Goal: Task Accomplishment & Management: Manage account settings

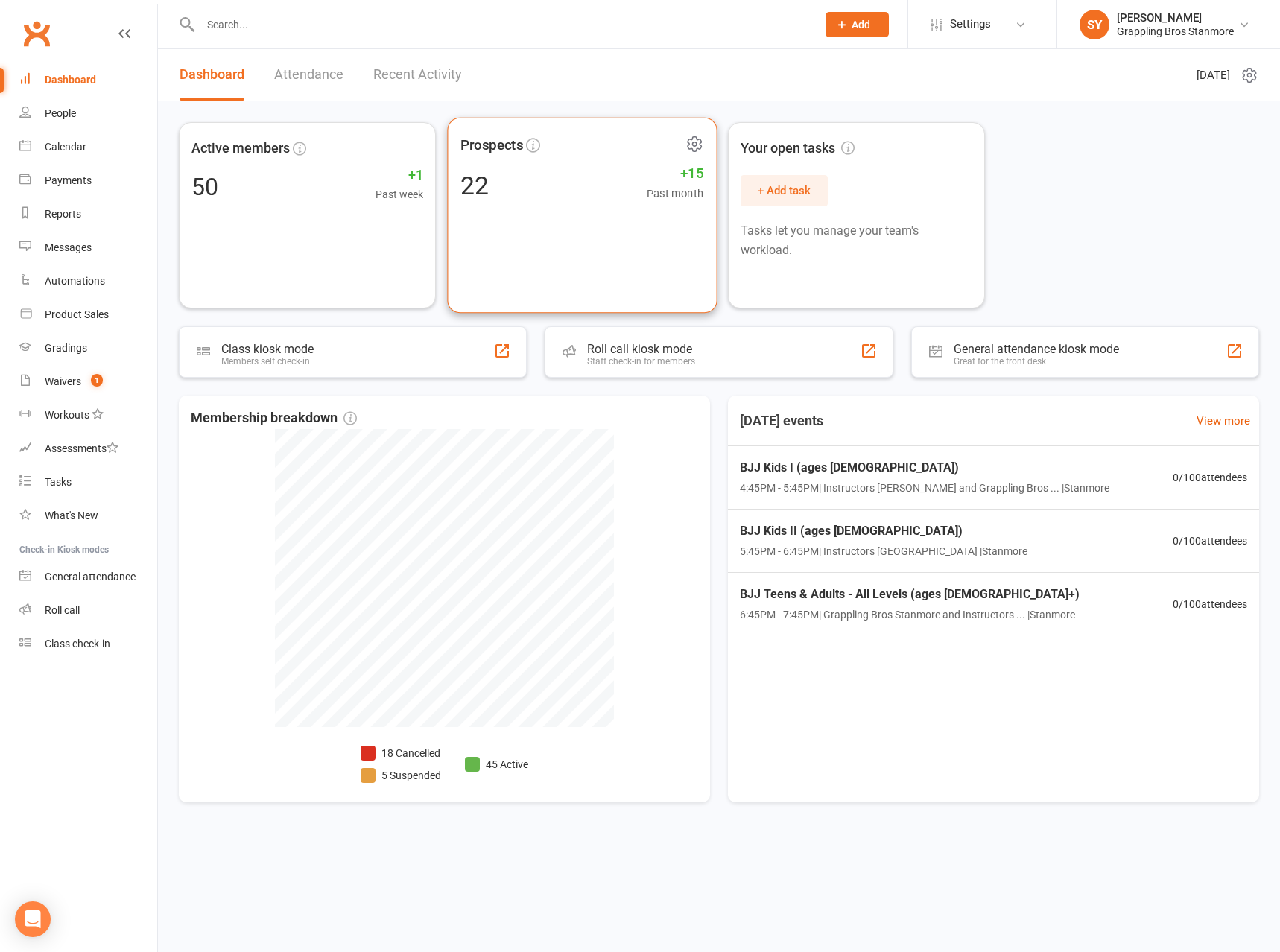
click at [489, 258] on div "Prospects 22 +15 Past month" at bounding box center [582, 216] width 270 height 196
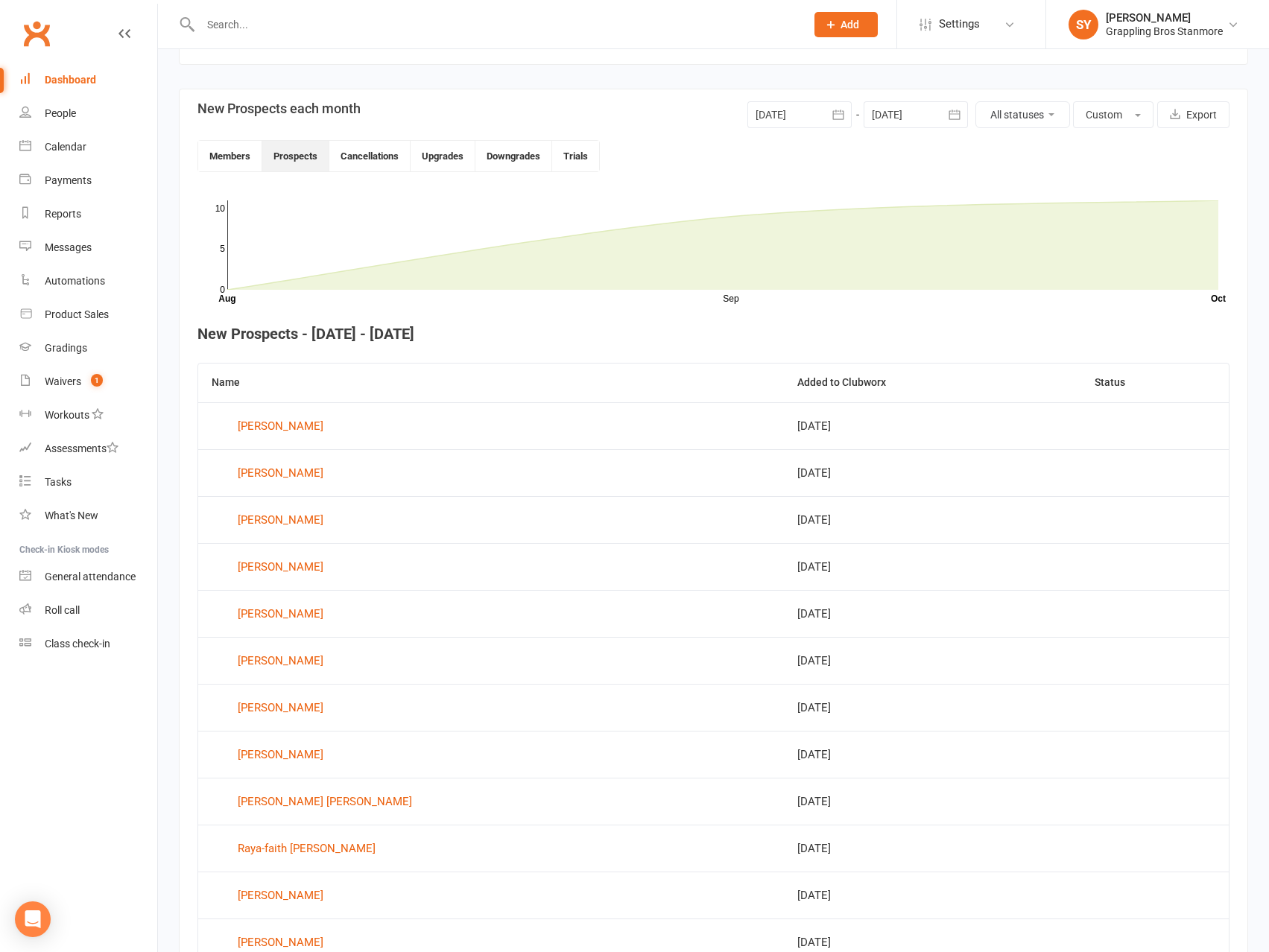
scroll to position [376, 0]
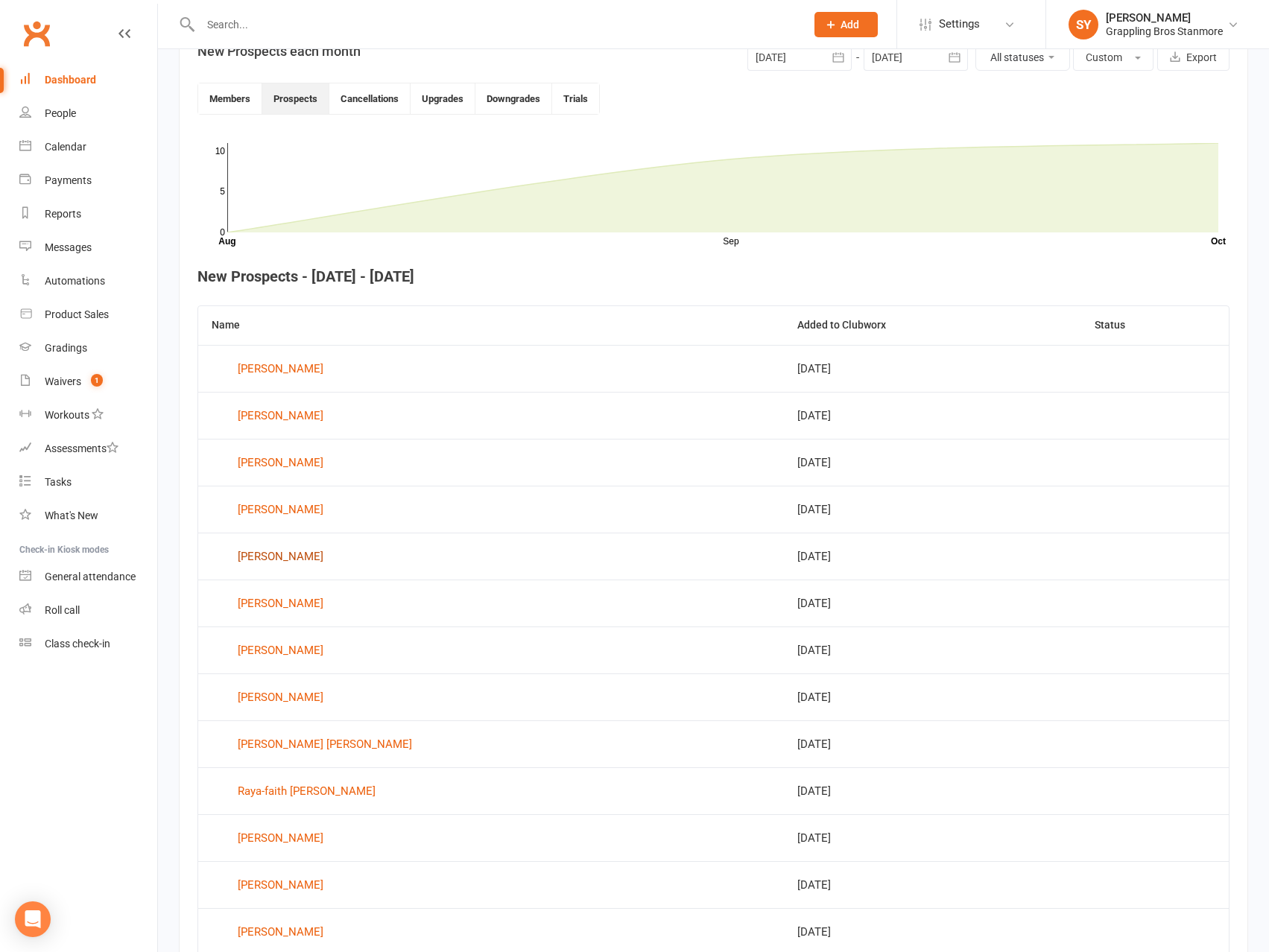
click at [301, 556] on div "[PERSON_NAME]" at bounding box center [281, 557] width 86 height 22
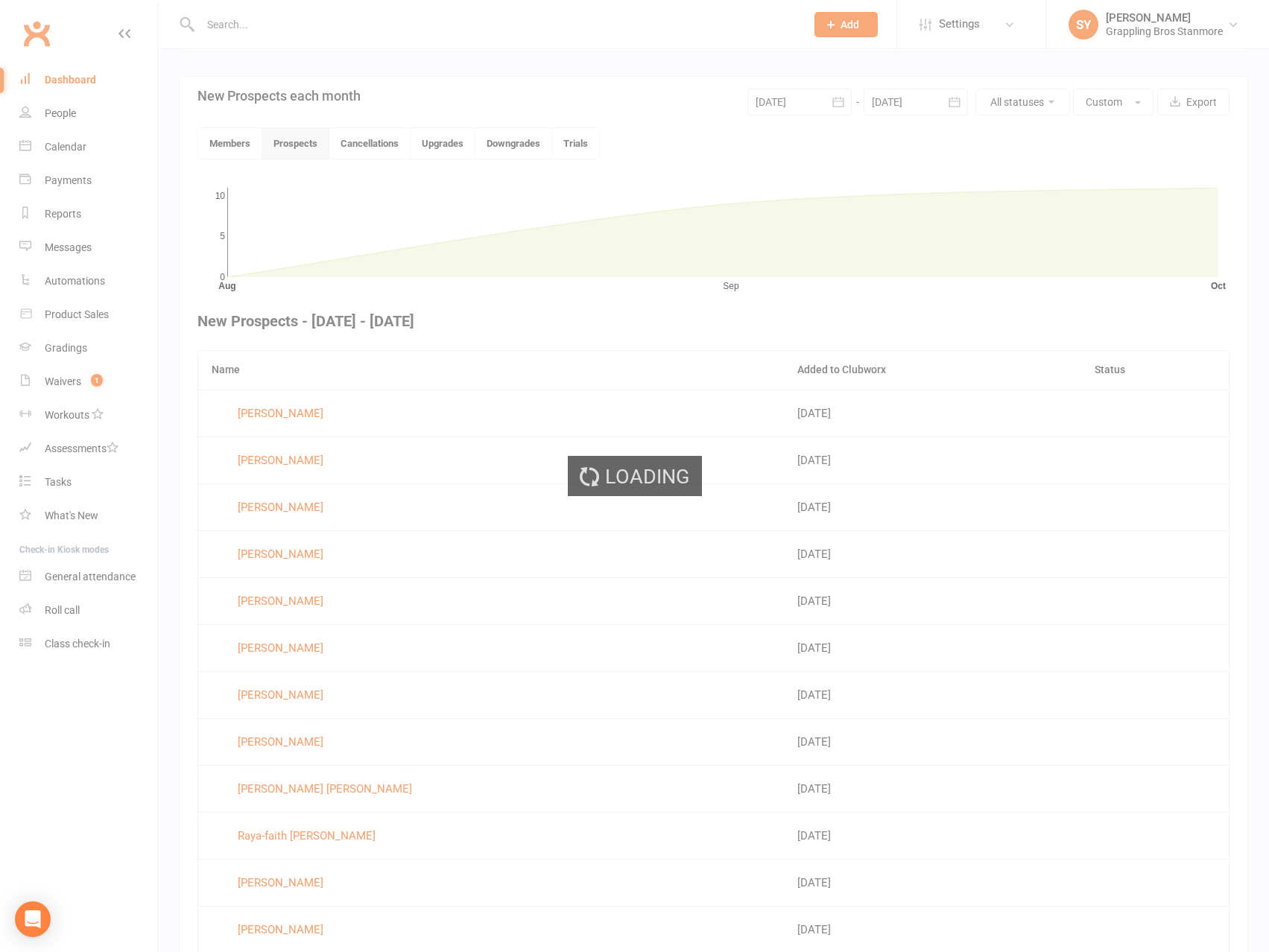
scroll to position [387, 0]
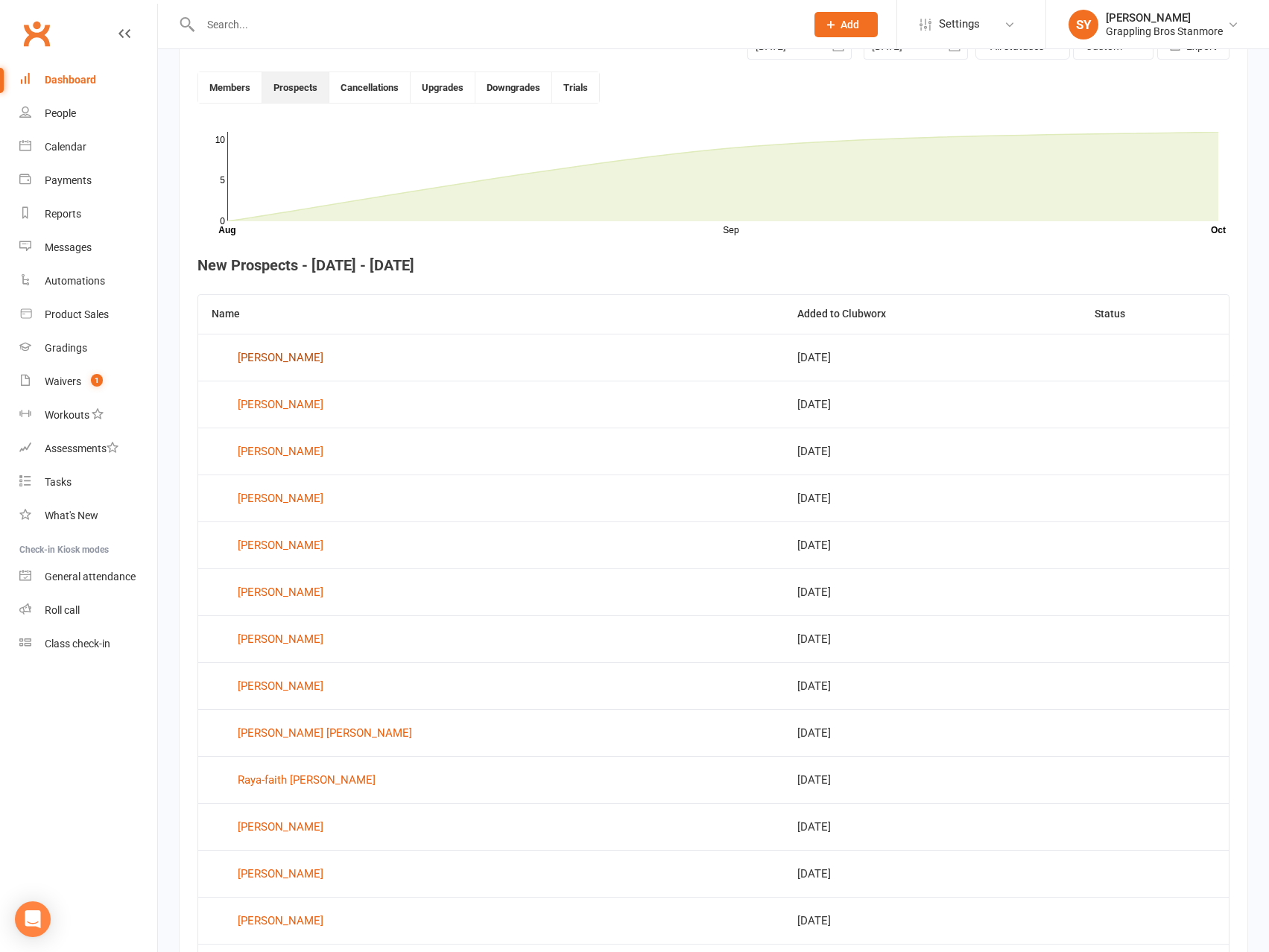
click at [291, 357] on div "[PERSON_NAME]" at bounding box center [281, 357] width 86 height 22
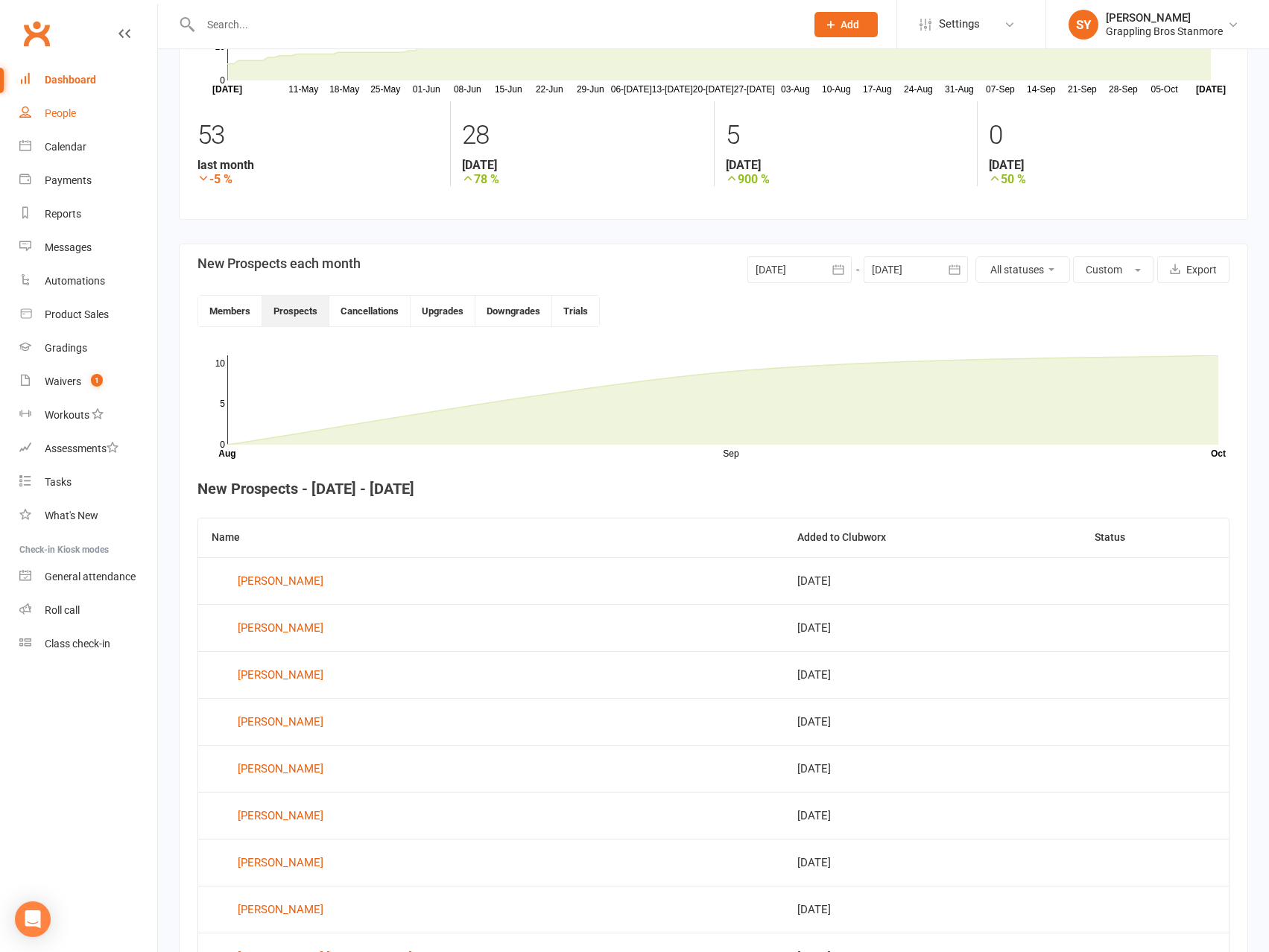
click at [71, 107] on div "People" at bounding box center [60, 113] width 31 height 12
select select "100"
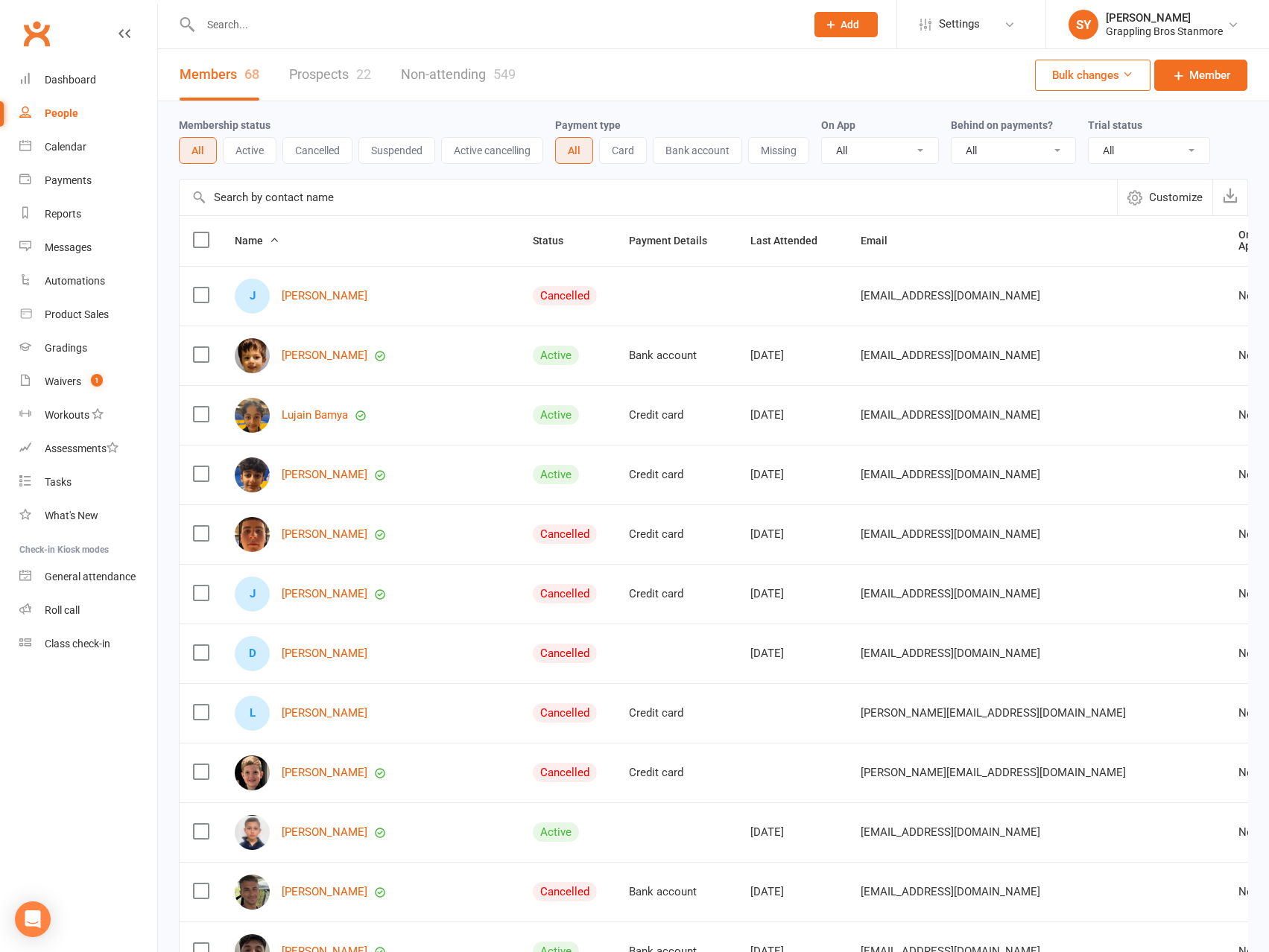
click at [320, 26] on input "text" at bounding box center [495, 25] width 599 height 21
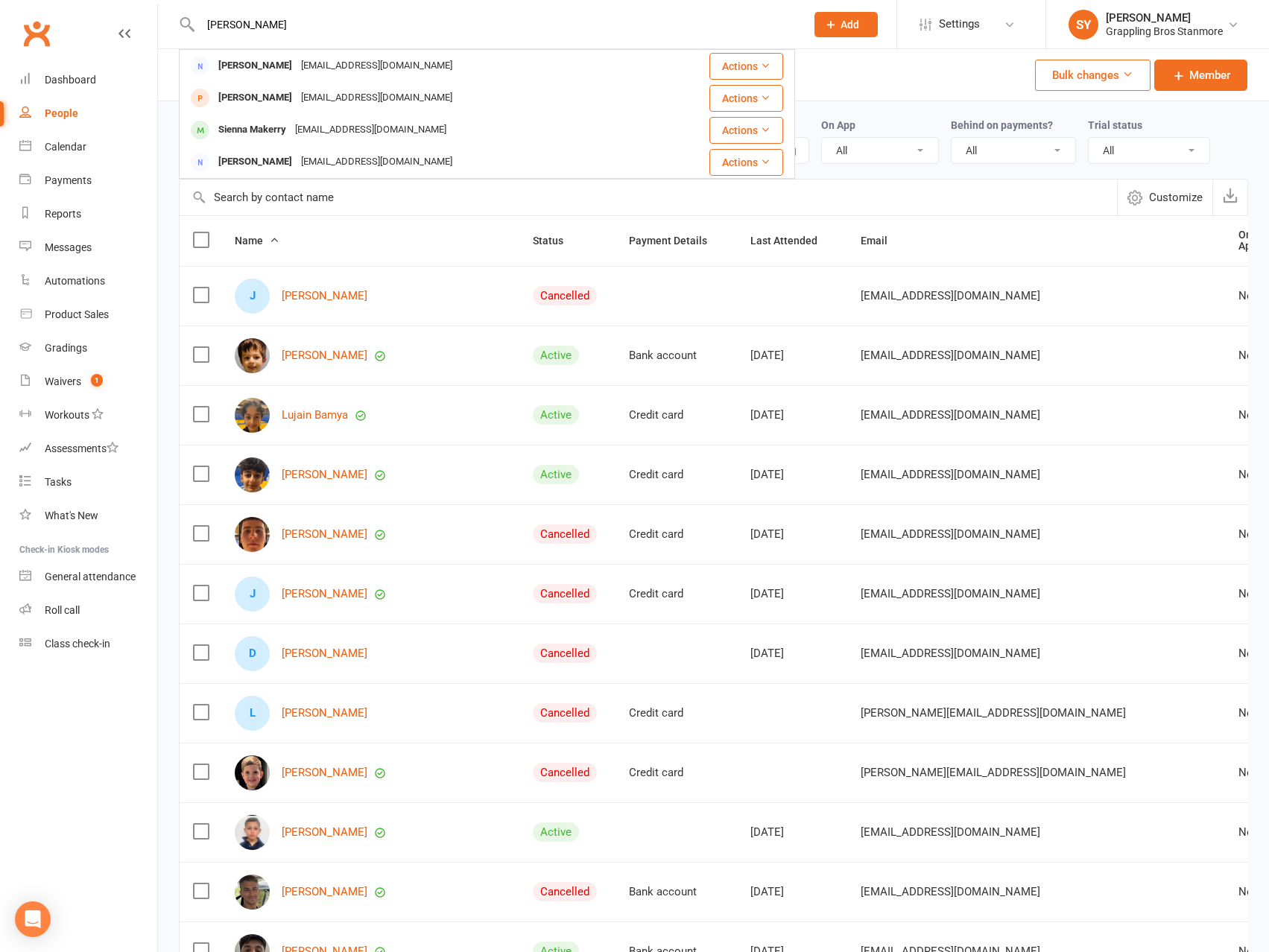
type input "[PERSON_NAME]"
click at [75, 78] on div "Dashboard" at bounding box center [71, 79] width 51 height 12
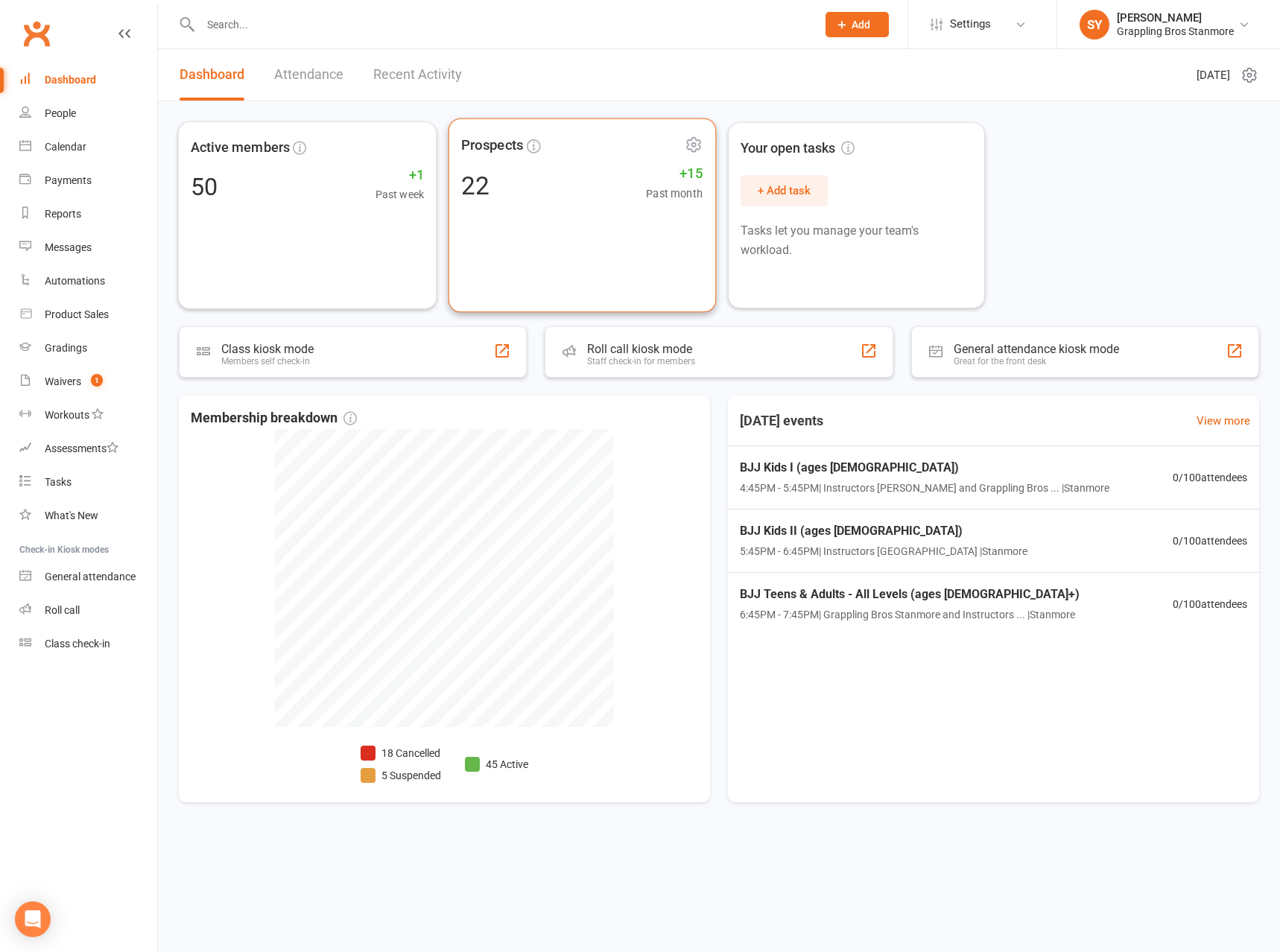
click at [559, 208] on div "Prospects 22 +15 Past month" at bounding box center [582, 216] width 268 height 195
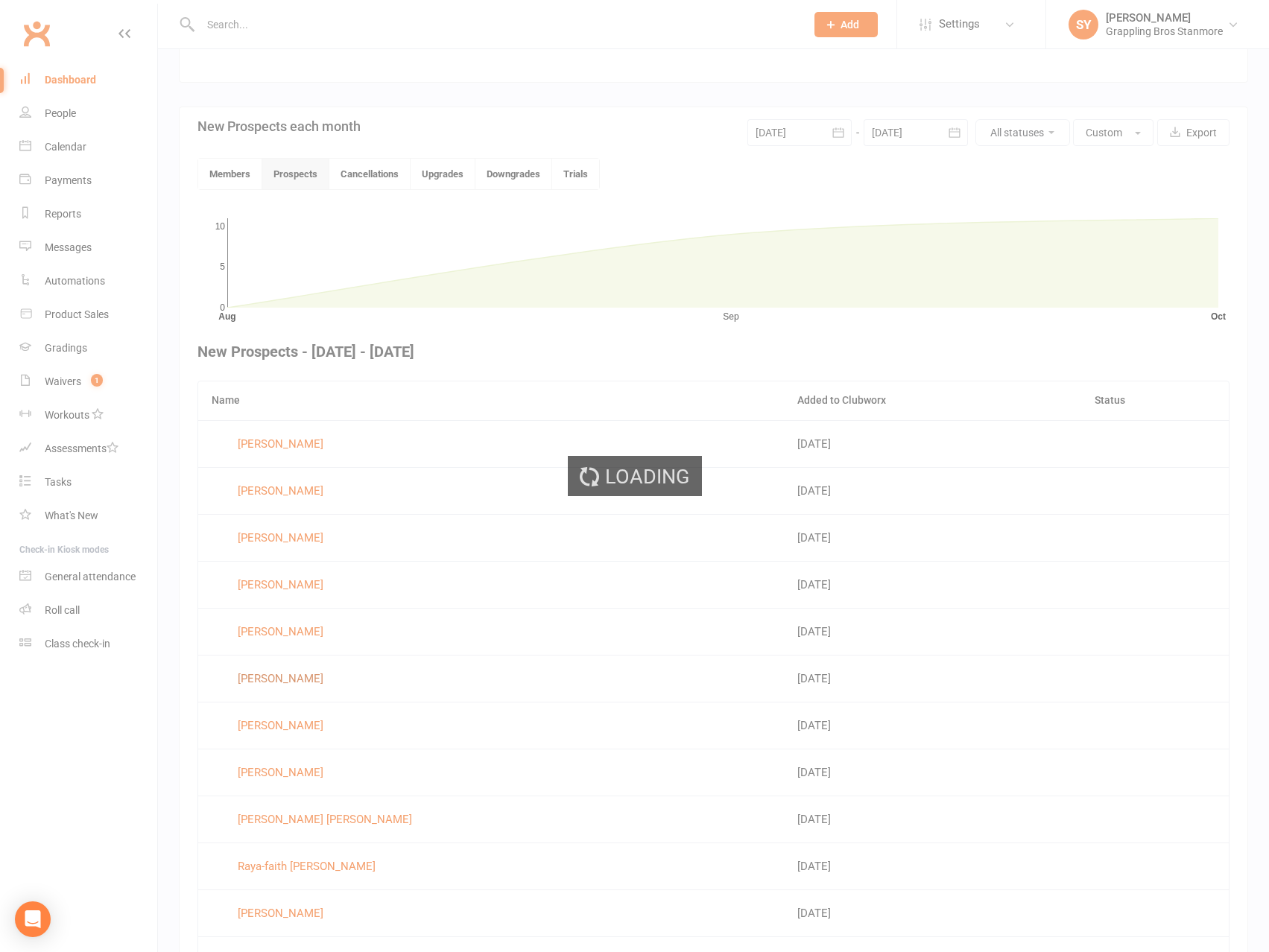
scroll to position [387, 0]
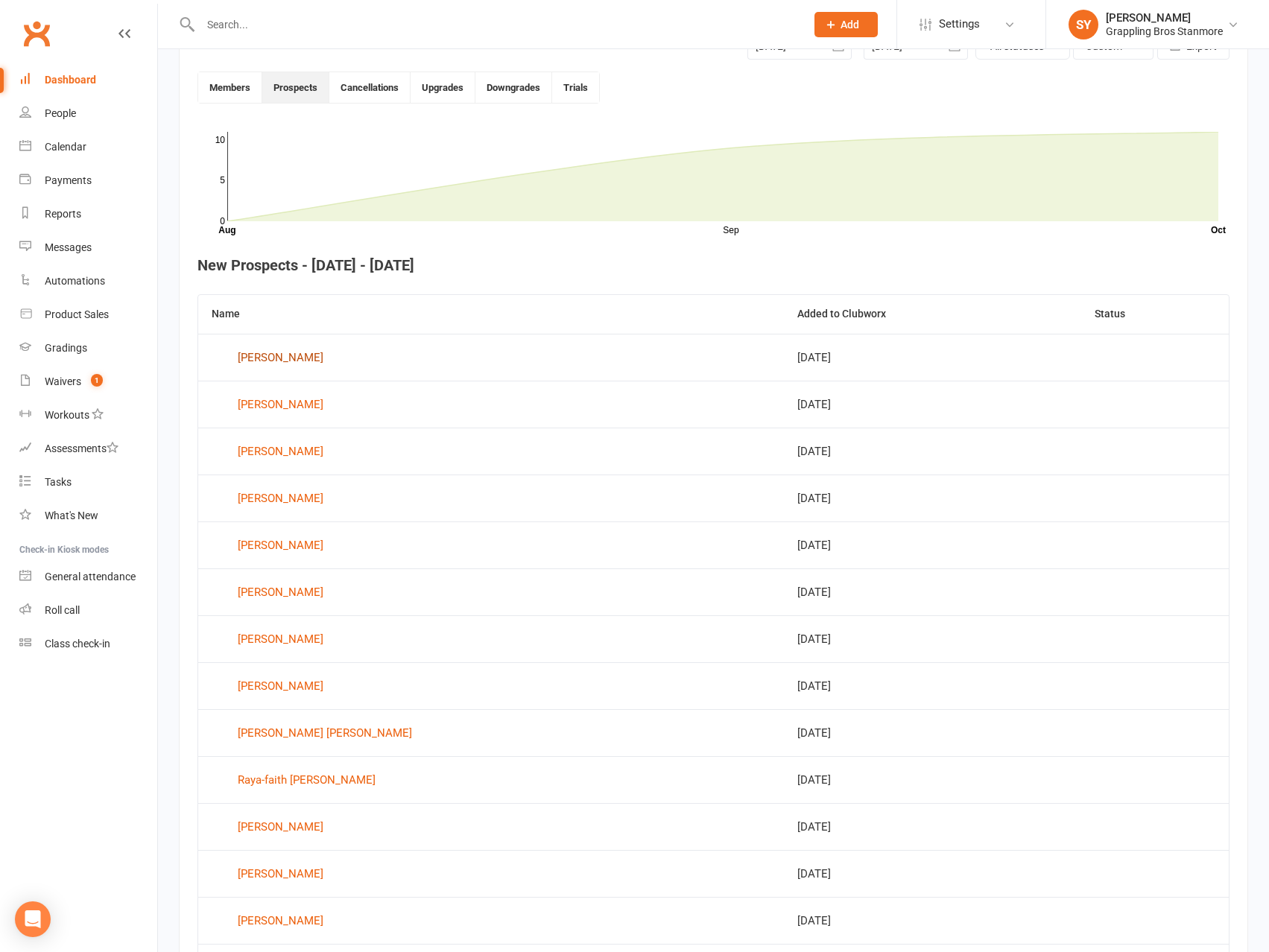
click at [293, 358] on div "[PERSON_NAME]" at bounding box center [281, 357] width 86 height 22
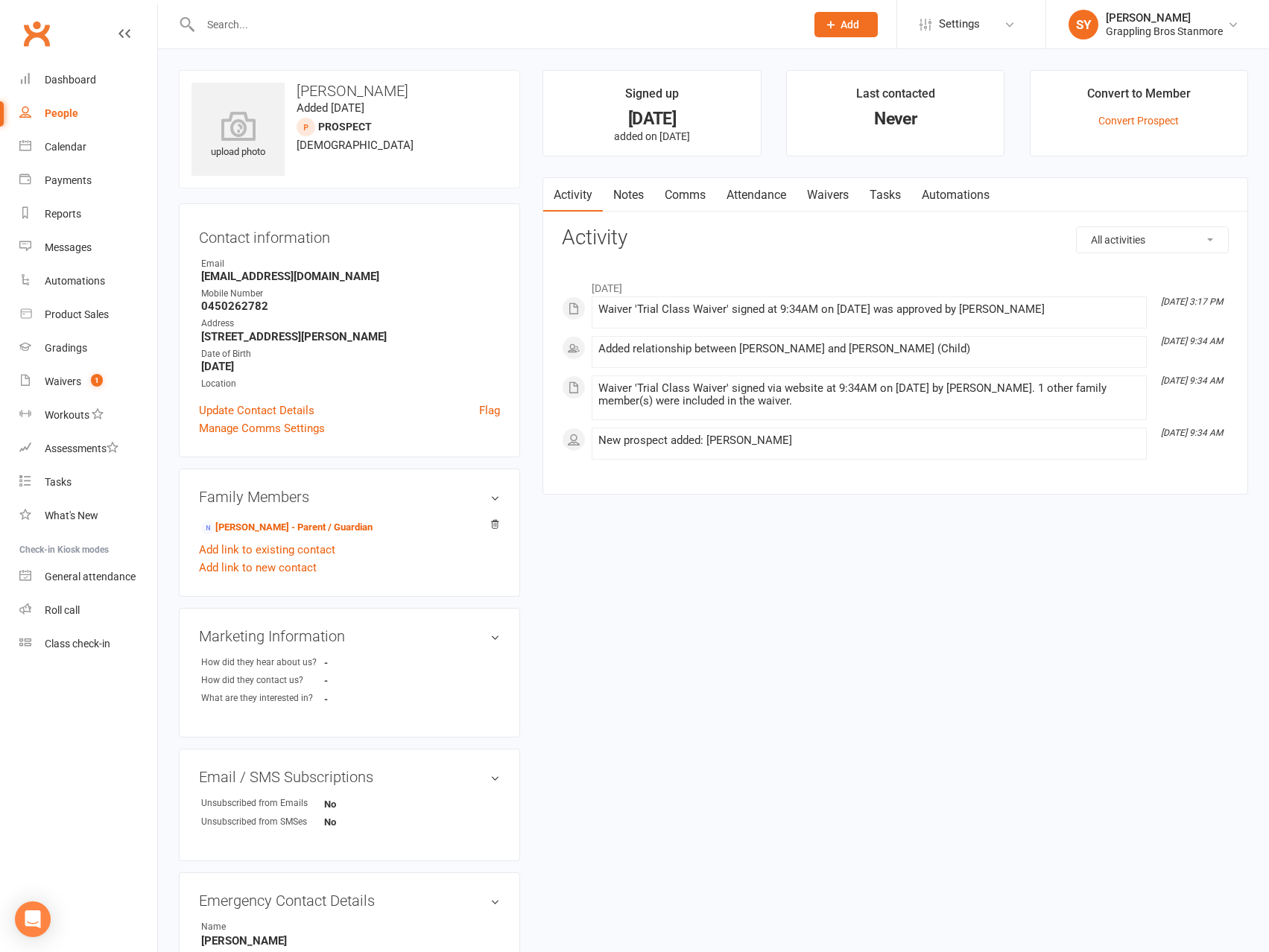
click at [632, 183] on link "Notes" at bounding box center [628, 195] width 51 height 34
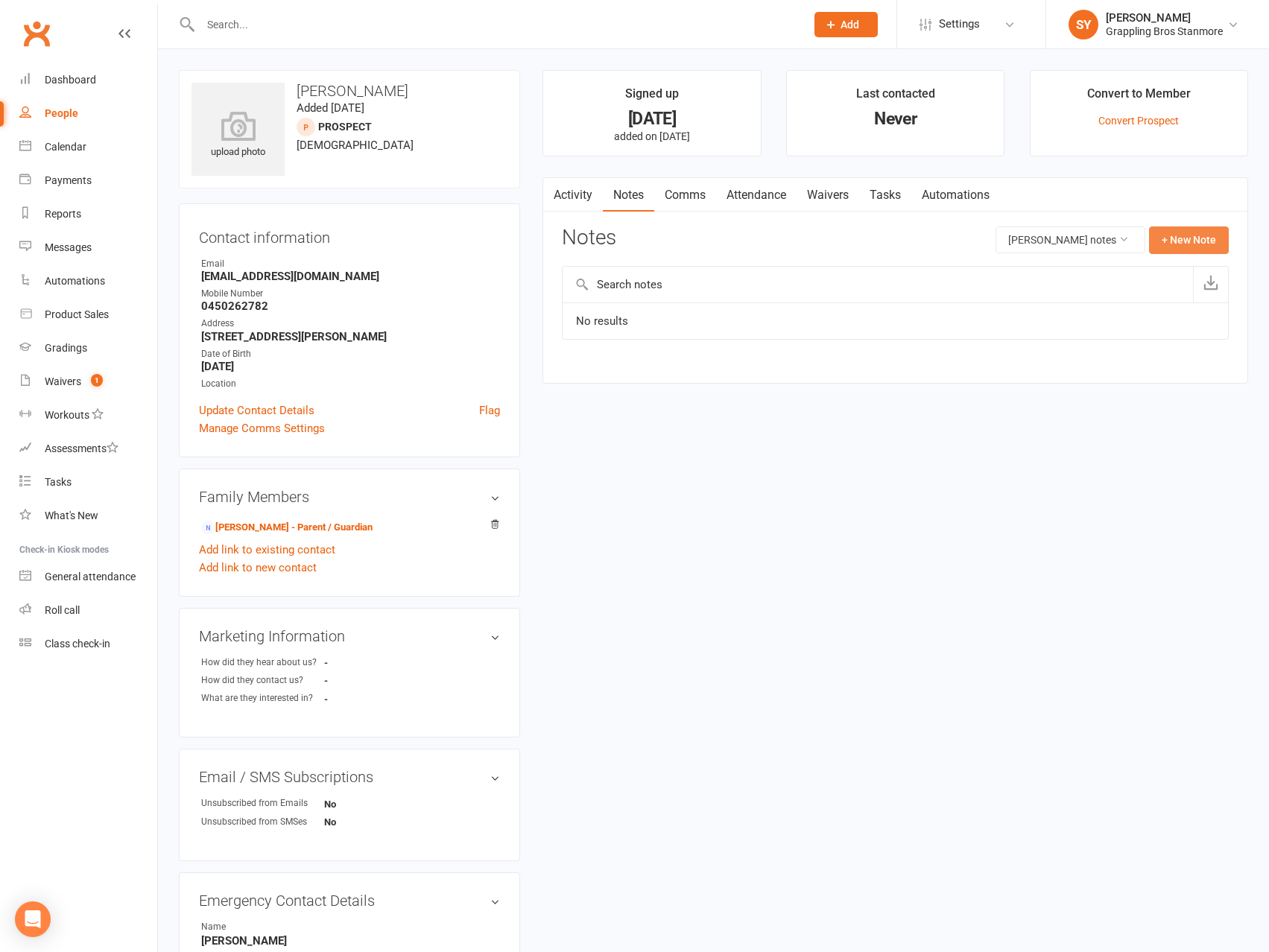
click at [1191, 249] on button "+ New Note" at bounding box center [1189, 240] width 79 height 26
click at [663, 373] on textarea at bounding box center [895, 385] width 667 height 49
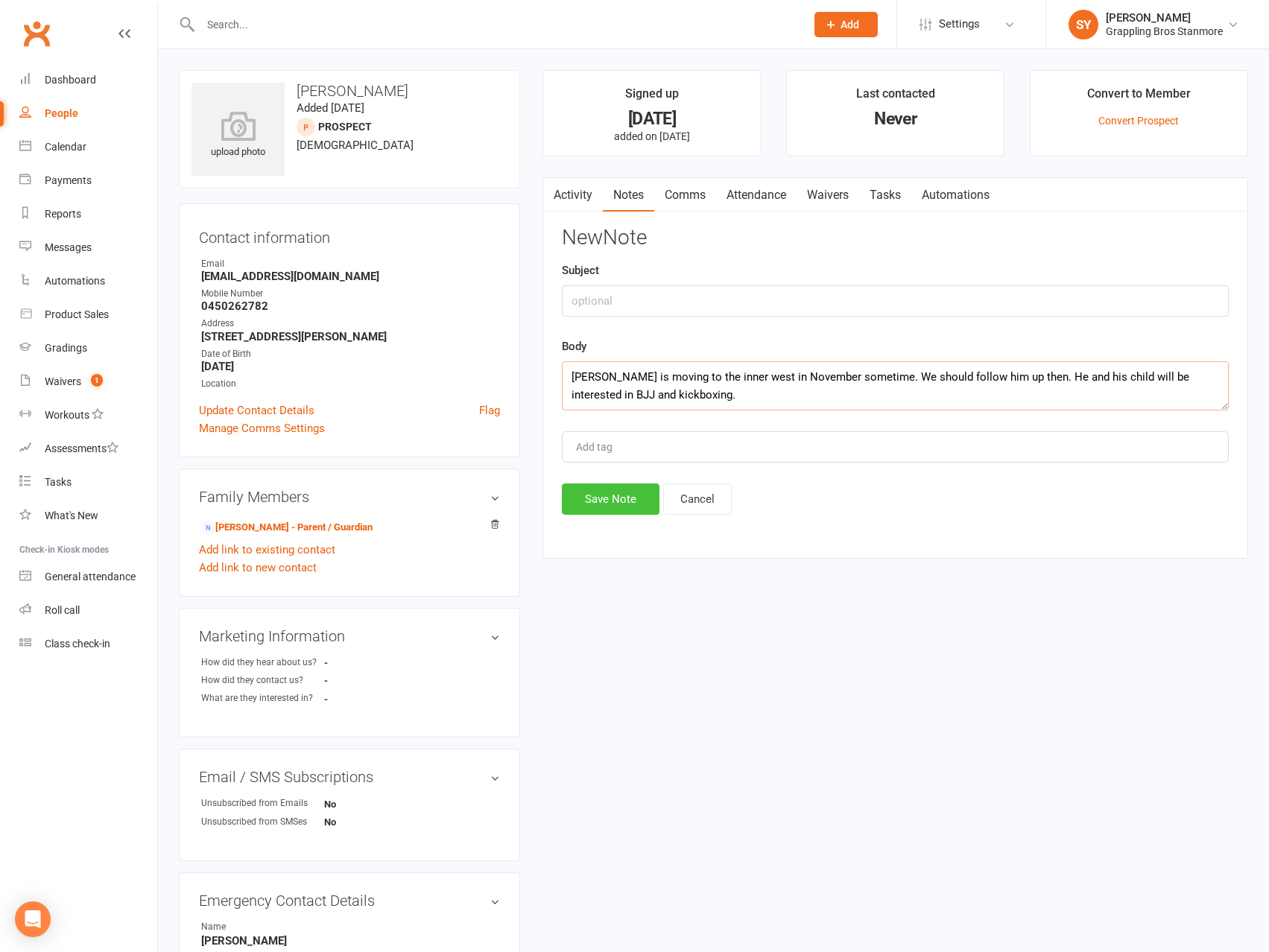
type textarea "[PERSON_NAME] is moving to the inner west in November sometime. We should follo…"
click at [611, 506] on button "Save Note" at bounding box center [611, 498] width 98 height 31
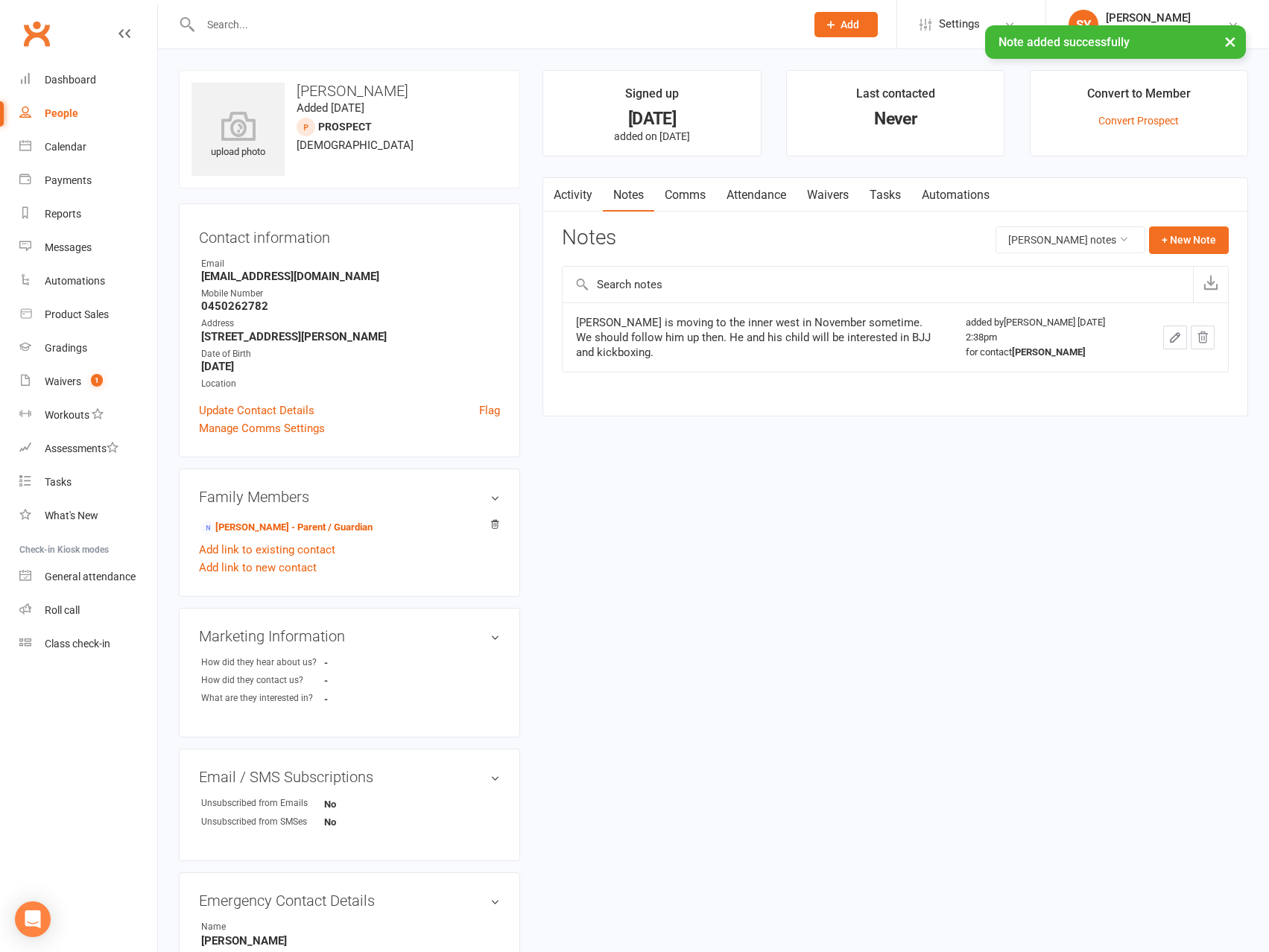
click at [574, 190] on link "Activity" at bounding box center [573, 195] width 59 height 34
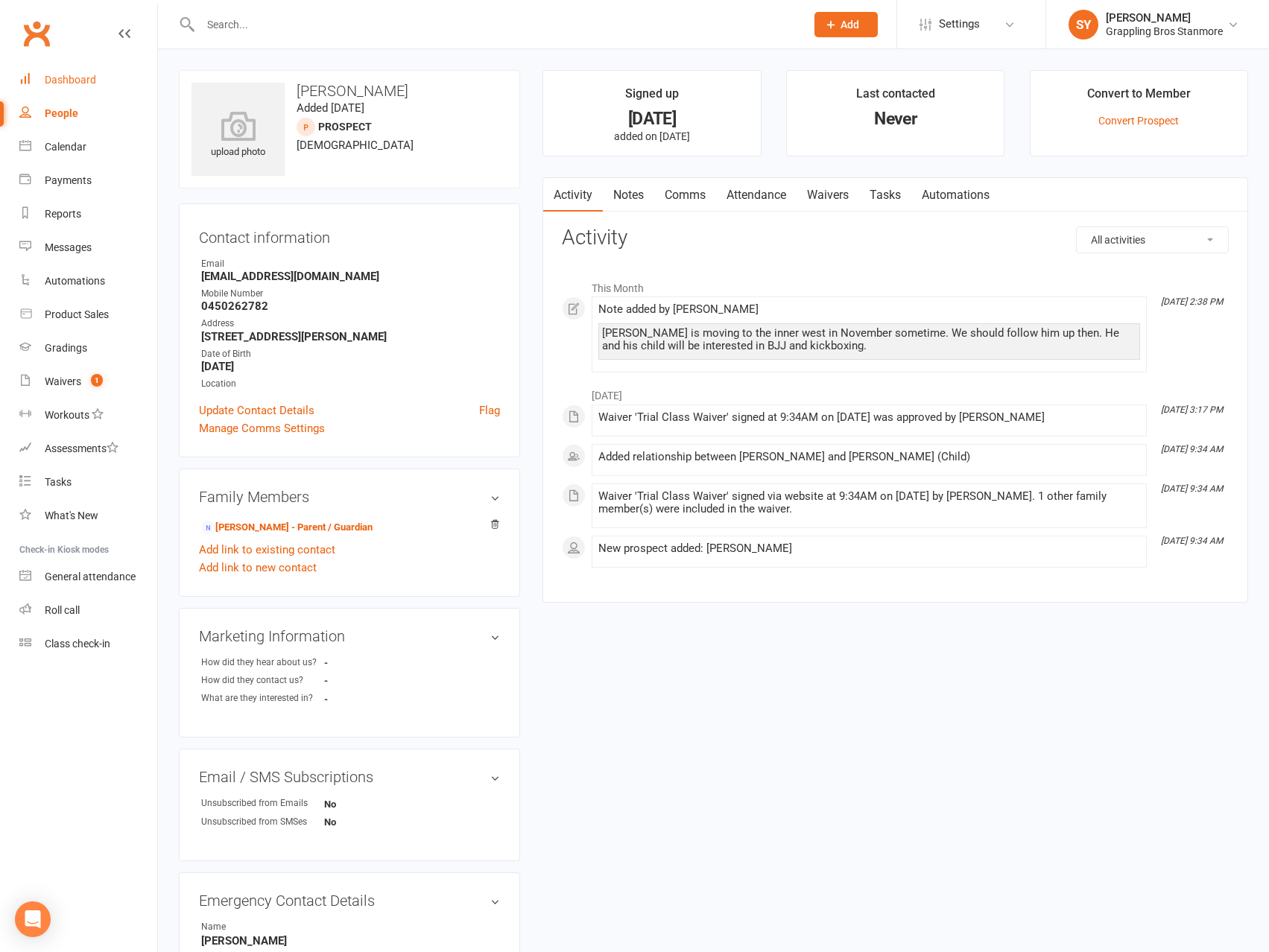
click at [78, 81] on div "Dashboard" at bounding box center [71, 79] width 51 height 12
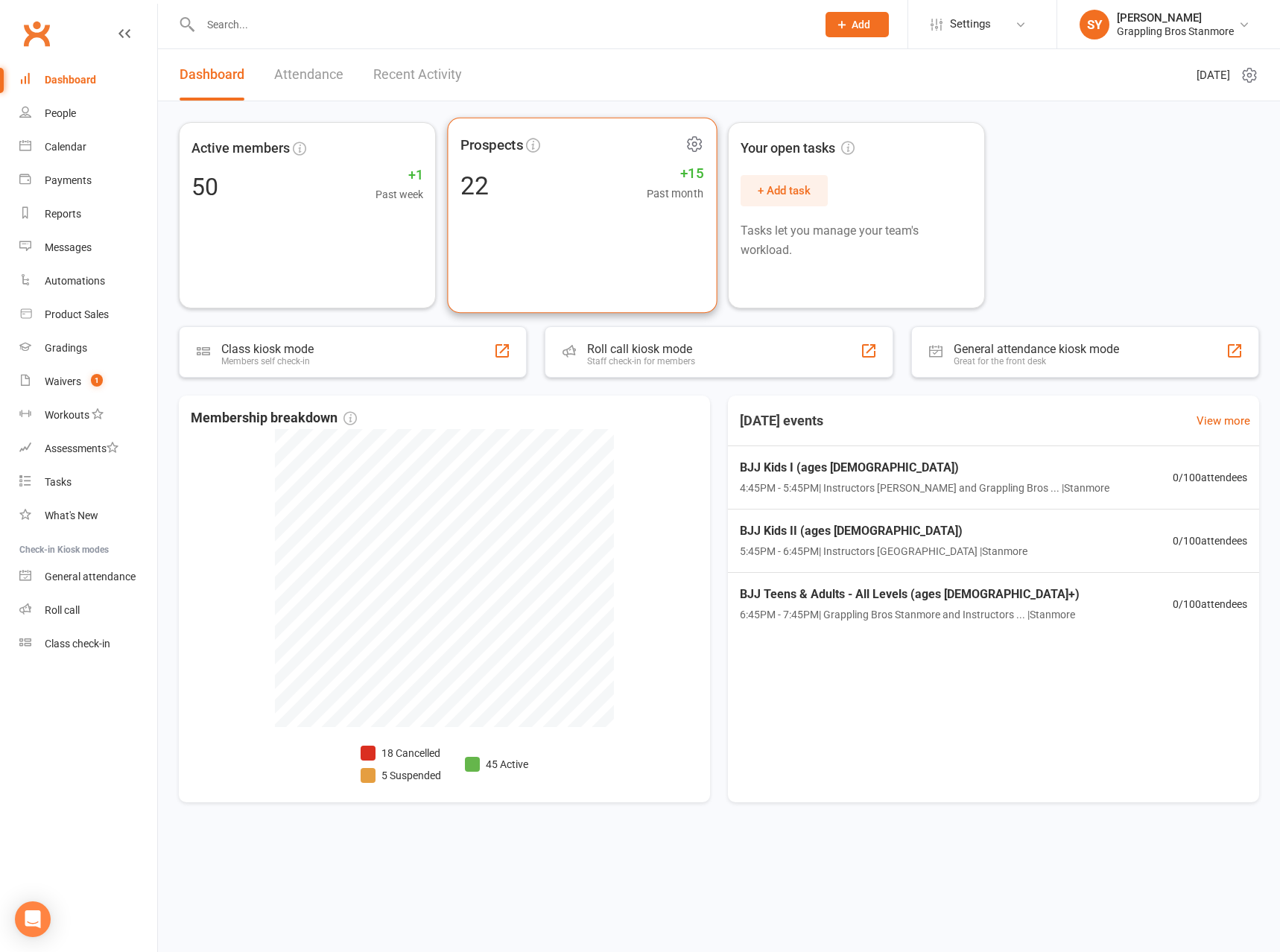
click at [550, 213] on div "Prospects 22 +15 Past month" at bounding box center [582, 216] width 270 height 196
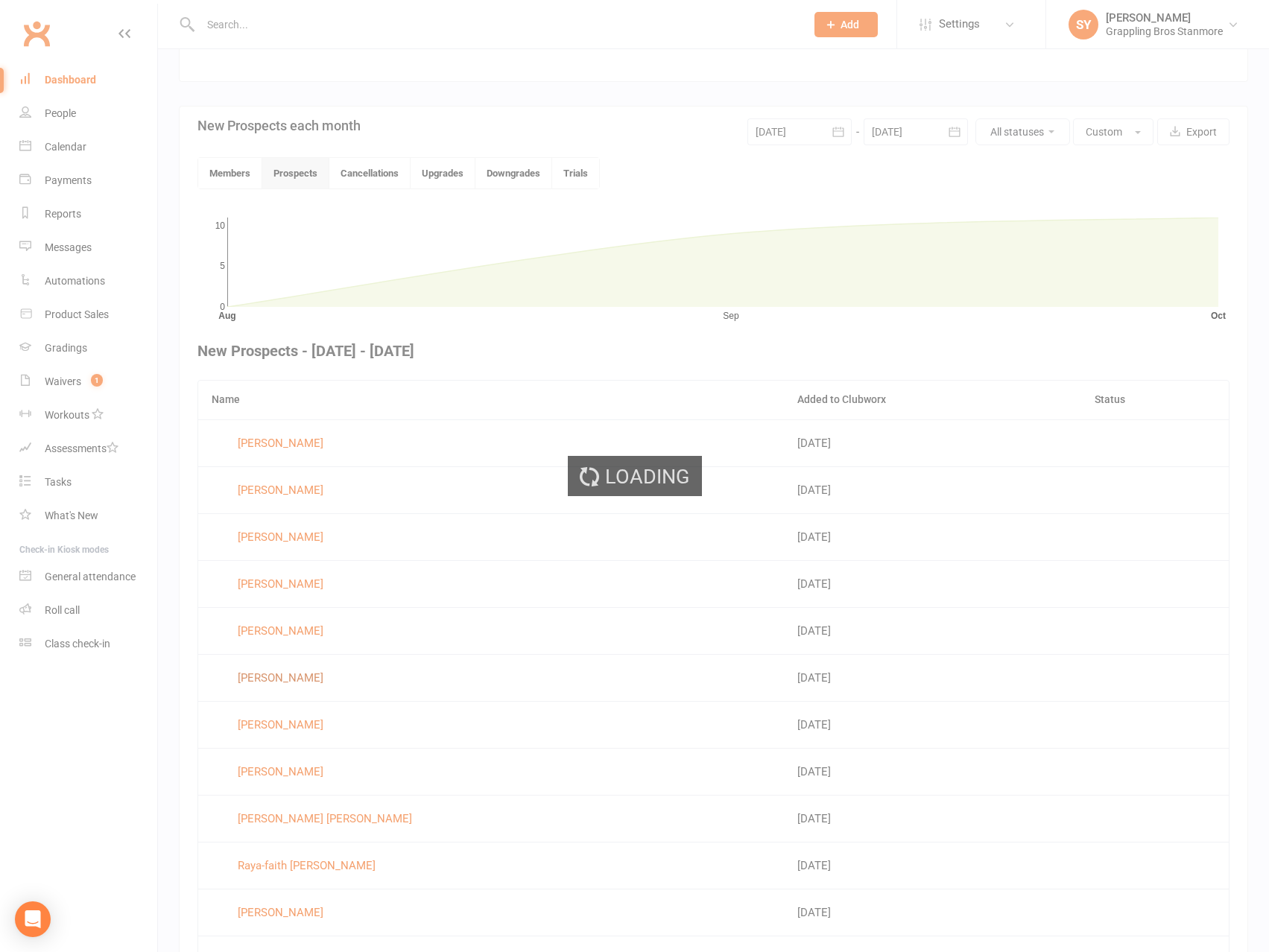
scroll to position [387, 0]
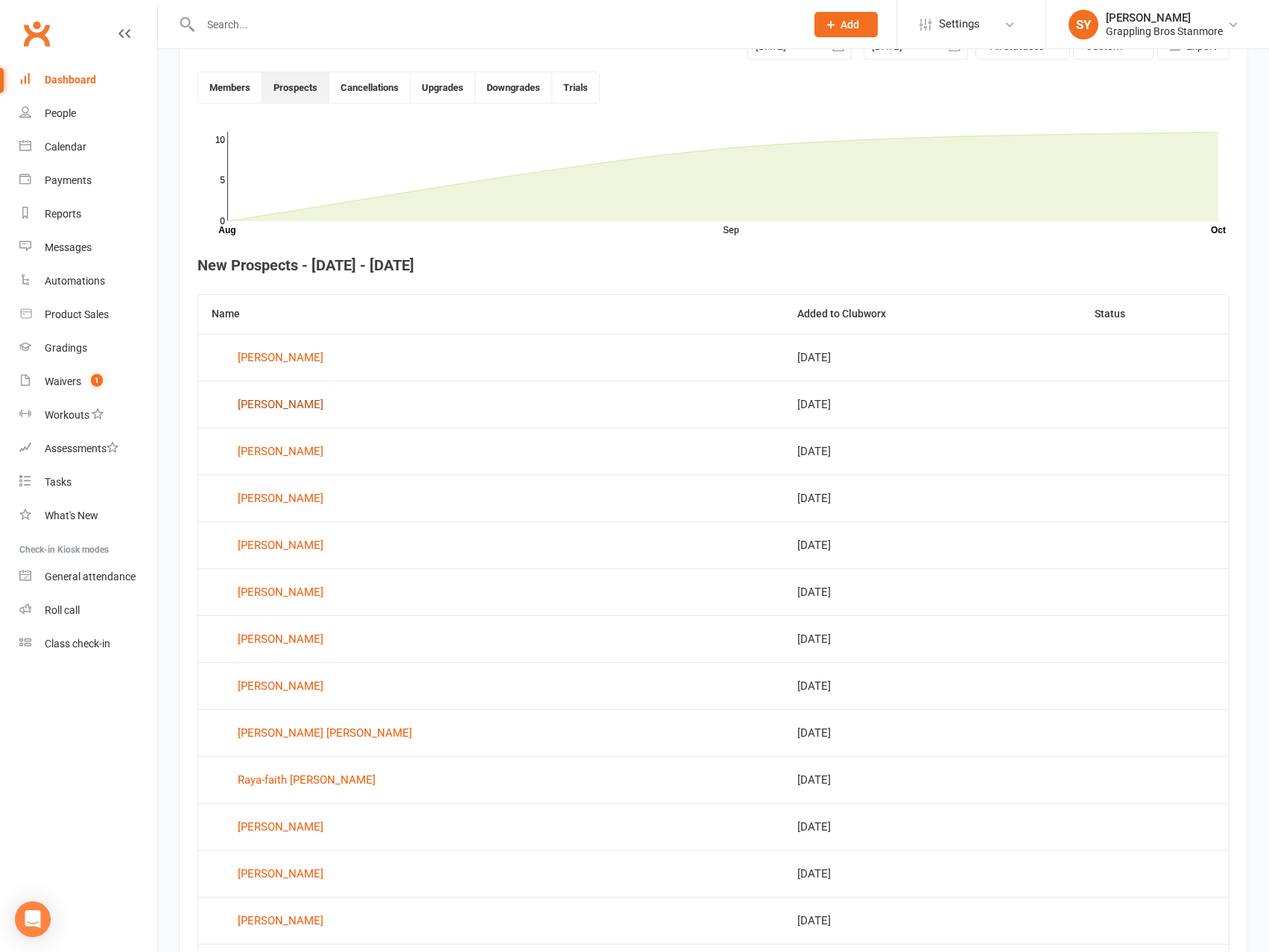
click at [281, 404] on div "[PERSON_NAME]" at bounding box center [281, 405] width 86 height 22
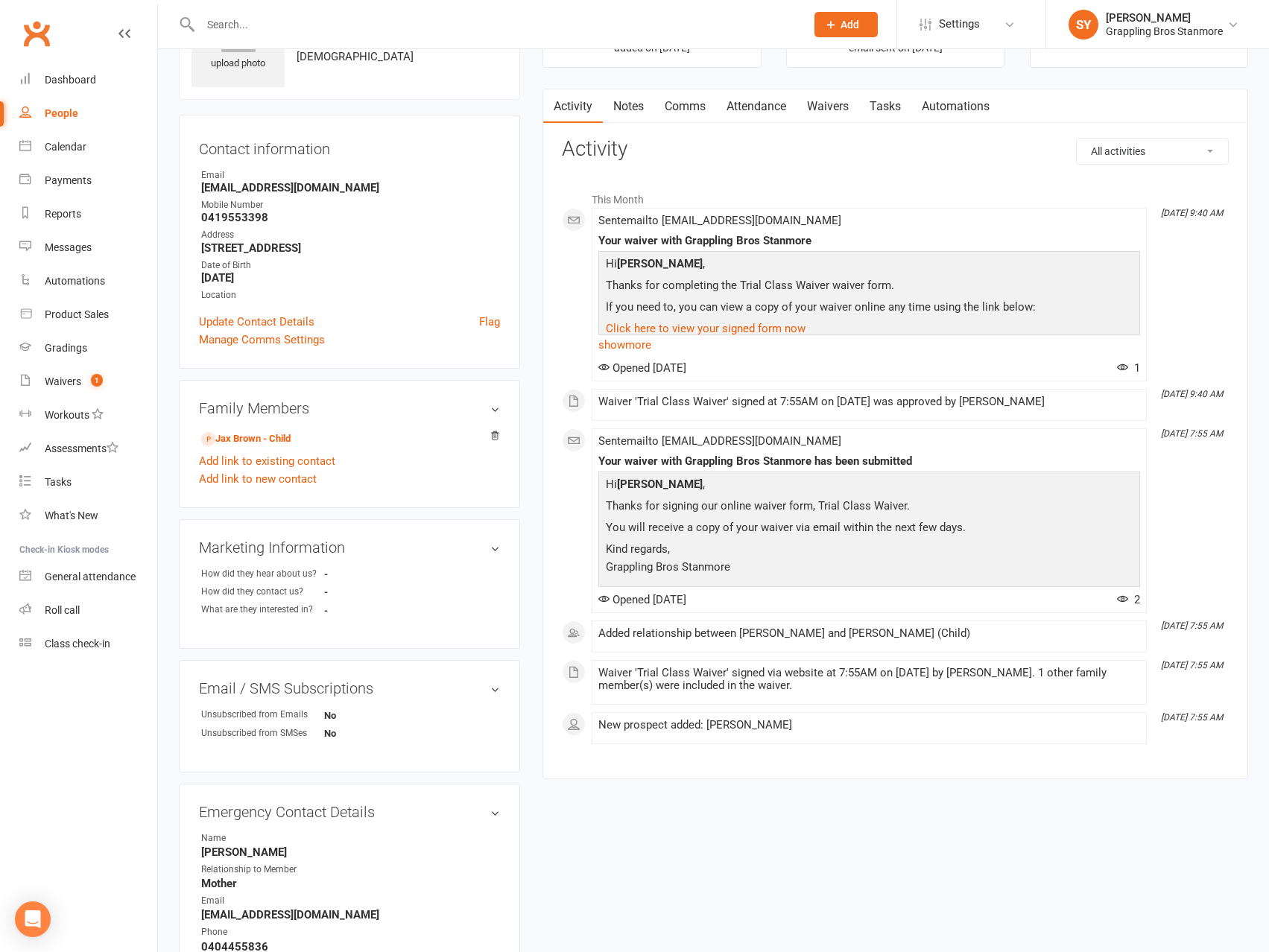
scroll to position [260, 0]
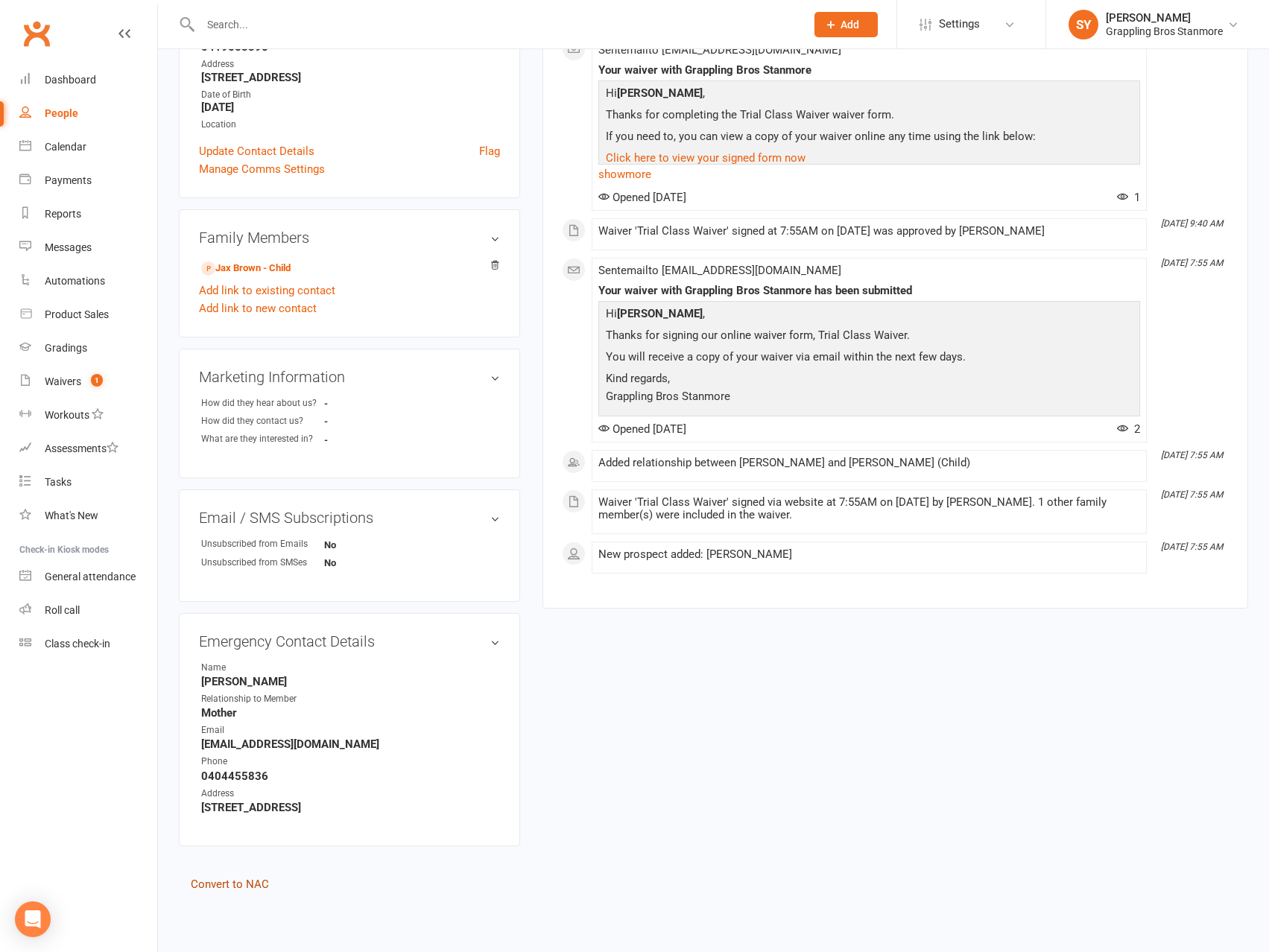
click at [240, 885] on link "Convert to NAC" at bounding box center [230, 884] width 79 height 14
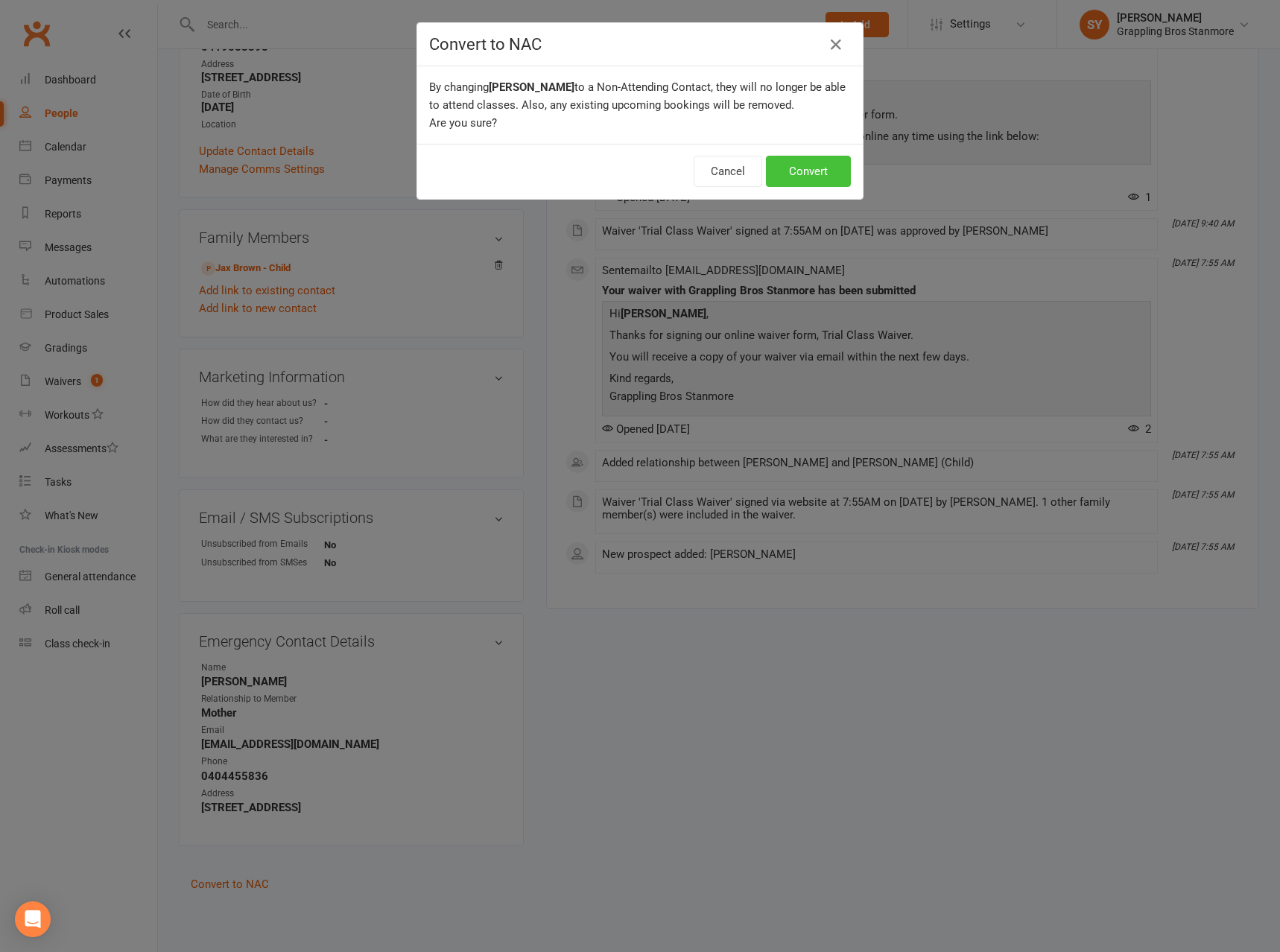
click at [806, 171] on button "Convert" at bounding box center [809, 171] width 85 height 31
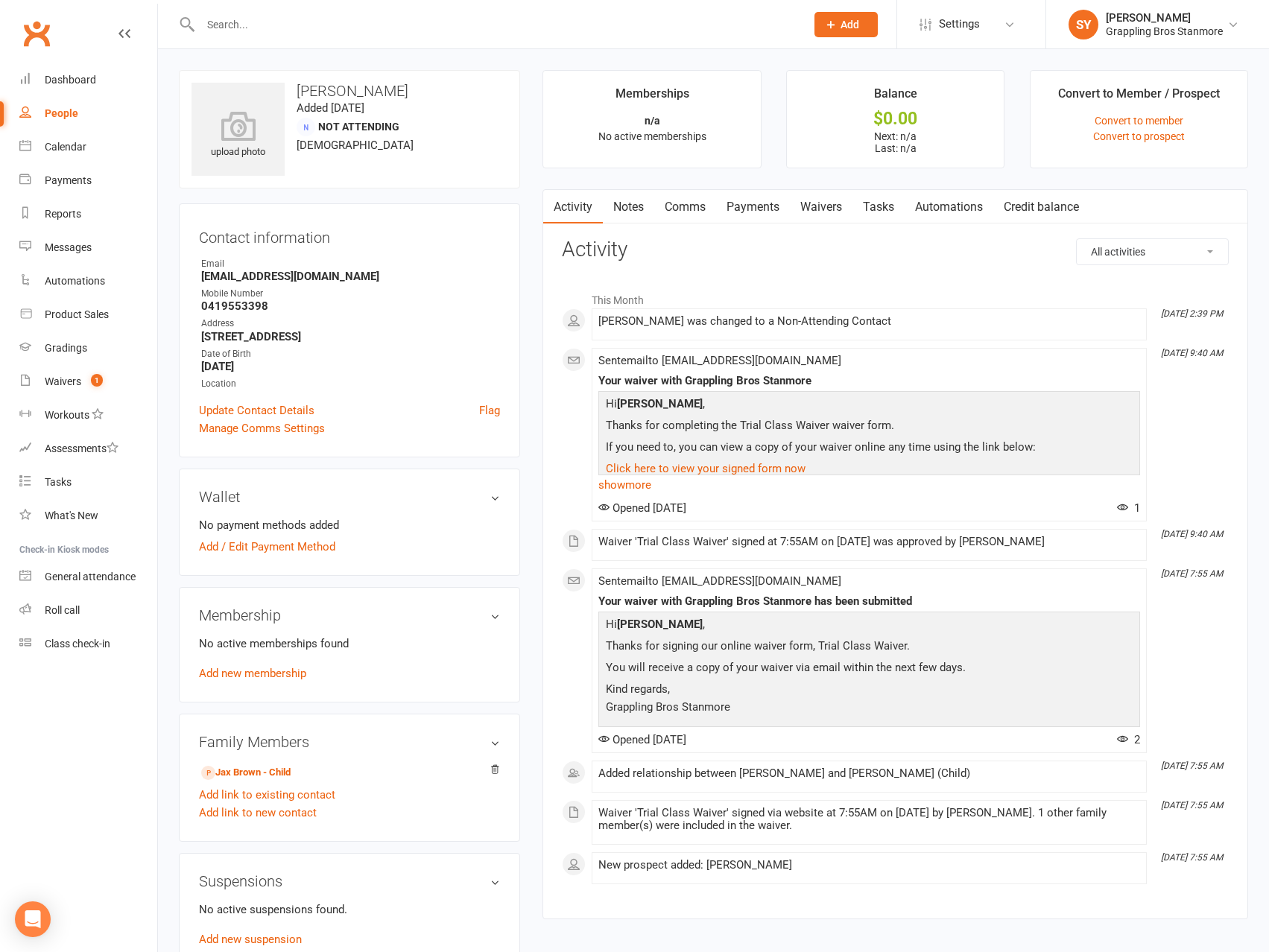
click at [66, 113] on div "People" at bounding box center [62, 113] width 34 height 12
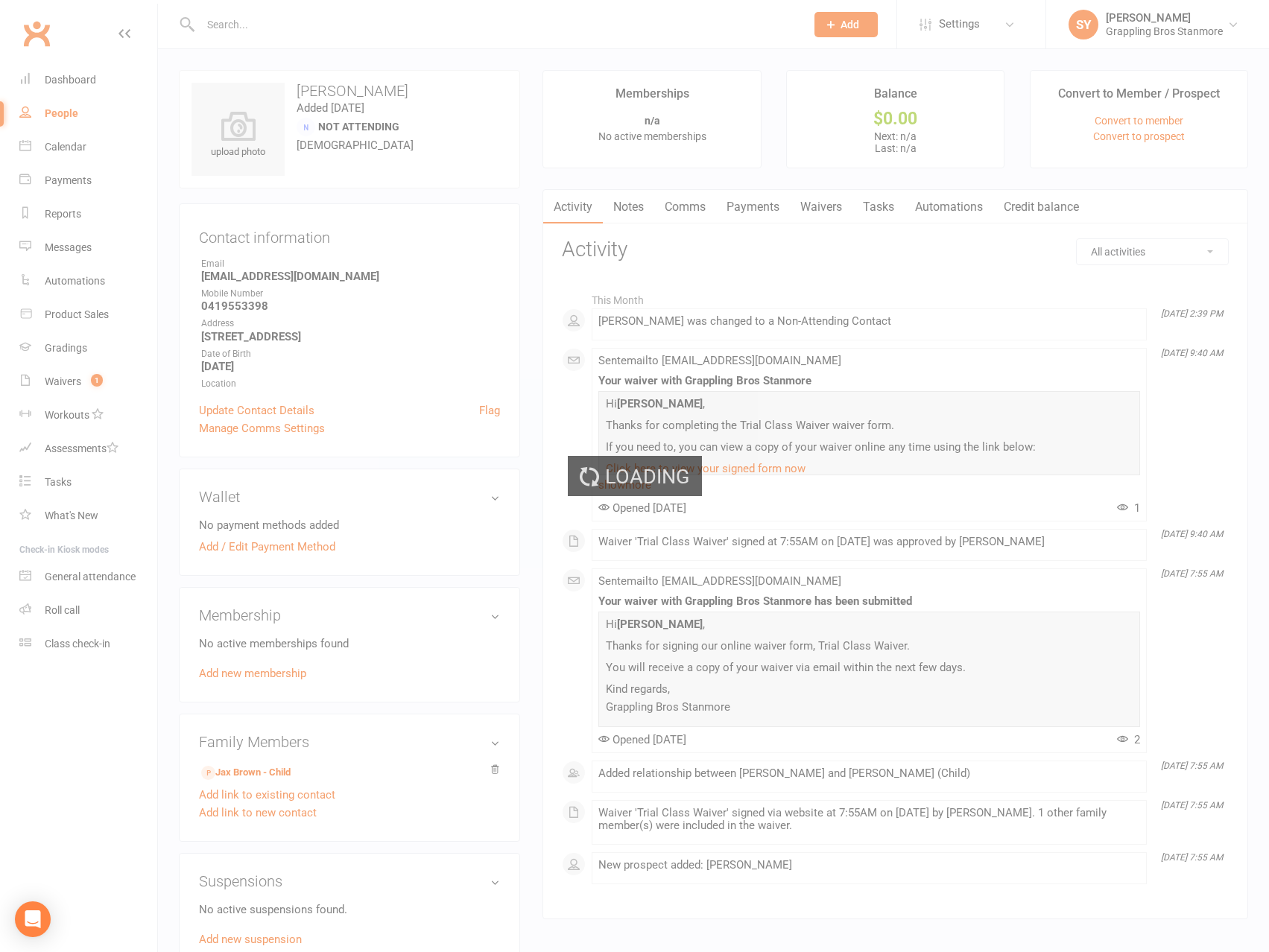
select select "100"
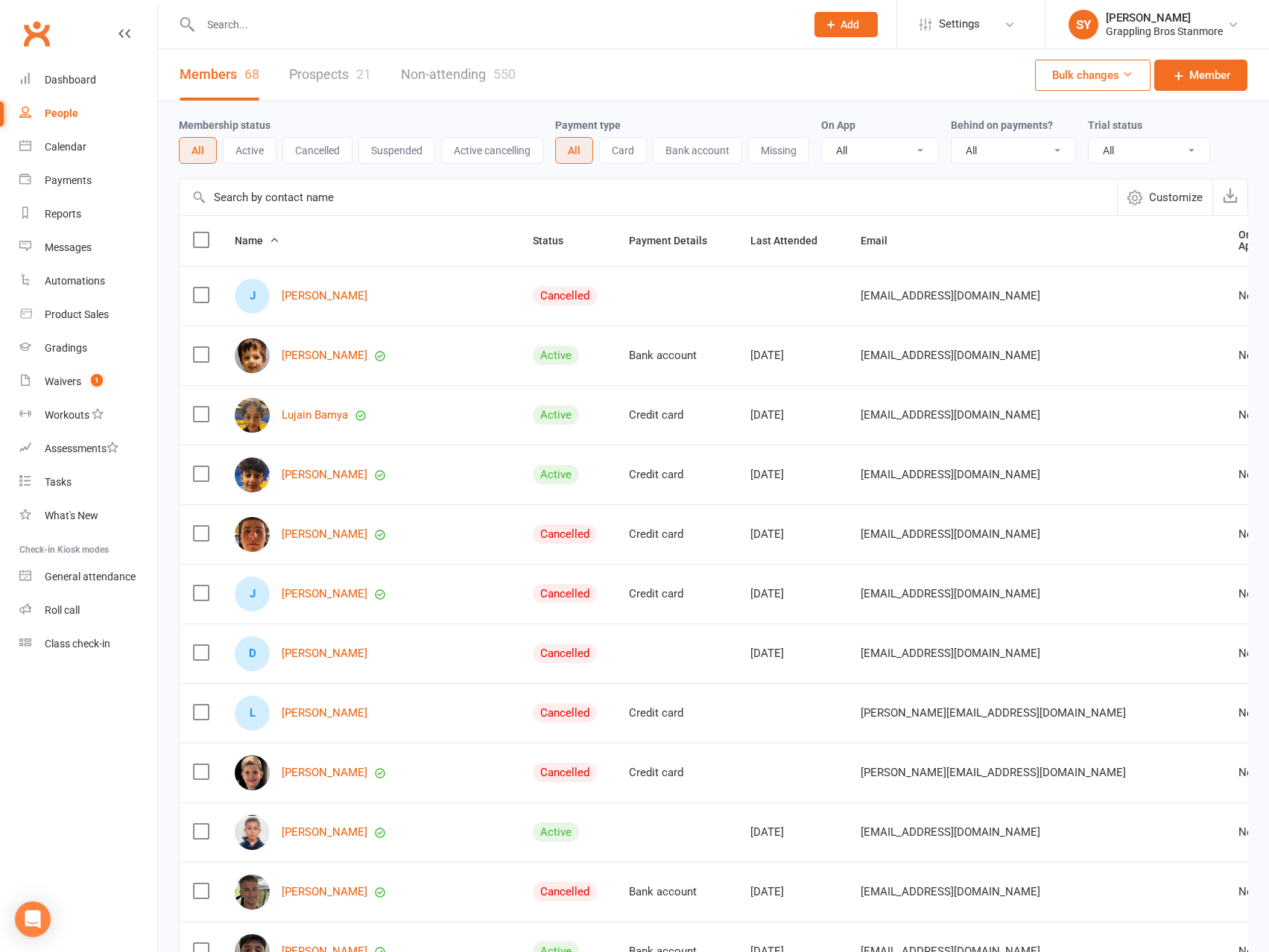
click at [288, 26] on input "text" at bounding box center [495, 25] width 599 height 21
type input "jax"
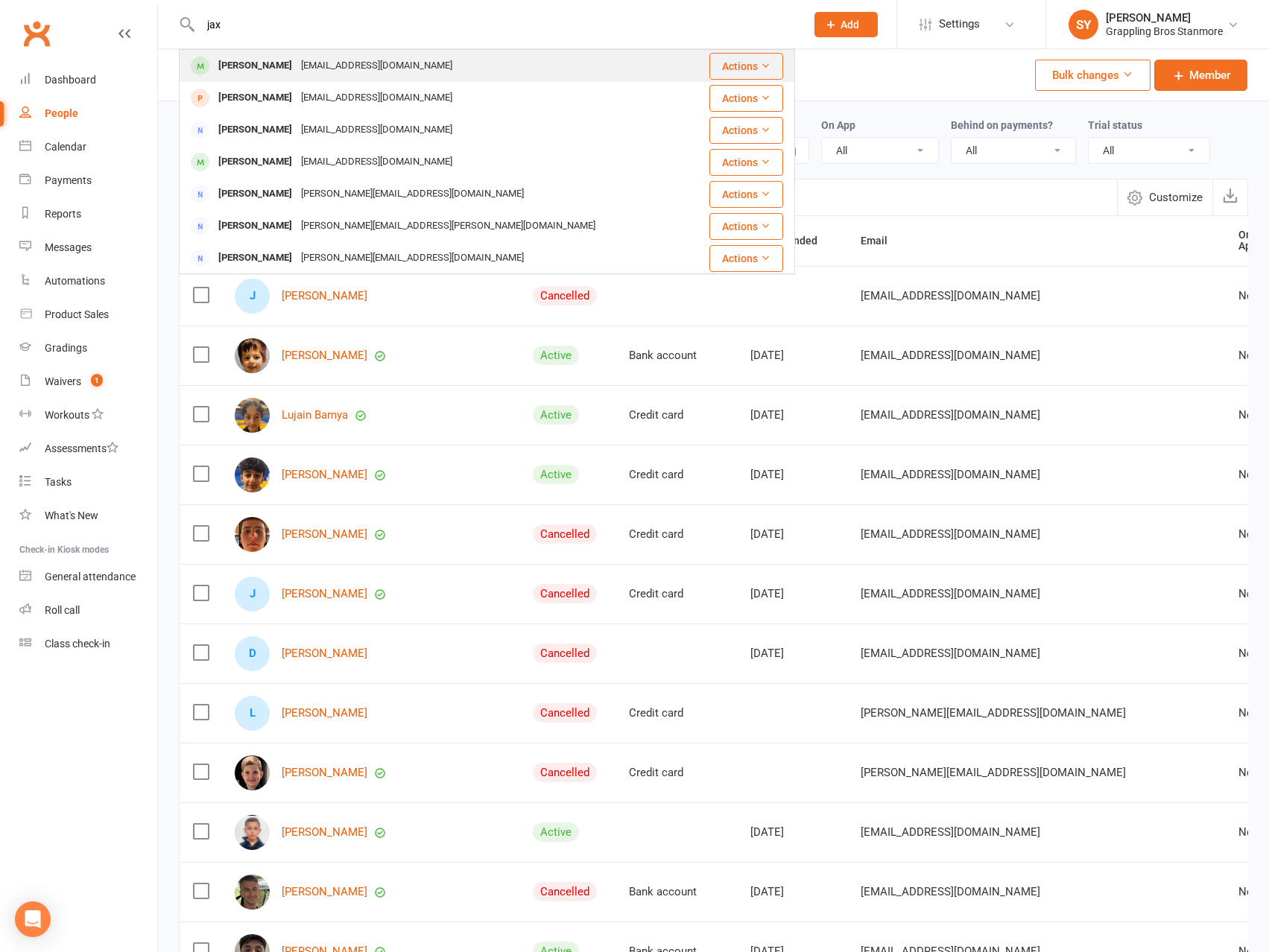
click at [255, 69] on div "[PERSON_NAME]" at bounding box center [255, 66] width 83 height 22
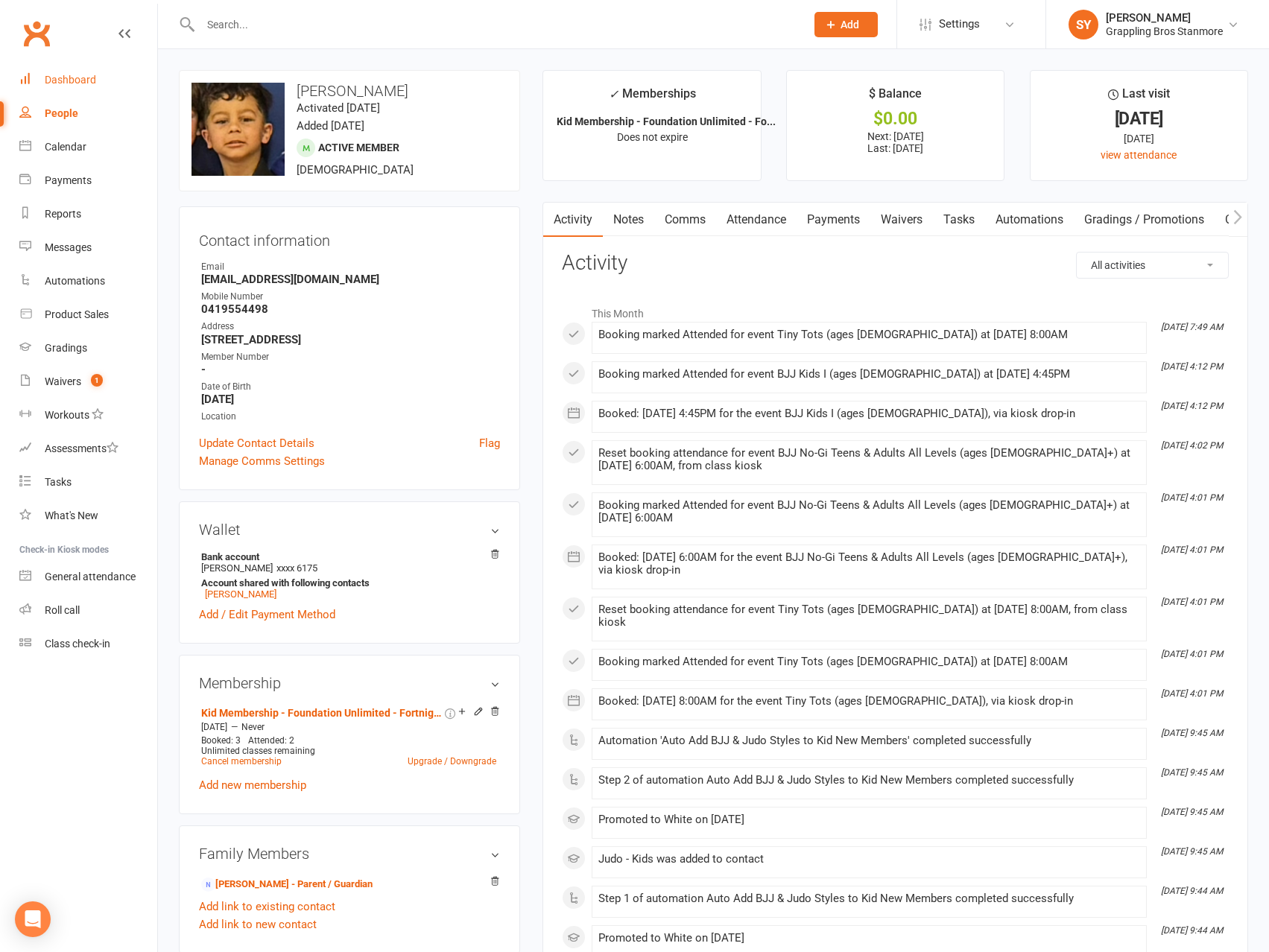
click at [67, 79] on div "Dashboard" at bounding box center [71, 79] width 51 height 12
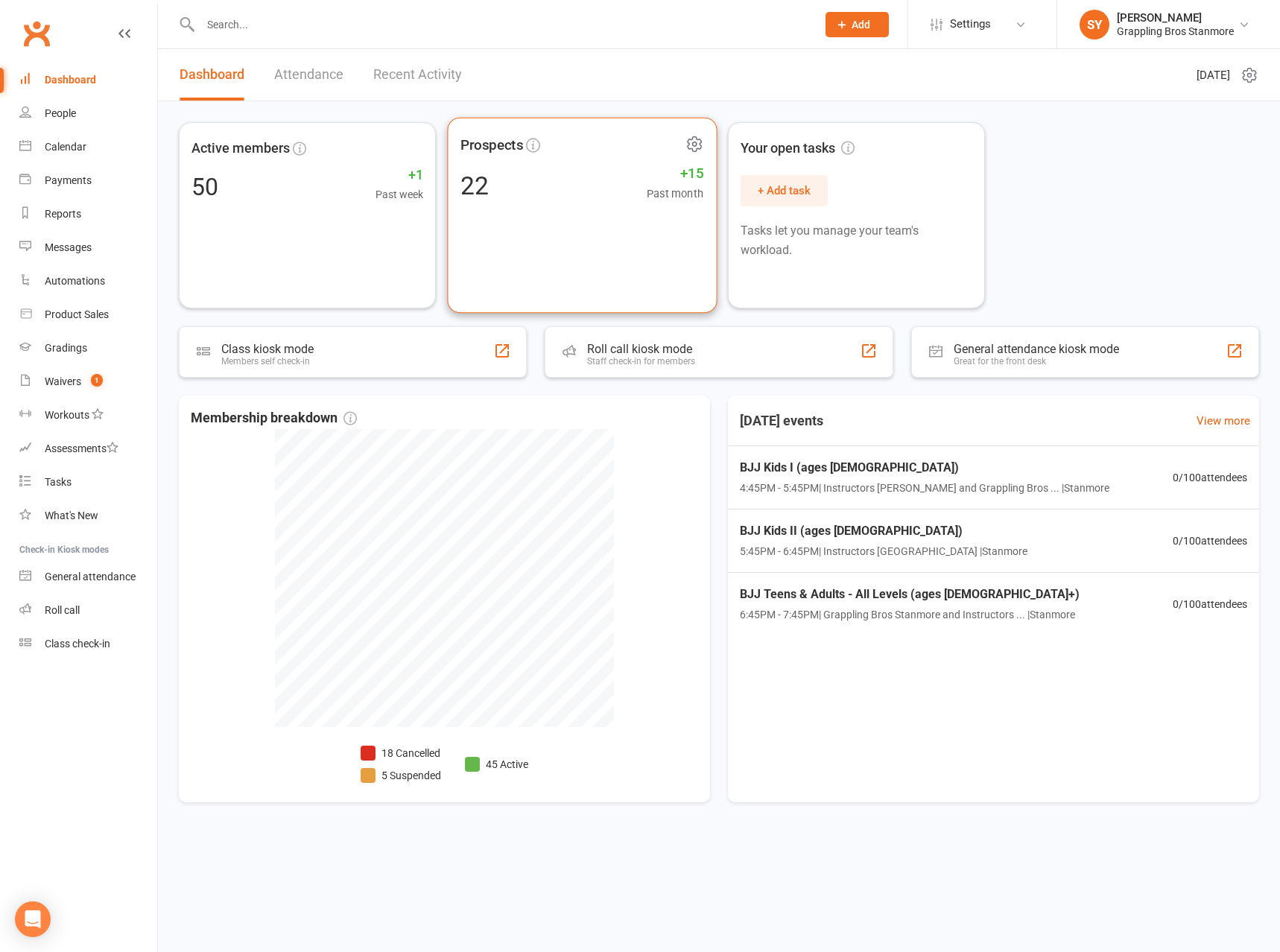
click at [555, 240] on div "Prospects 22 +15 Past month" at bounding box center [582, 216] width 270 height 196
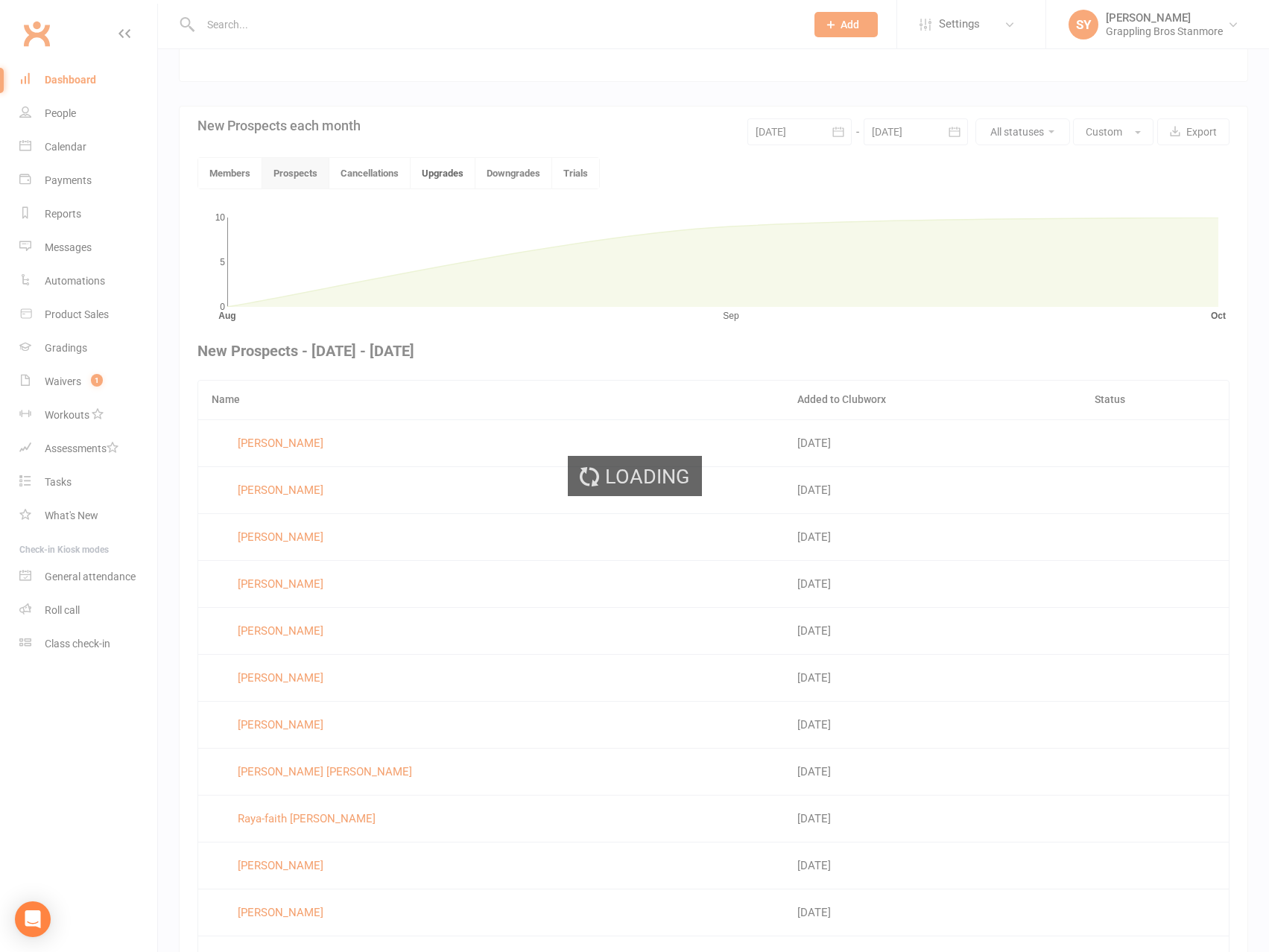
scroll to position [387, 0]
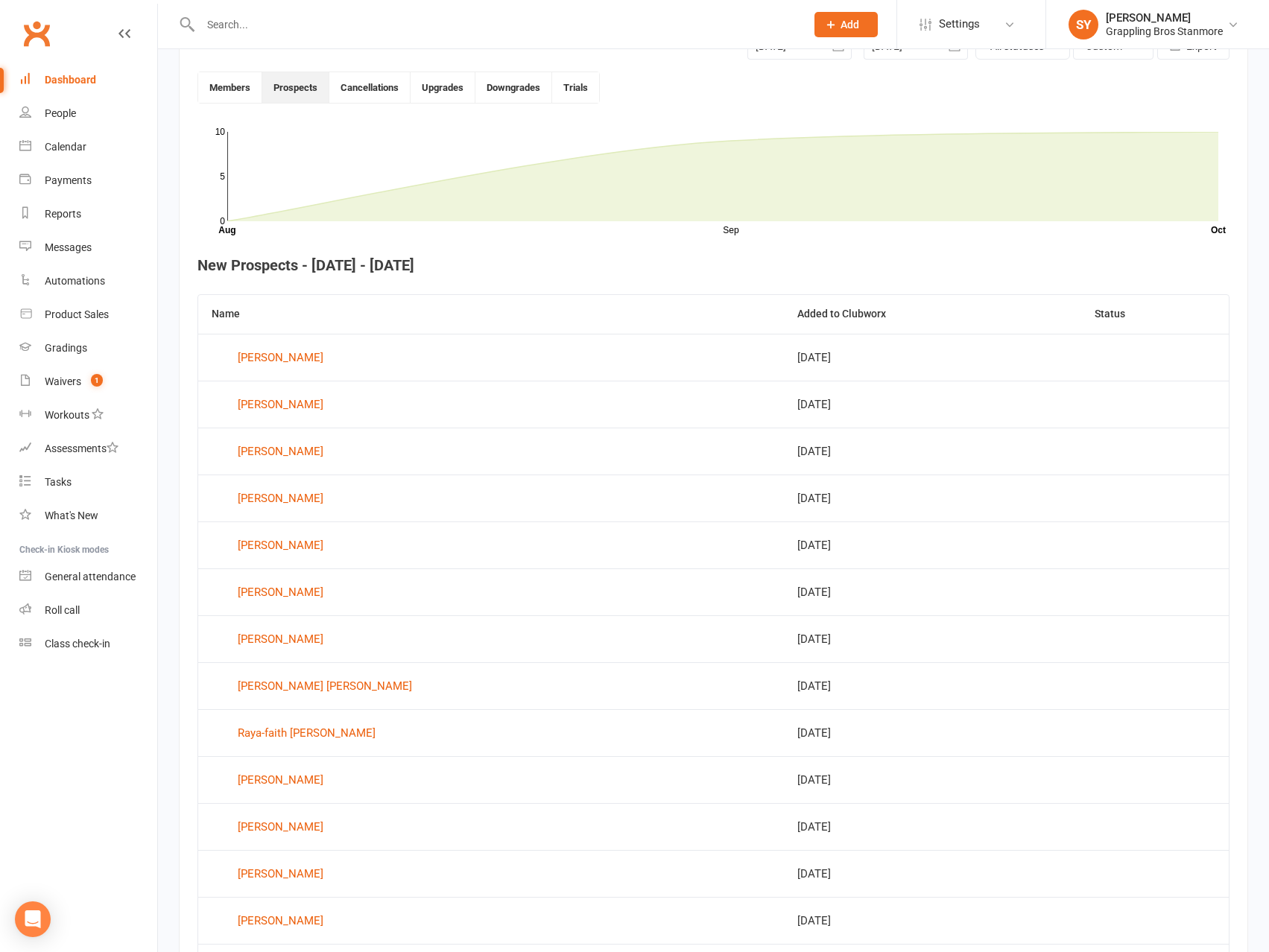
click at [703, 261] on h4 "New Prospects - [DATE] - [DATE]" at bounding box center [713, 265] width 1033 height 16
click at [276, 357] on div "[PERSON_NAME]" at bounding box center [281, 357] width 86 height 22
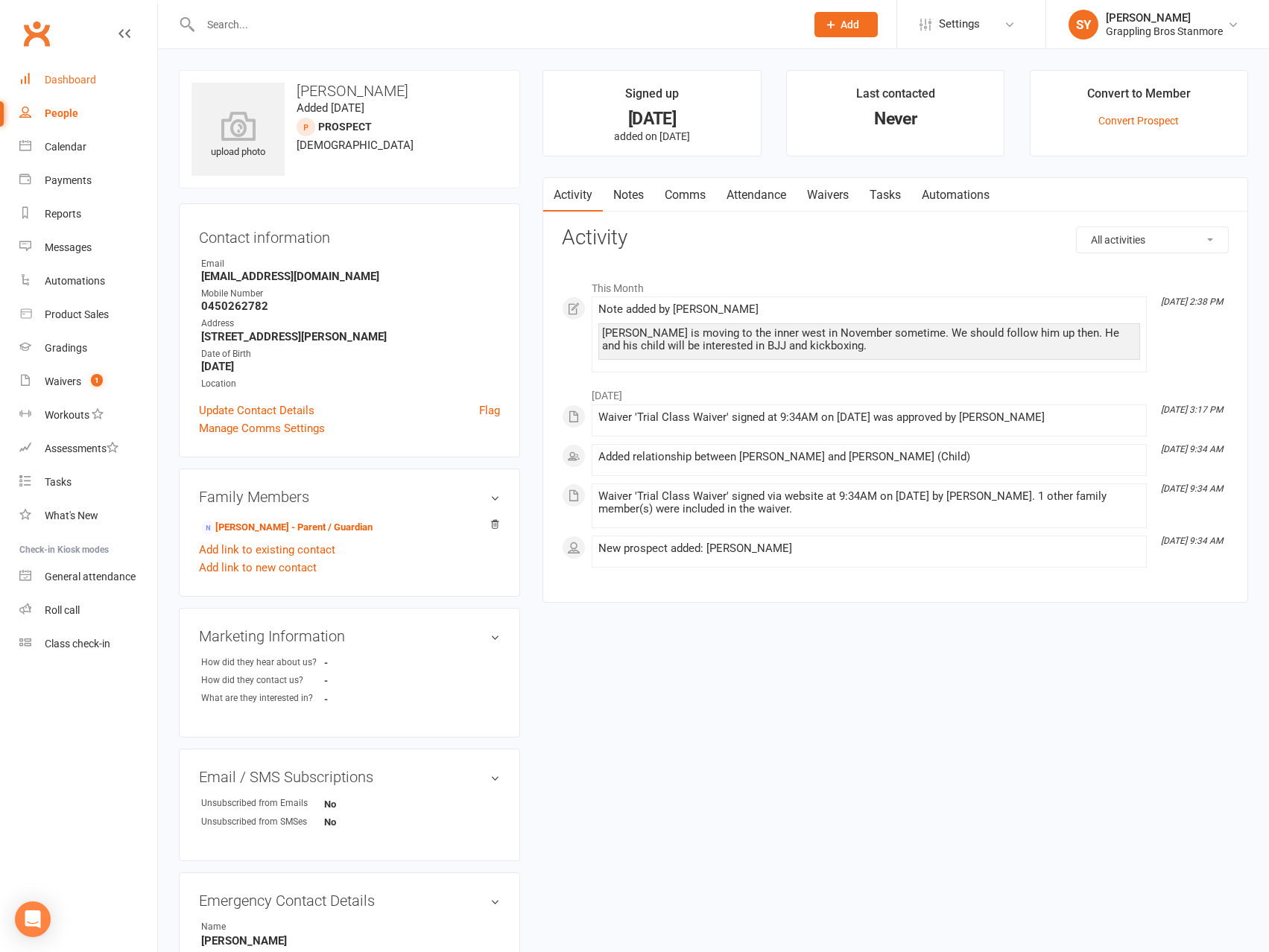
click at [79, 83] on div "Dashboard" at bounding box center [71, 79] width 51 height 12
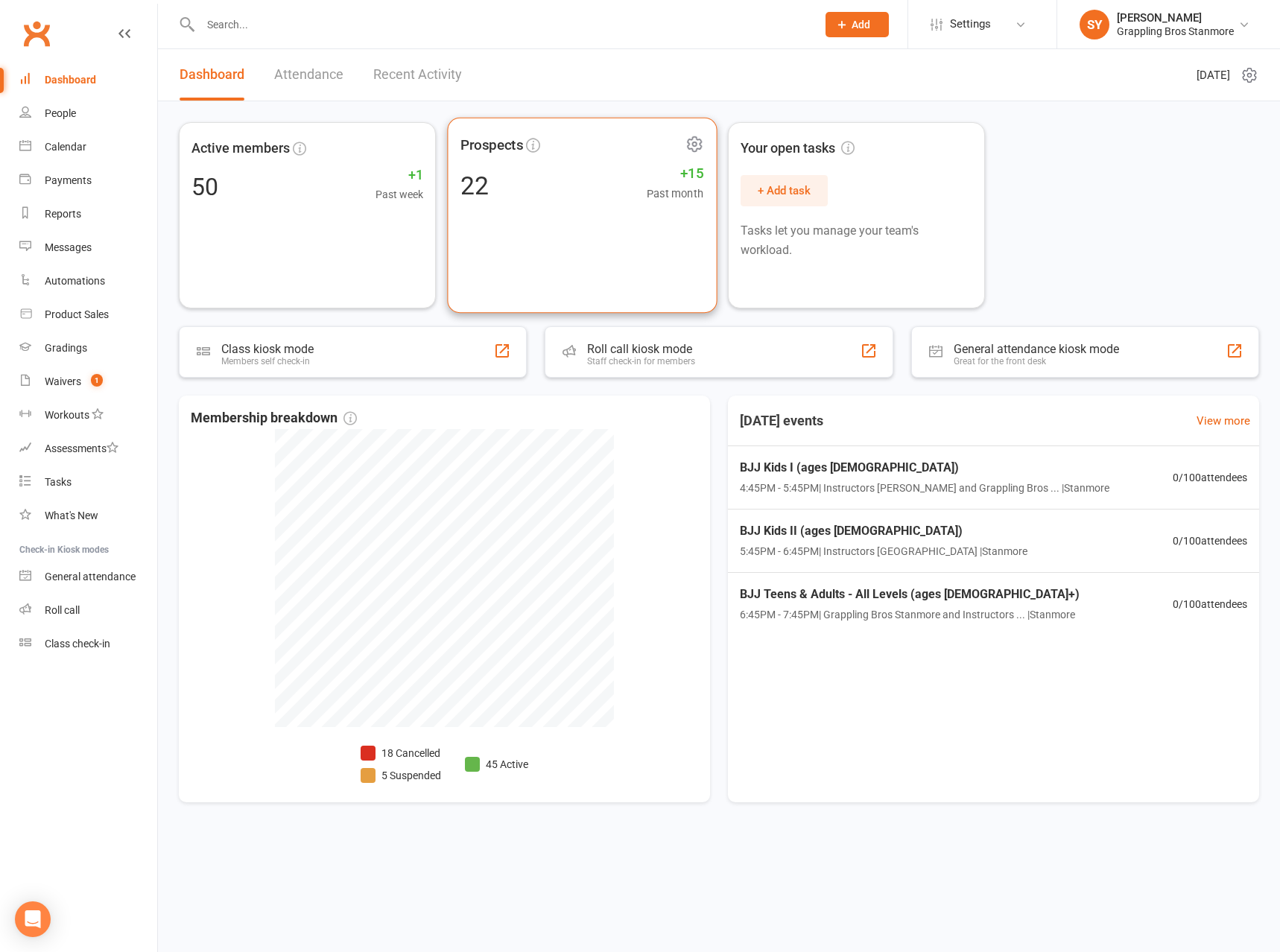
click at [490, 241] on div "Prospects 22 +15 Past month" at bounding box center [582, 216] width 270 height 196
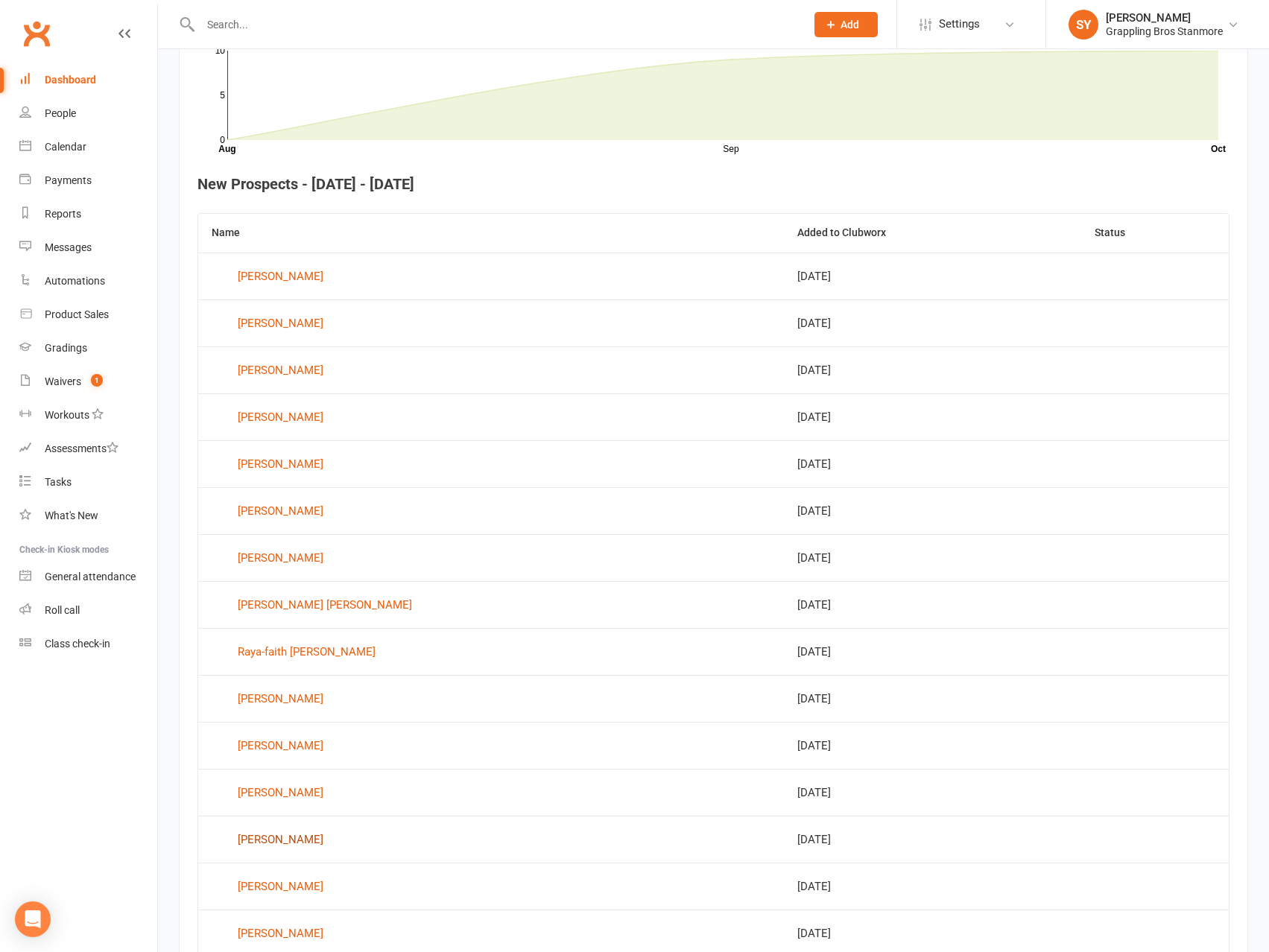
scroll to position [599, 0]
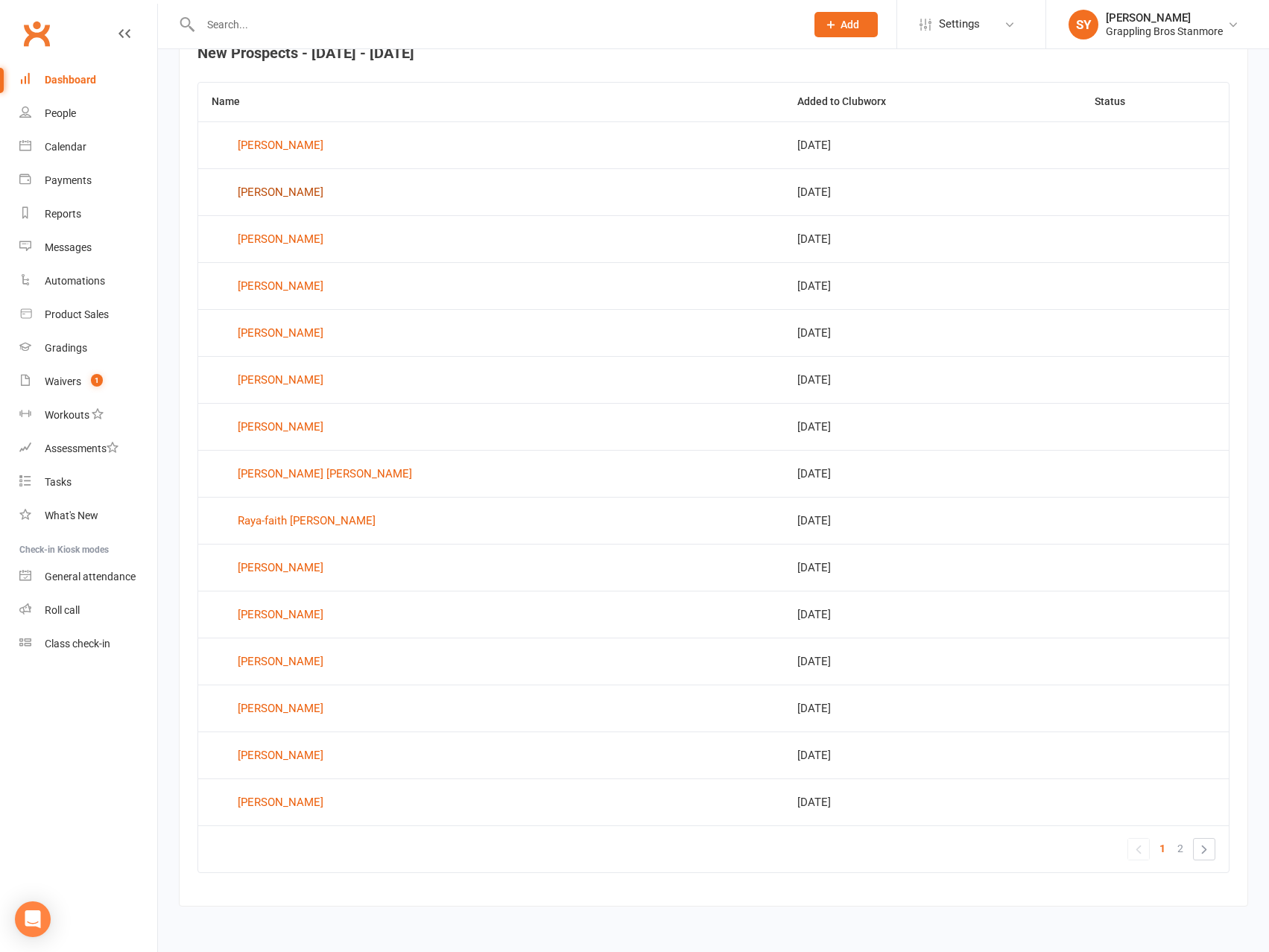
click at [270, 192] on div "[PERSON_NAME]" at bounding box center [281, 192] width 86 height 22
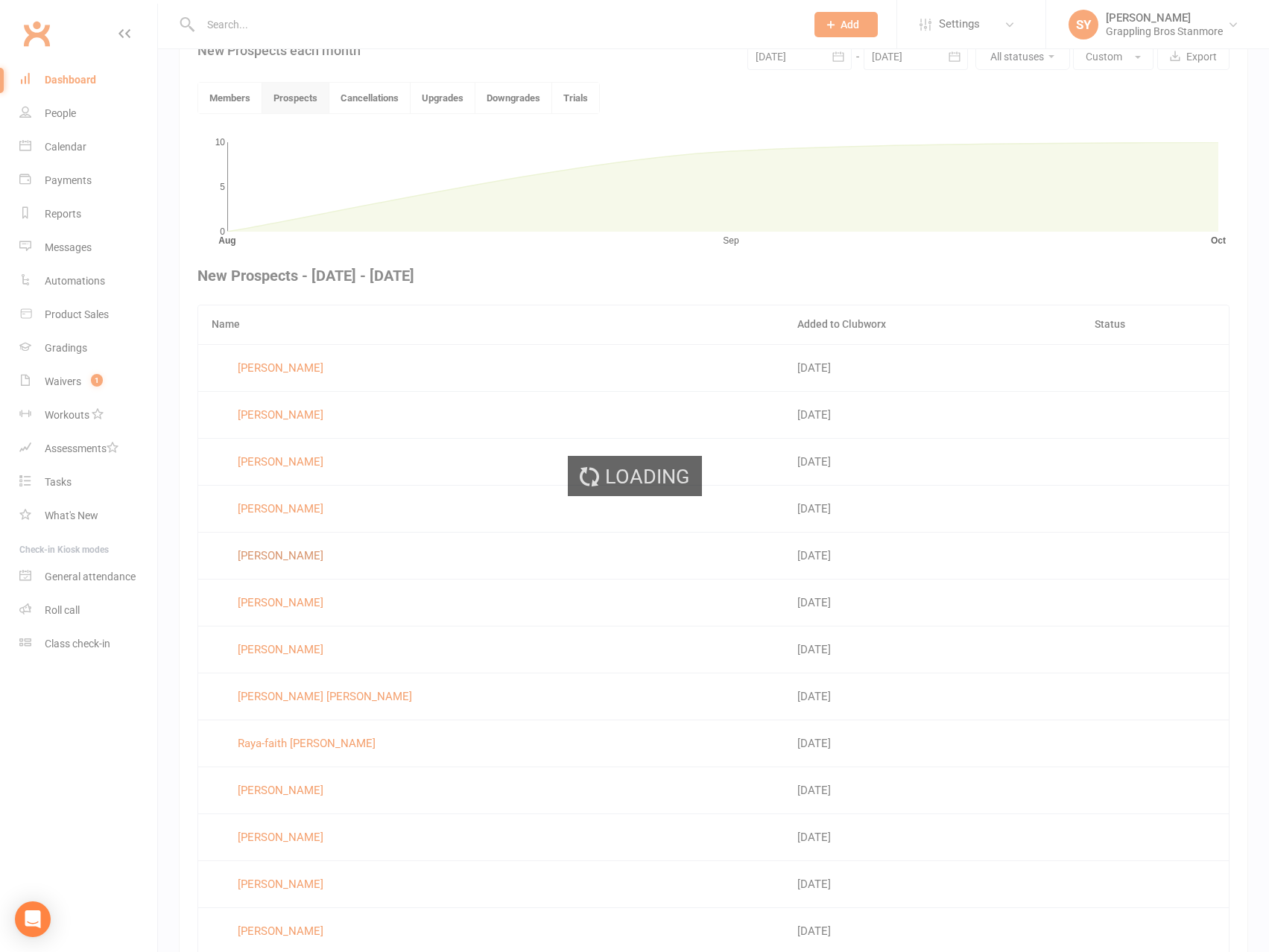
scroll to position [387, 0]
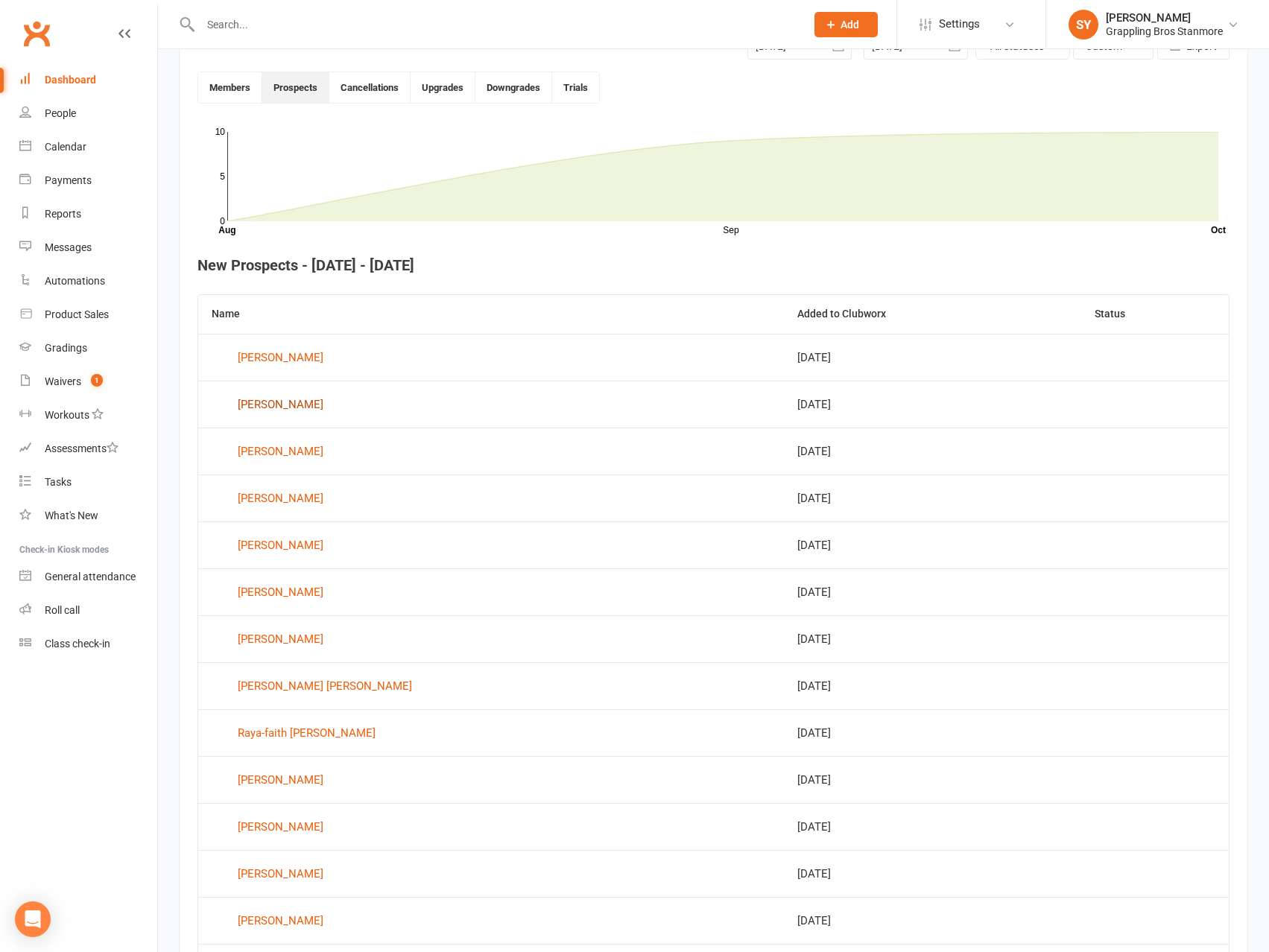
click at [267, 402] on div "[PERSON_NAME]" at bounding box center [281, 405] width 86 height 22
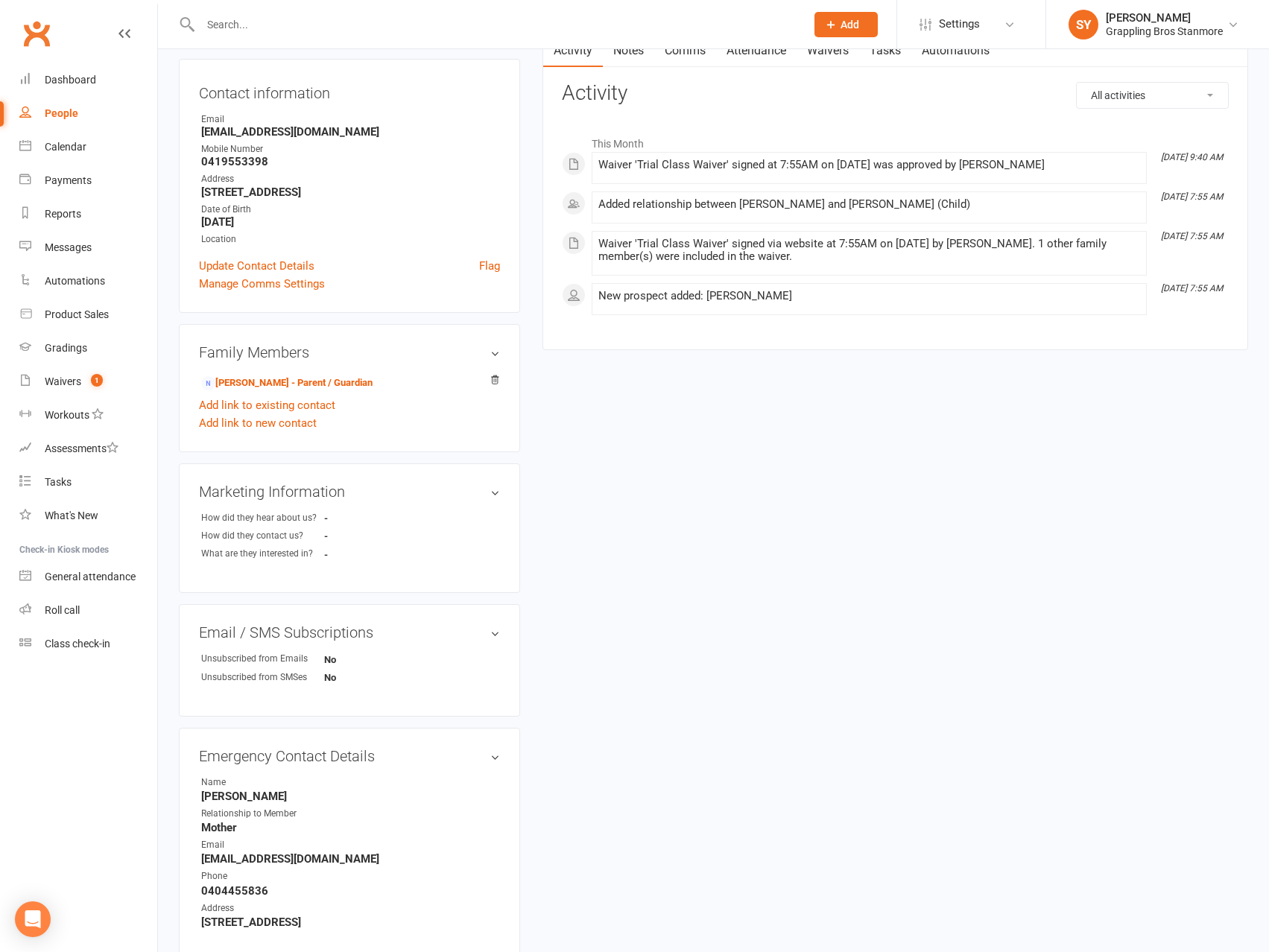
scroll to position [260, 0]
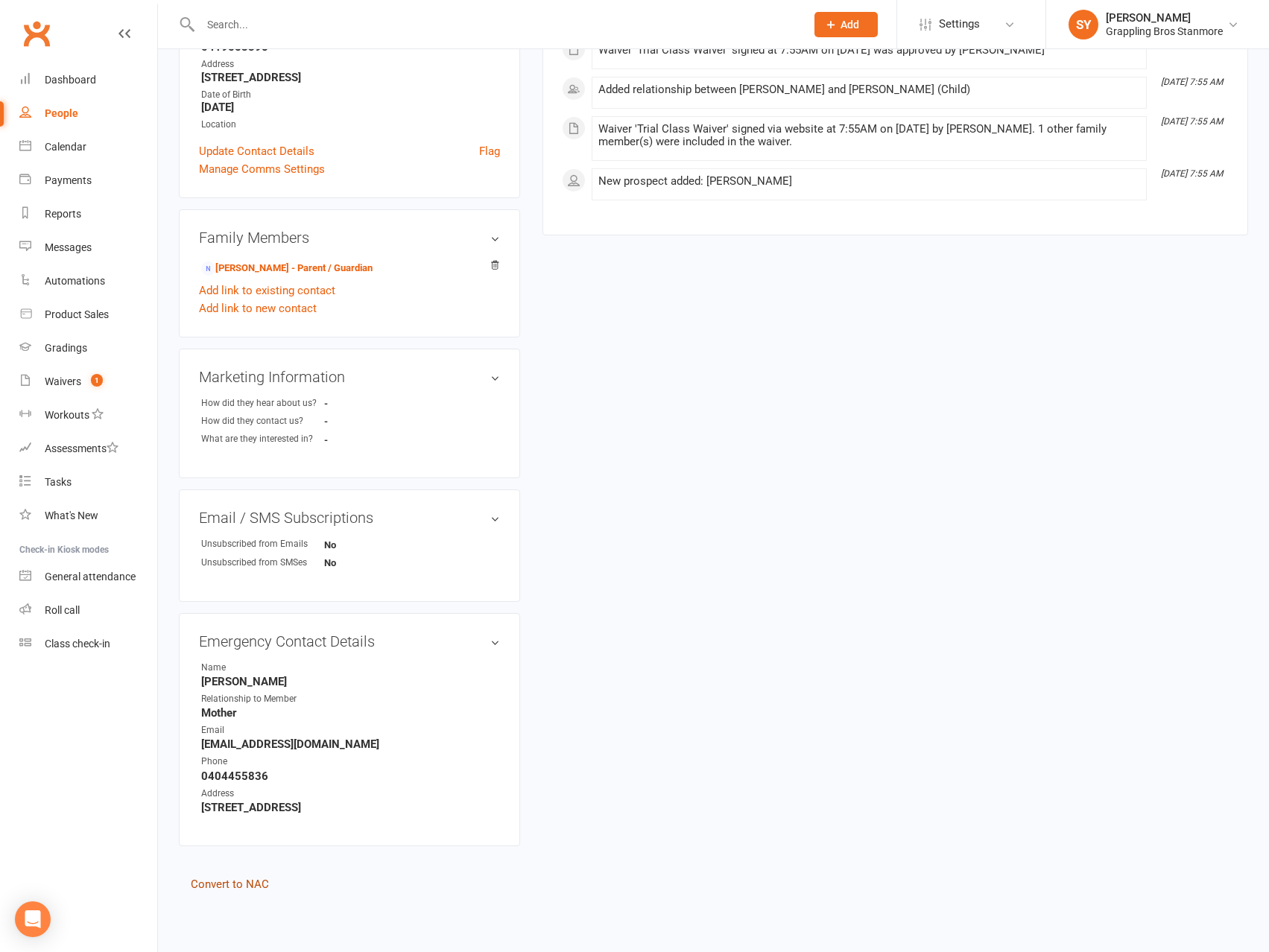
click at [249, 884] on link "Convert to NAC" at bounding box center [230, 884] width 79 height 14
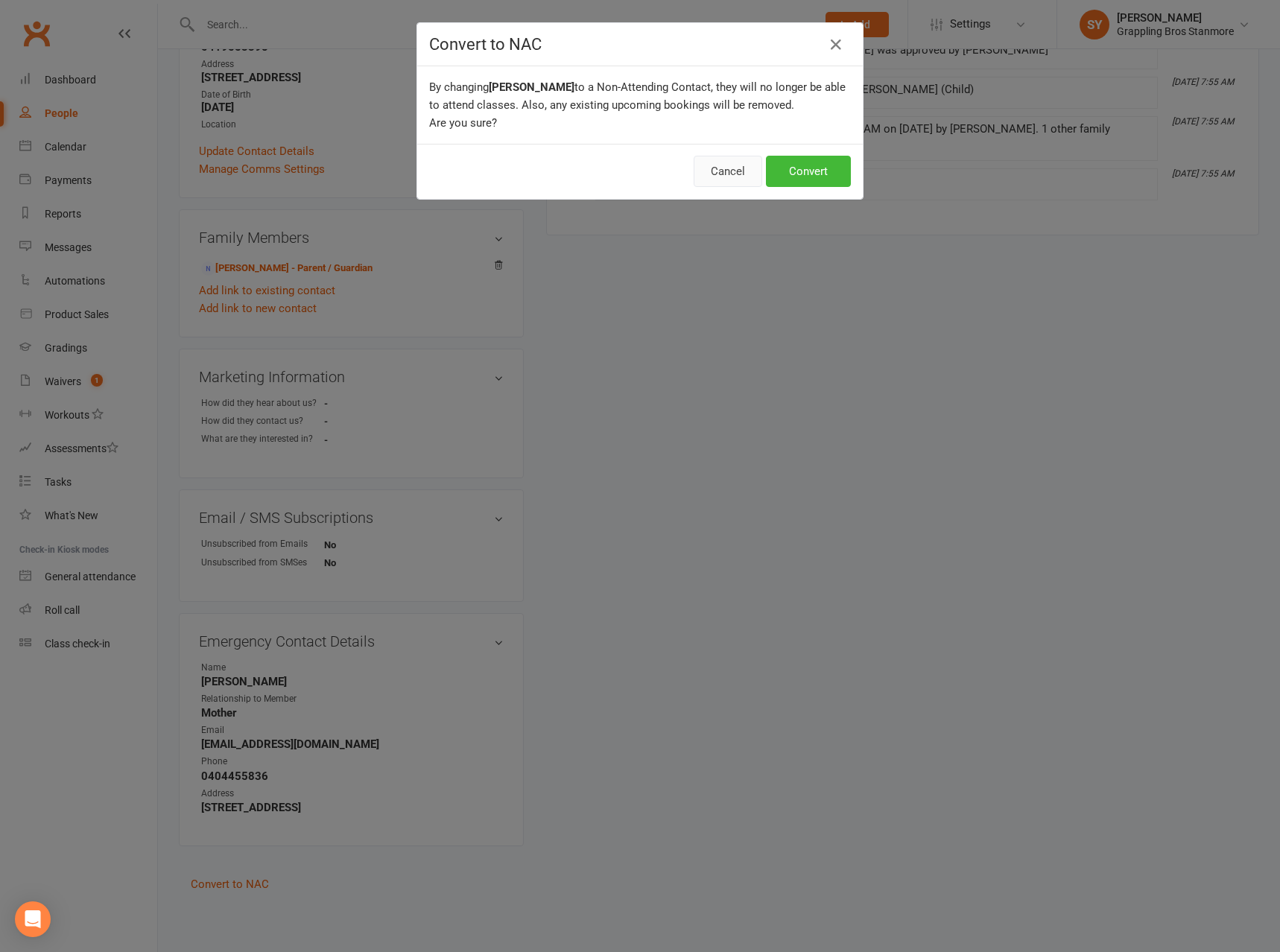
click at [707, 167] on button "Cancel" at bounding box center [729, 171] width 69 height 31
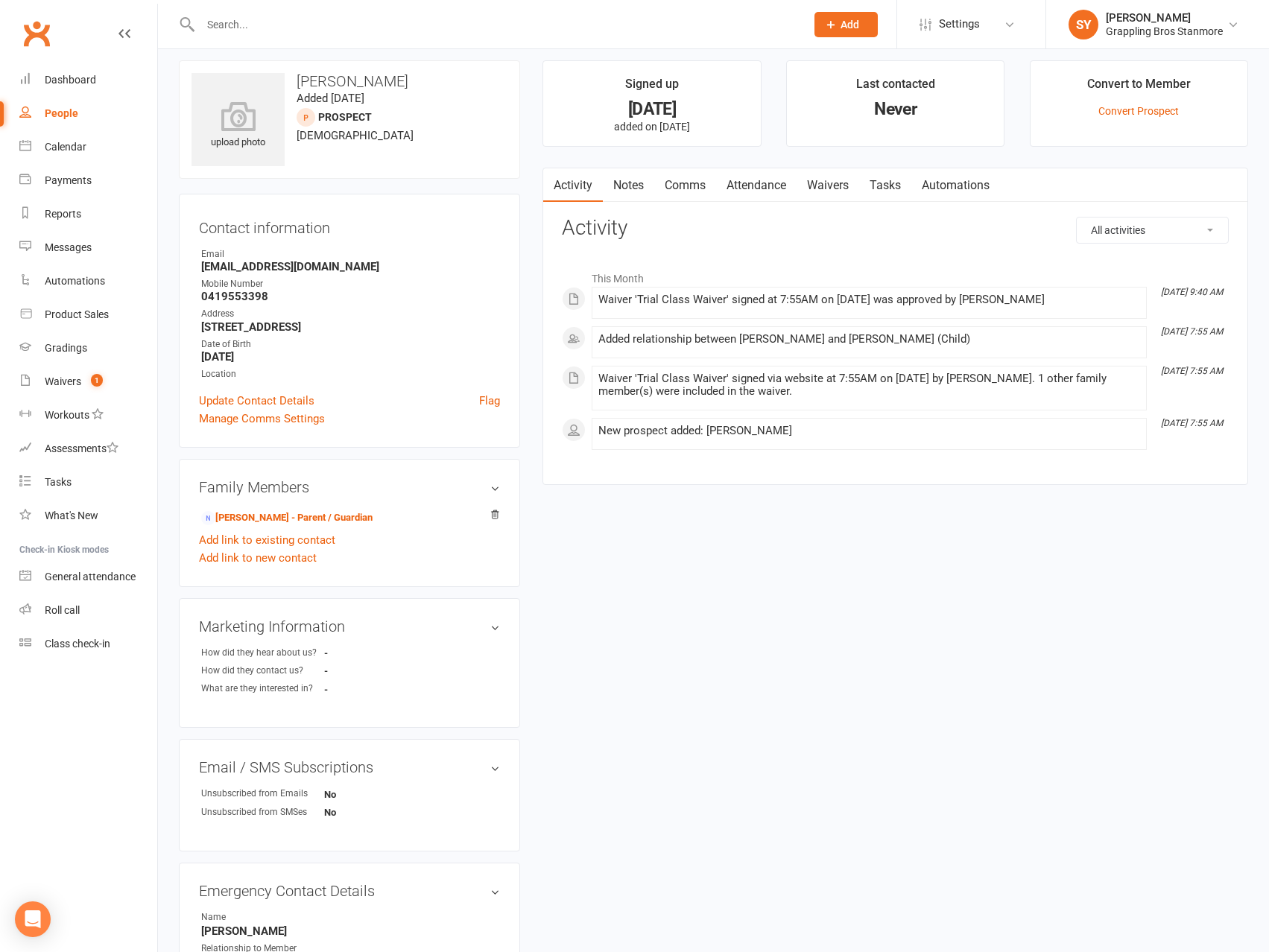
scroll to position [0, 0]
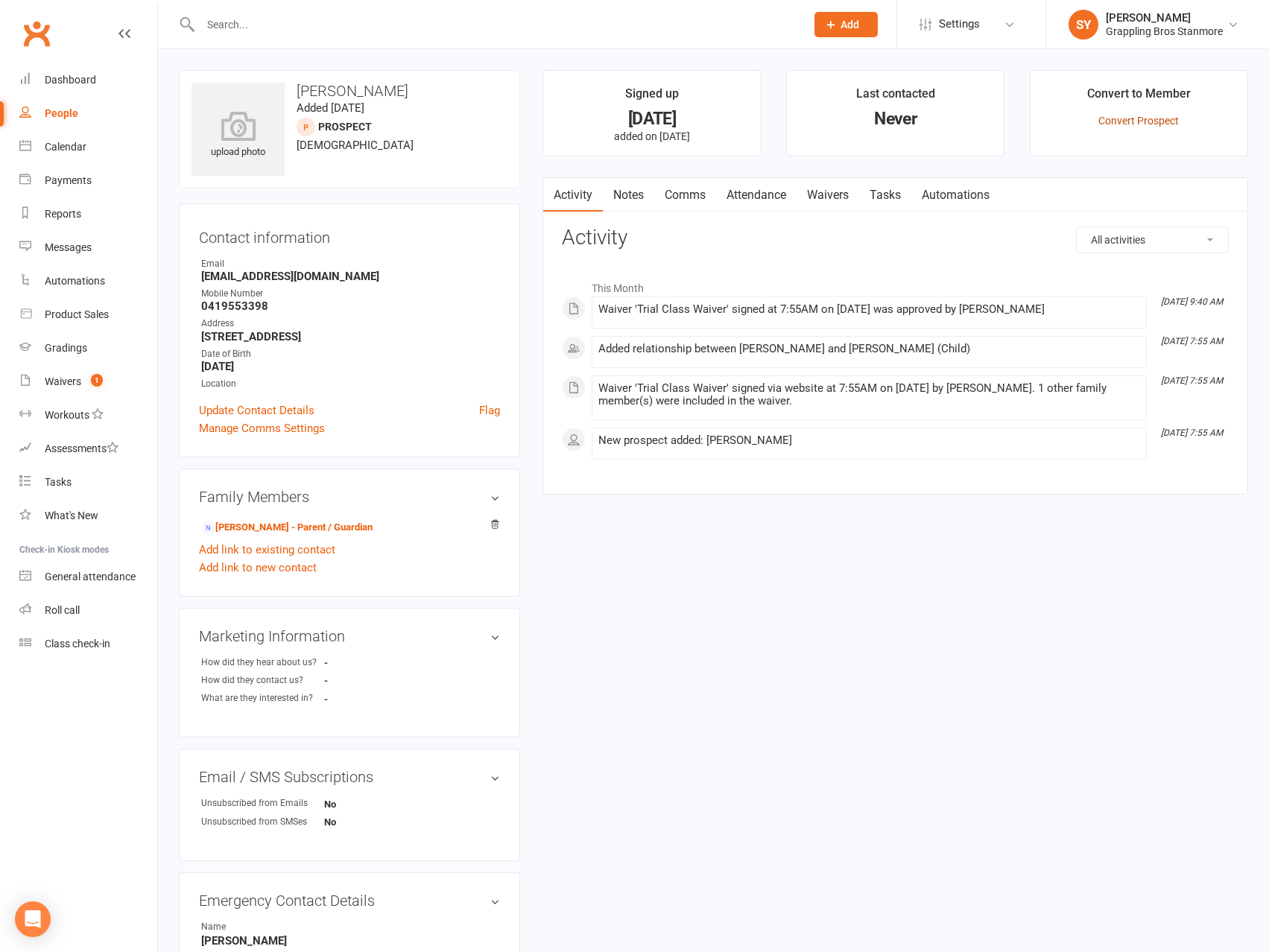
click at [1126, 119] on link "Convert Prospect" at bounding box center [1138, 120] width 80 height 12
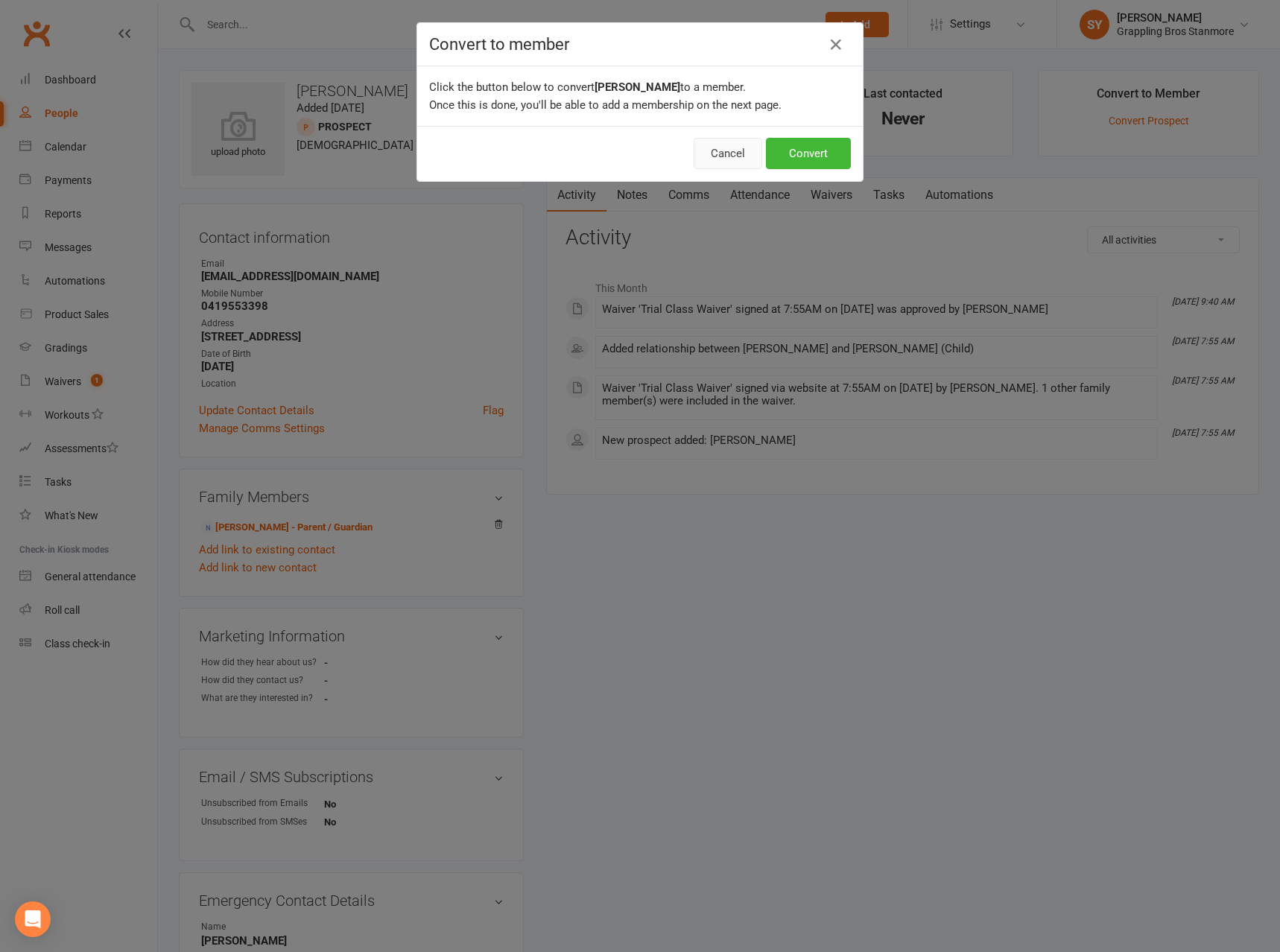
click at [718, 154] on button "Cancel" at bounding box center [729, 153] width 69 height 31
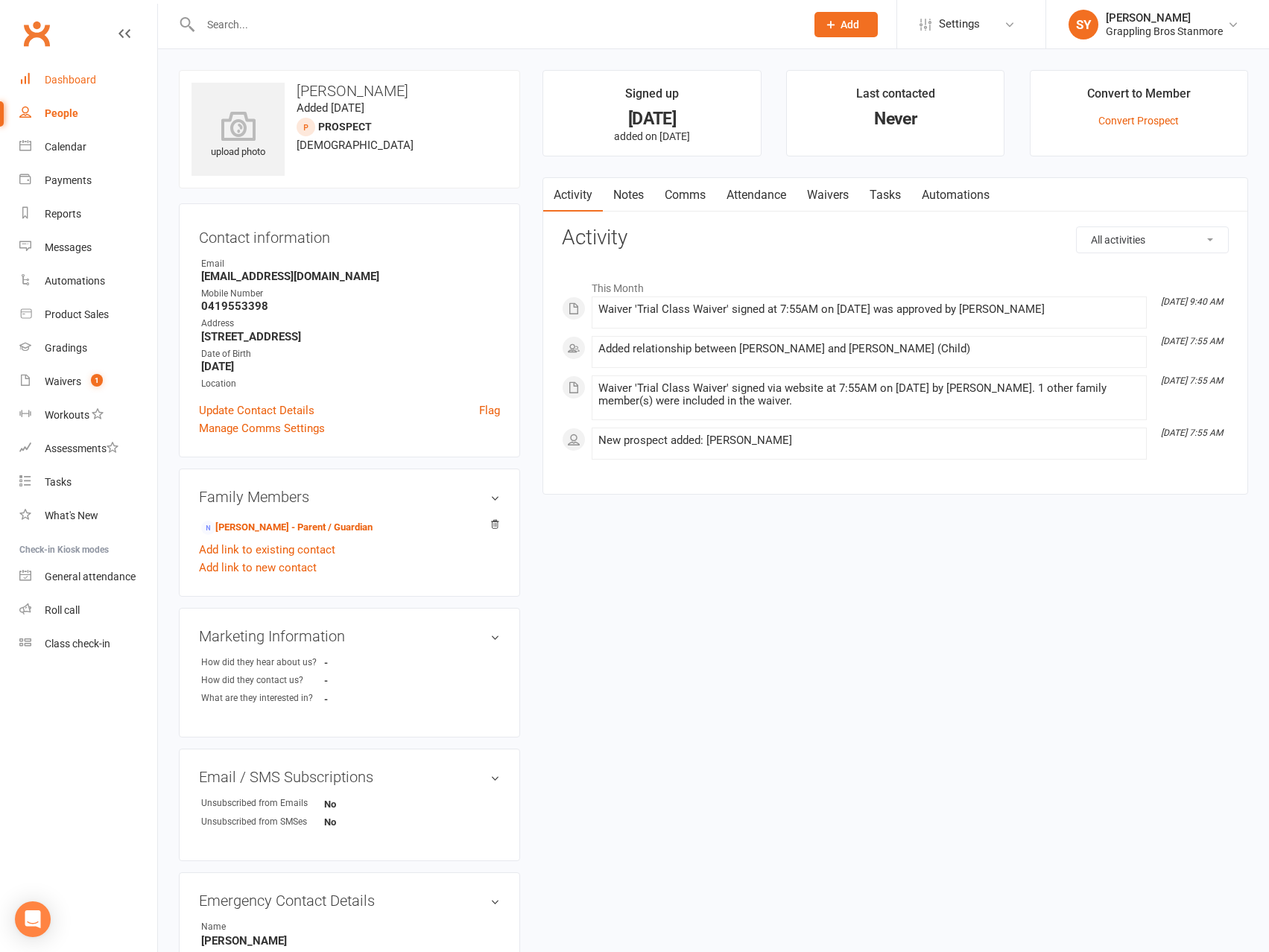
click at [72, 76] on div "Dashboard" at bounding box center [71, 79] width 51 height 12
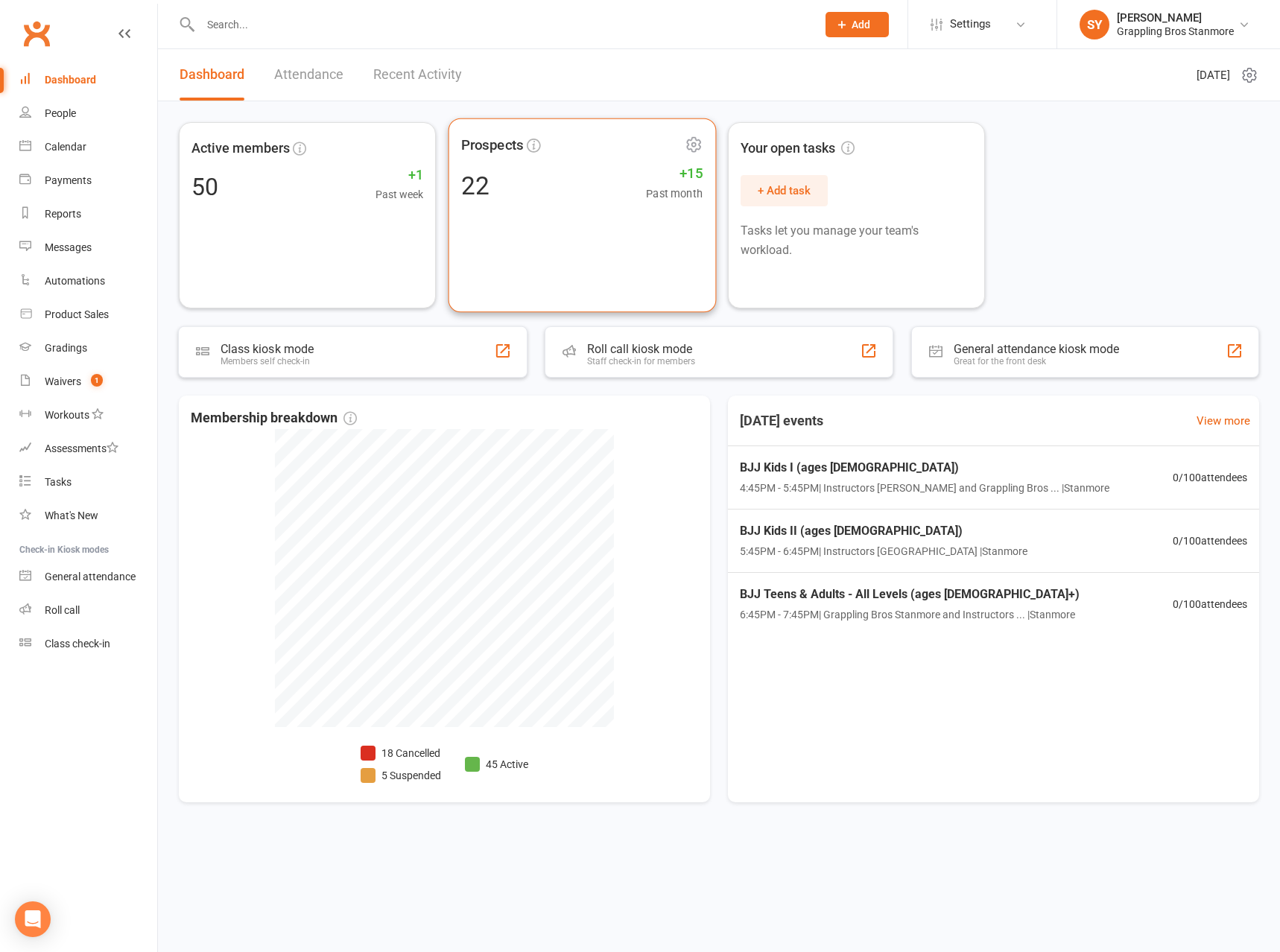
click at [532, 216] on div "Prospects 22 +15 Past month" at bounding box center [582, 216] width 268 height 195
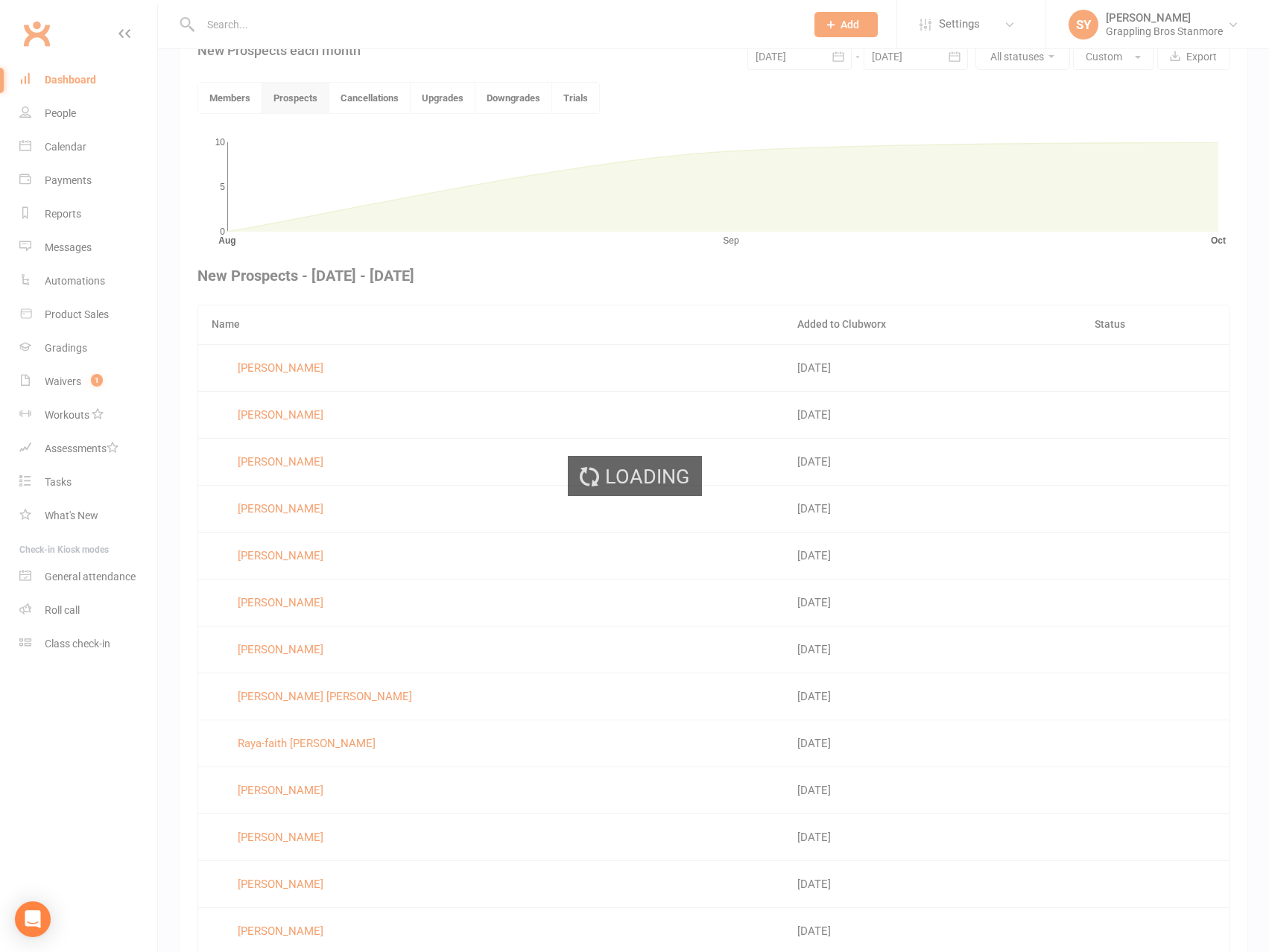
scroll to position [387, 0]
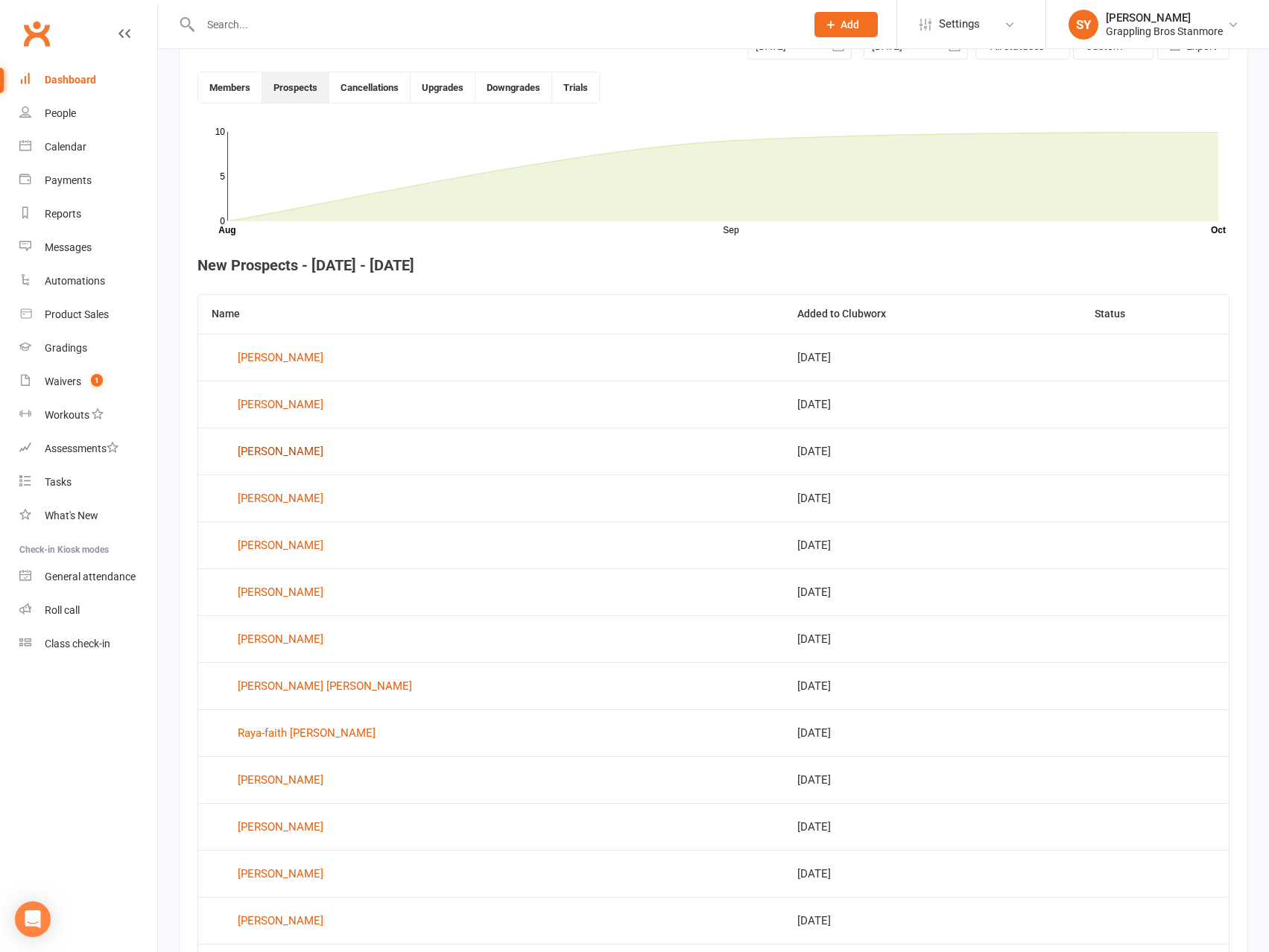
click at [313, 454] on div "[PERSON_NAME]" at bounding box center [281, 451] width 86 height 22
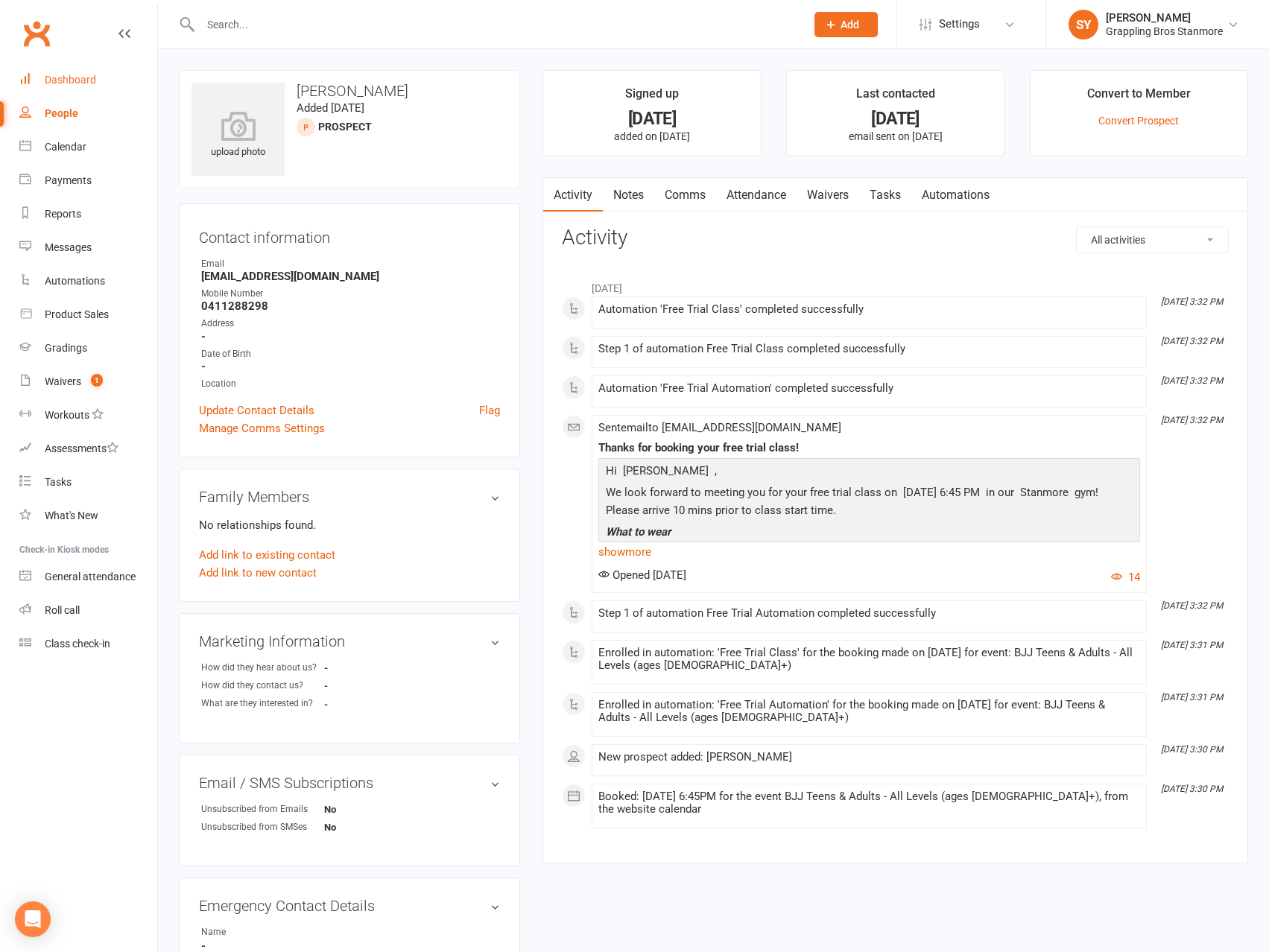
click at [59, 82] on div "Dashboard" at bounding box center [71, 79] width 51 height 12
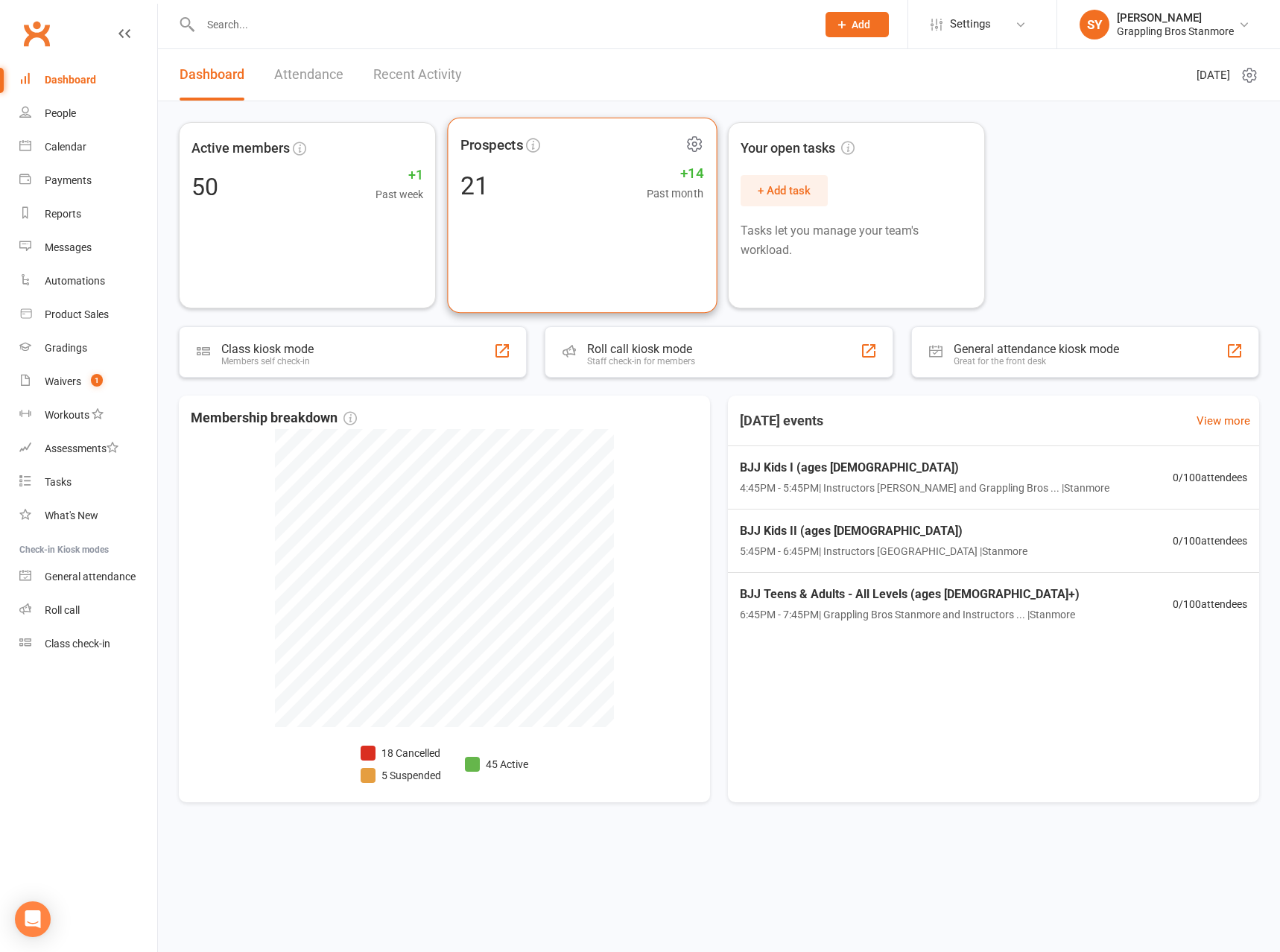
click at [536, 219] on div "Prospects 21 +14 Past month" at bounding box center [582, 216] width 270 height 196
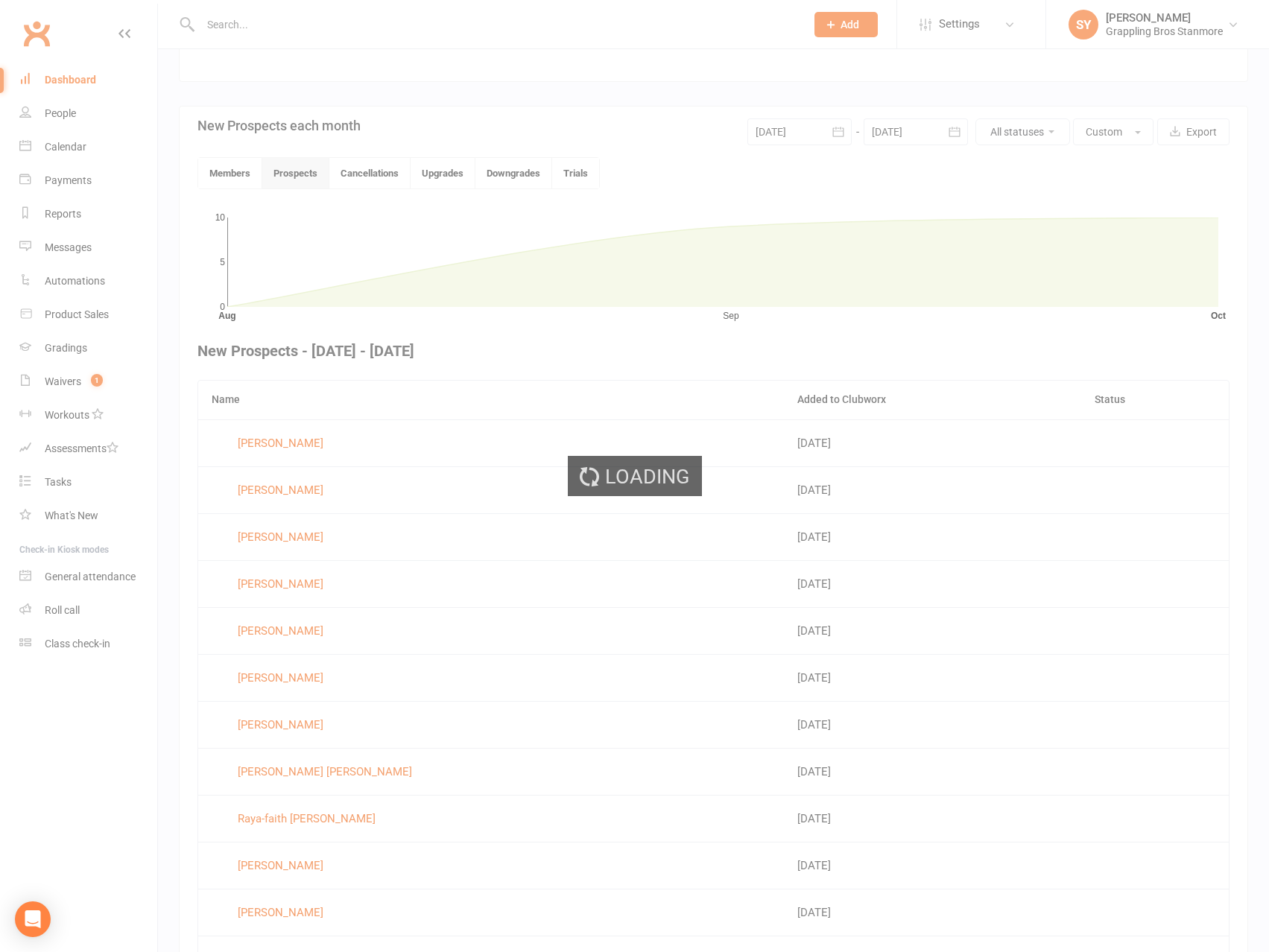
scroll to position [387, 0]
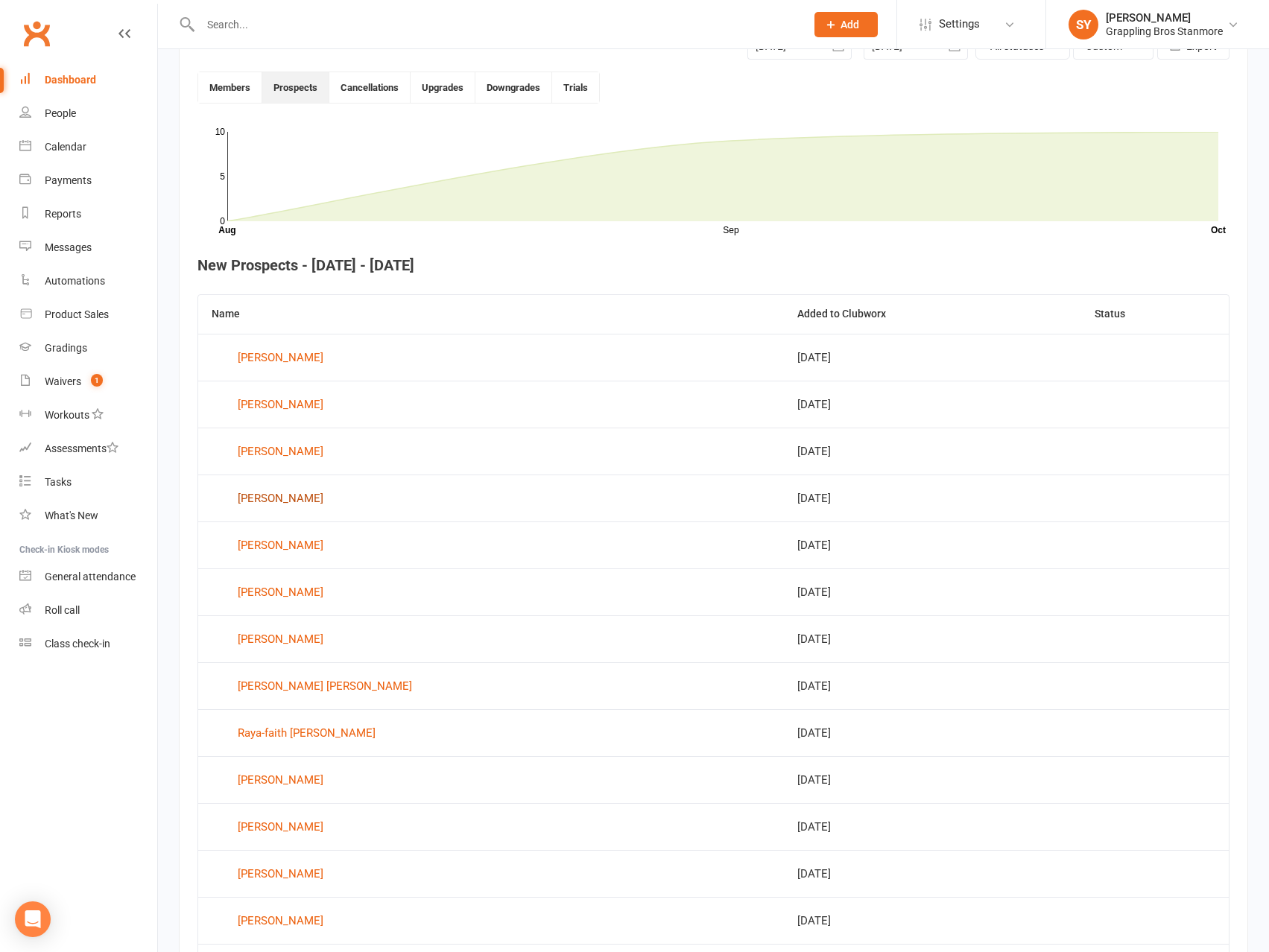
click at [283, 502] on div "[PERSON_NAME]" at bounding box center [281, 498] width 86 height 22
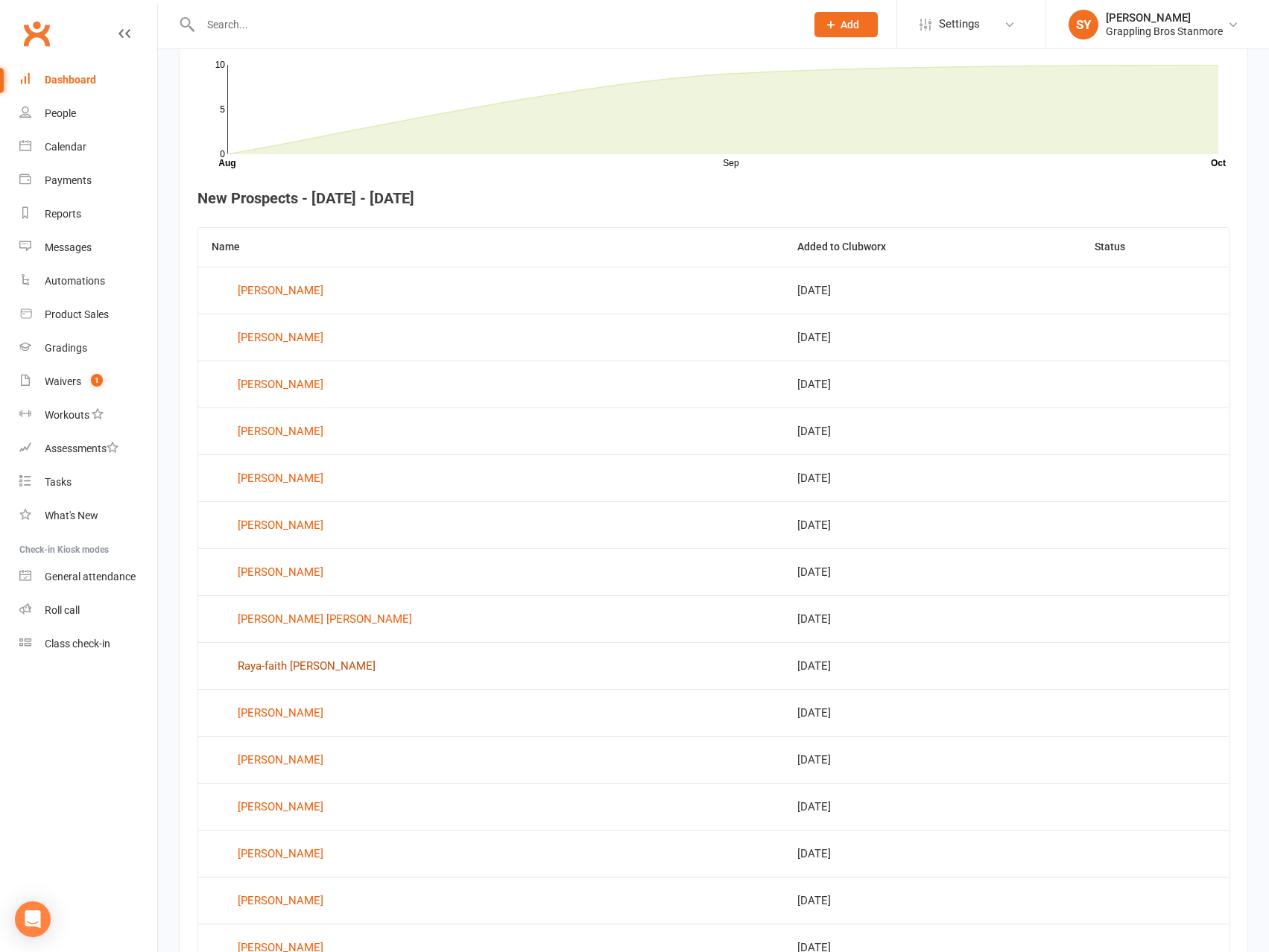
scroll to position [535, 0]
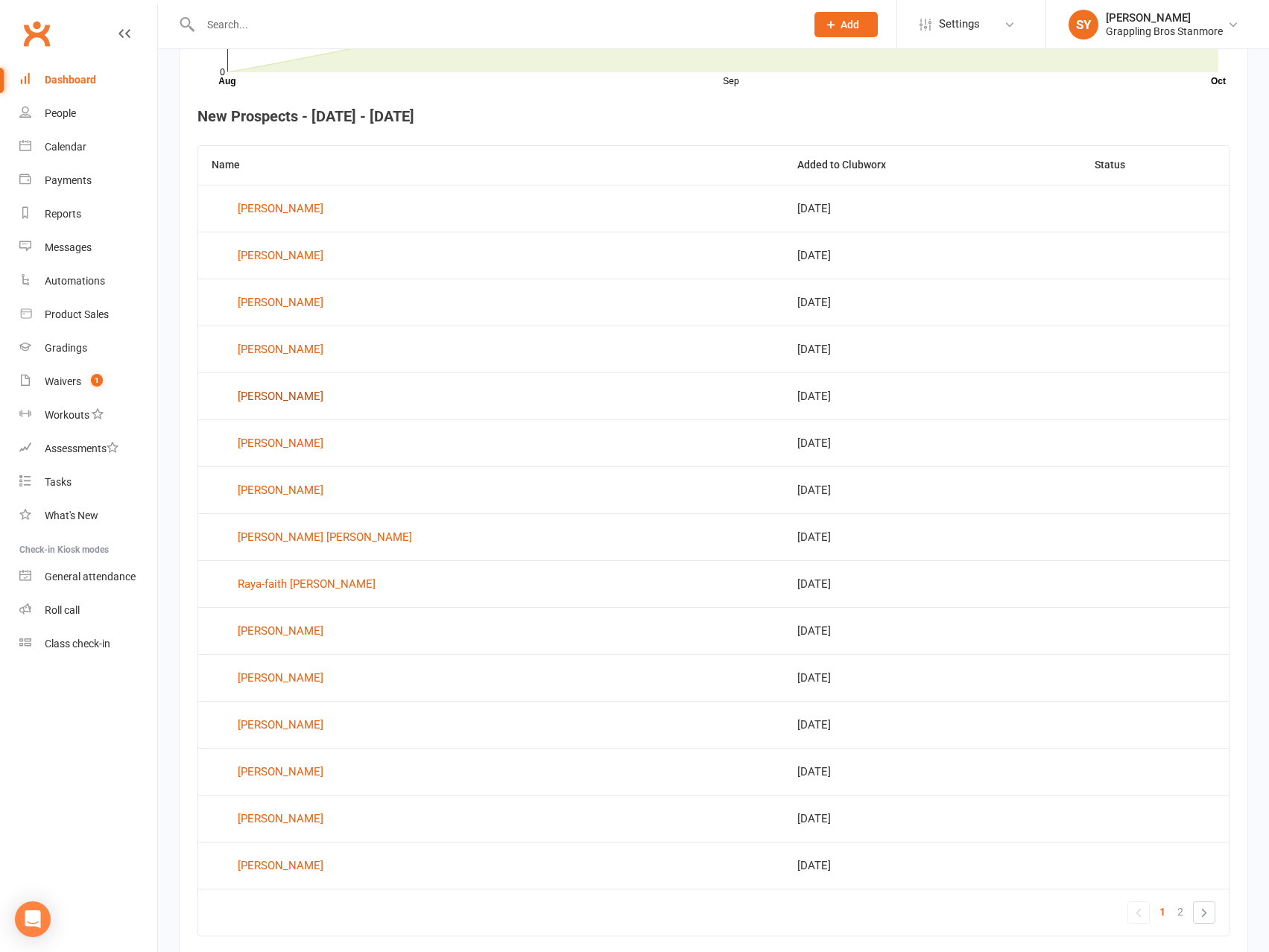
click at [280, 397] on div "[PERSON_NAME]" at bounding box center [281, 397] width 86 height 22
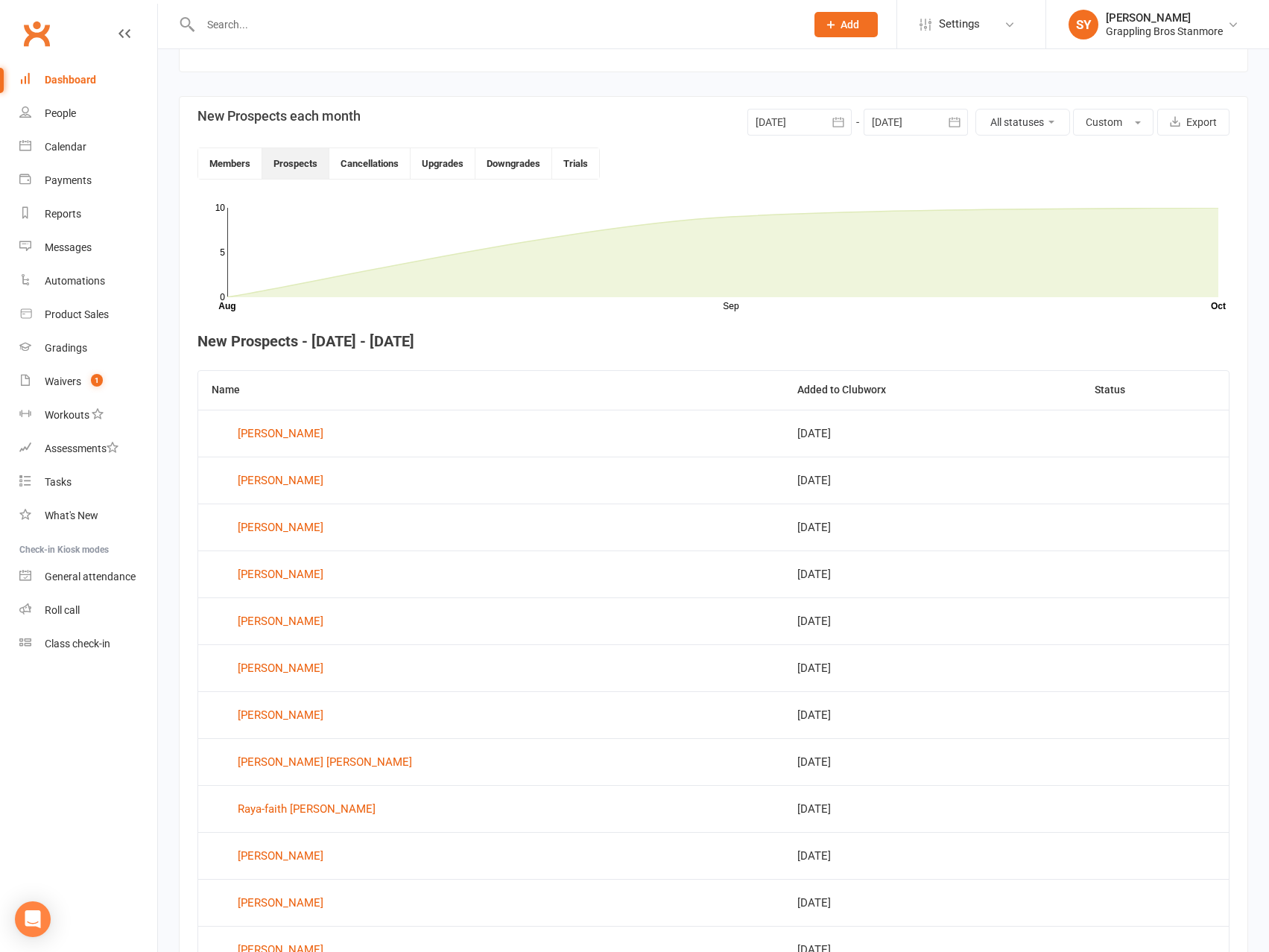
scroll to position [387, 0]
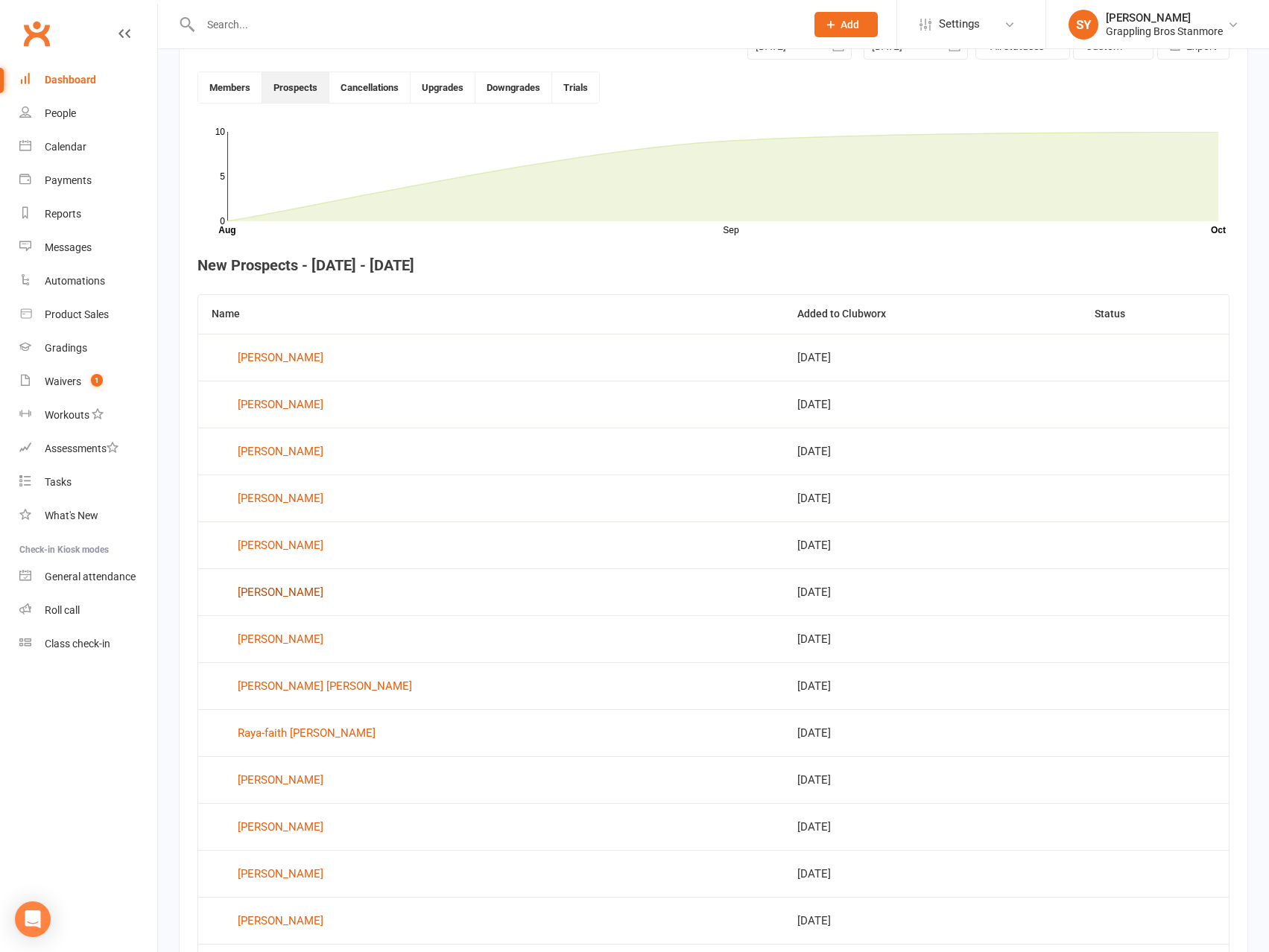
click at [277, 588] on div "[PERSON_NAME]" at bounding box center [281, 592] width 86 height 22
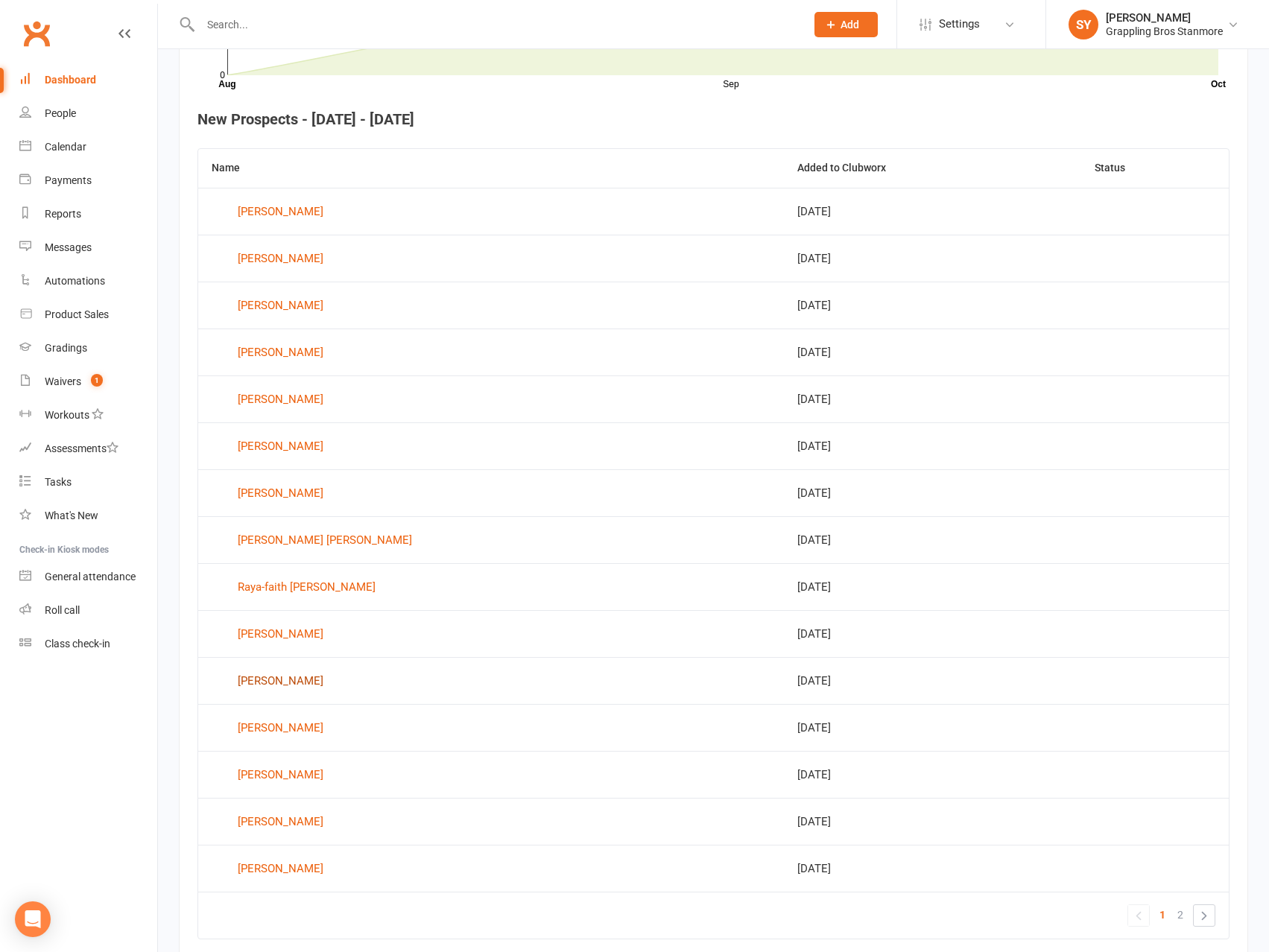
scroll to position [535, 0]
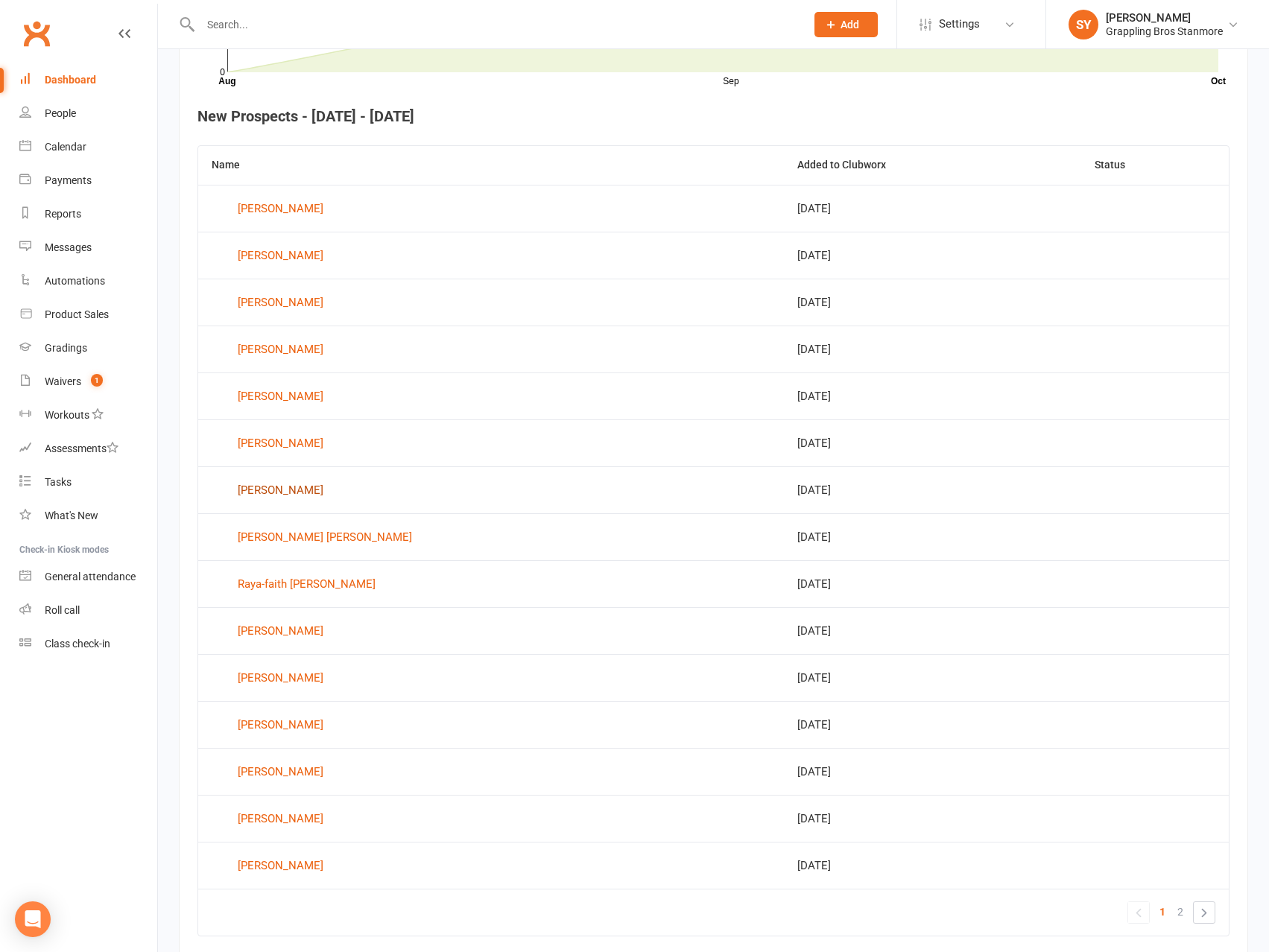
click at [272, 493] on div "[PERSON_NAME]" at bounding box center [281, 490] width 86 height 22
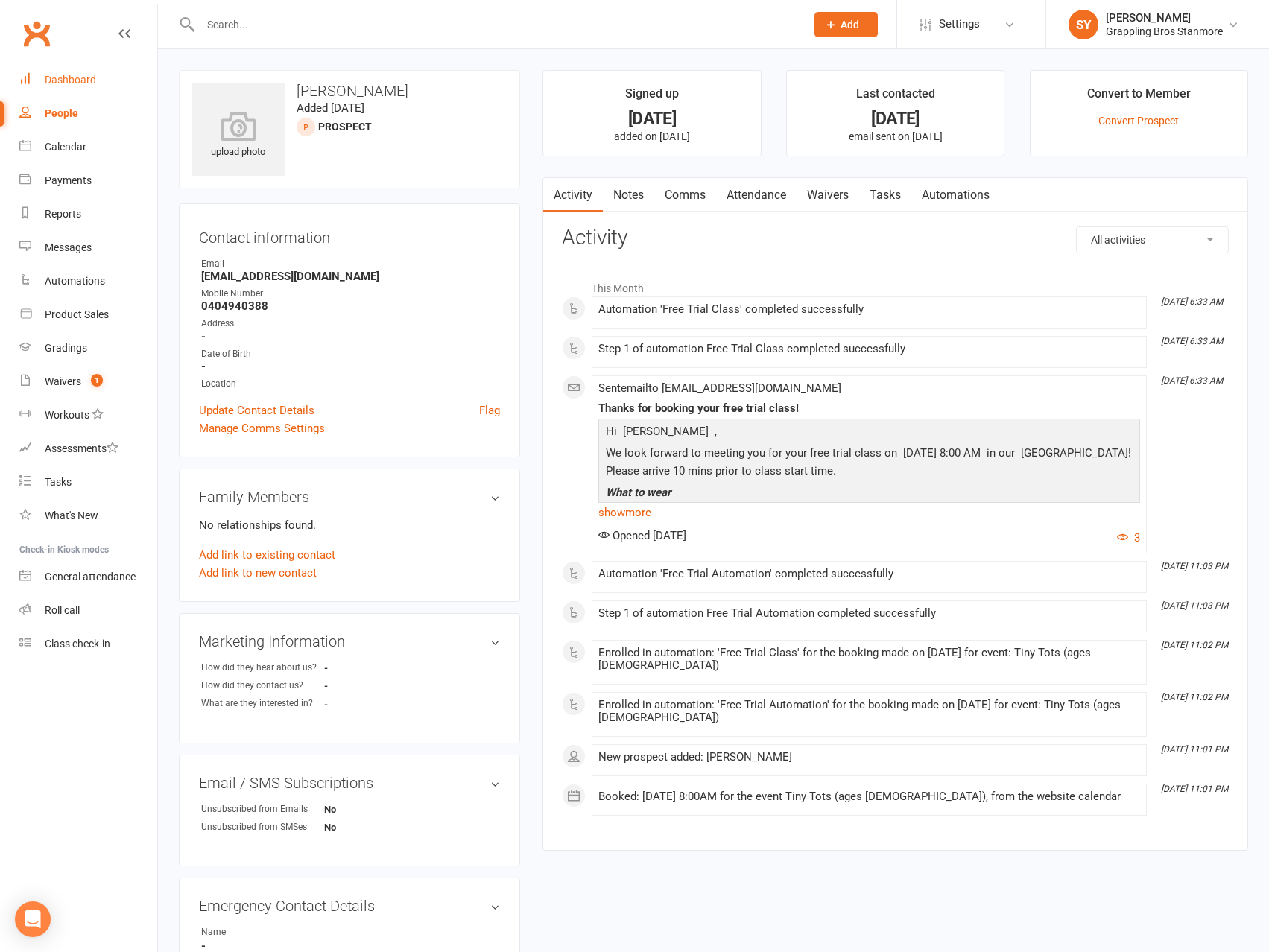
click at [72, 79] on div "Dashboard" at bounding box center [71, 79] width 51 height 12
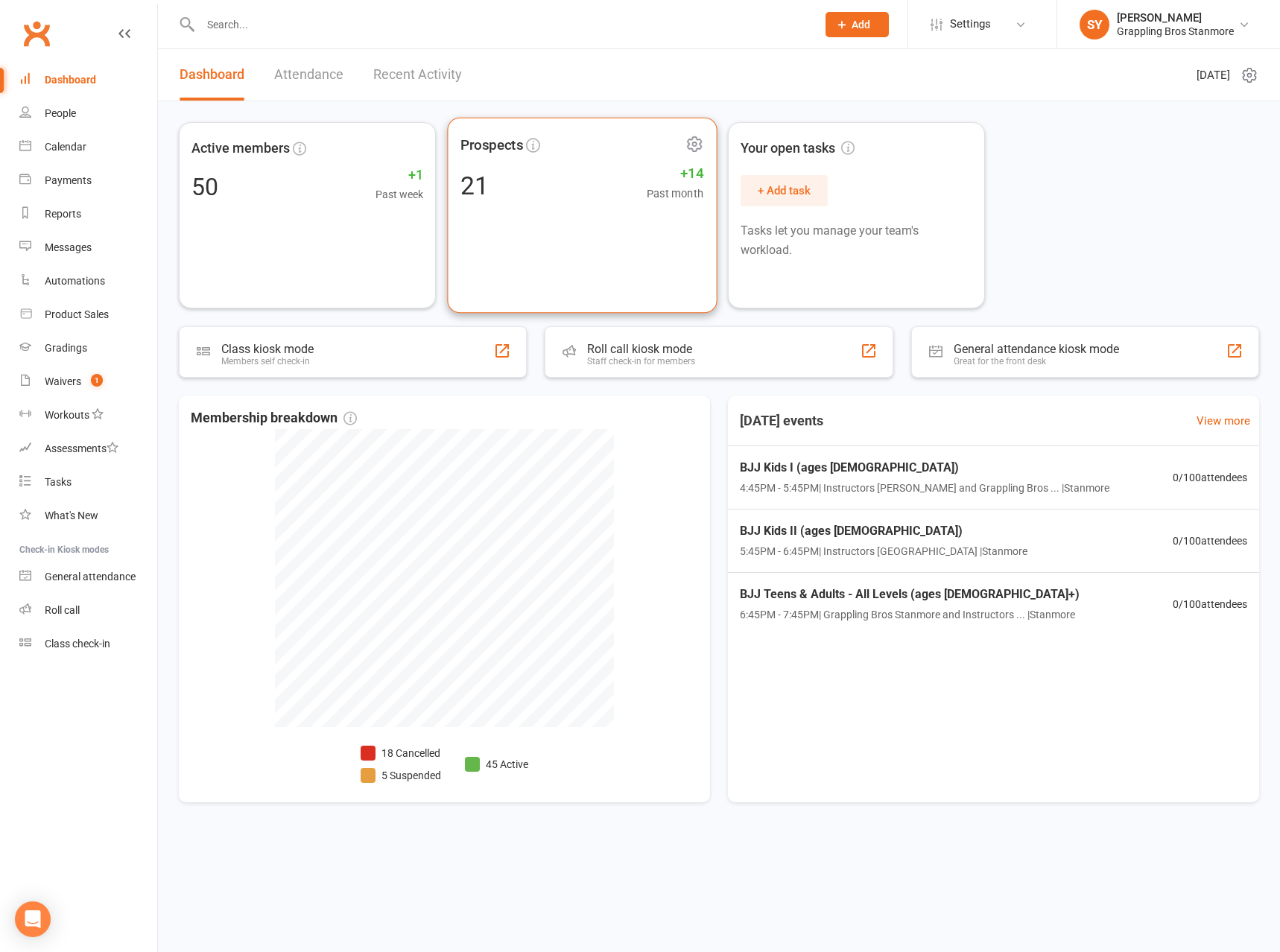
click at [566, 161] on div "Prospects 21 +14 Past month" at bounding box center [582, 216] width 270 height 196
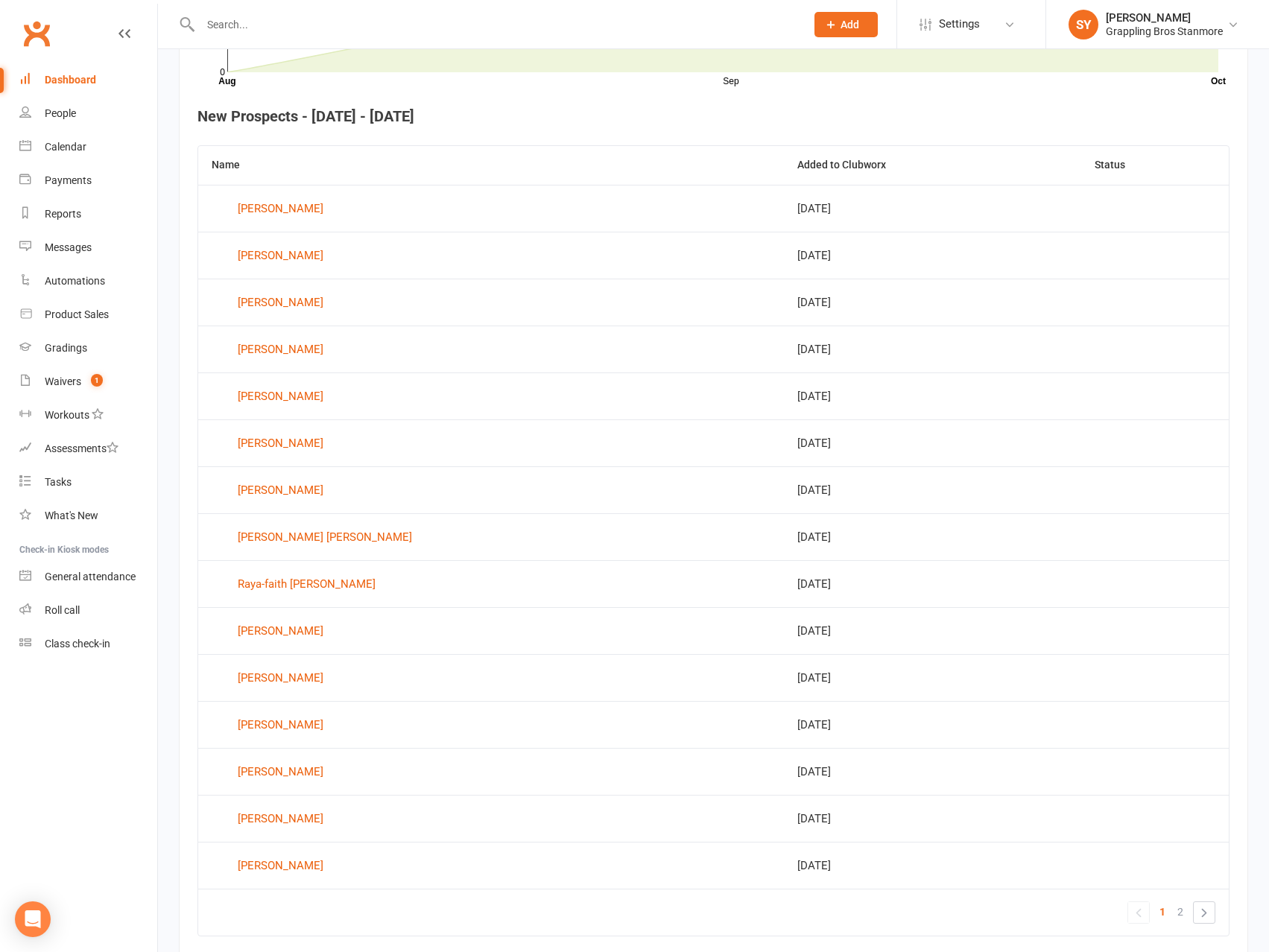
scroll to position [599, 0]
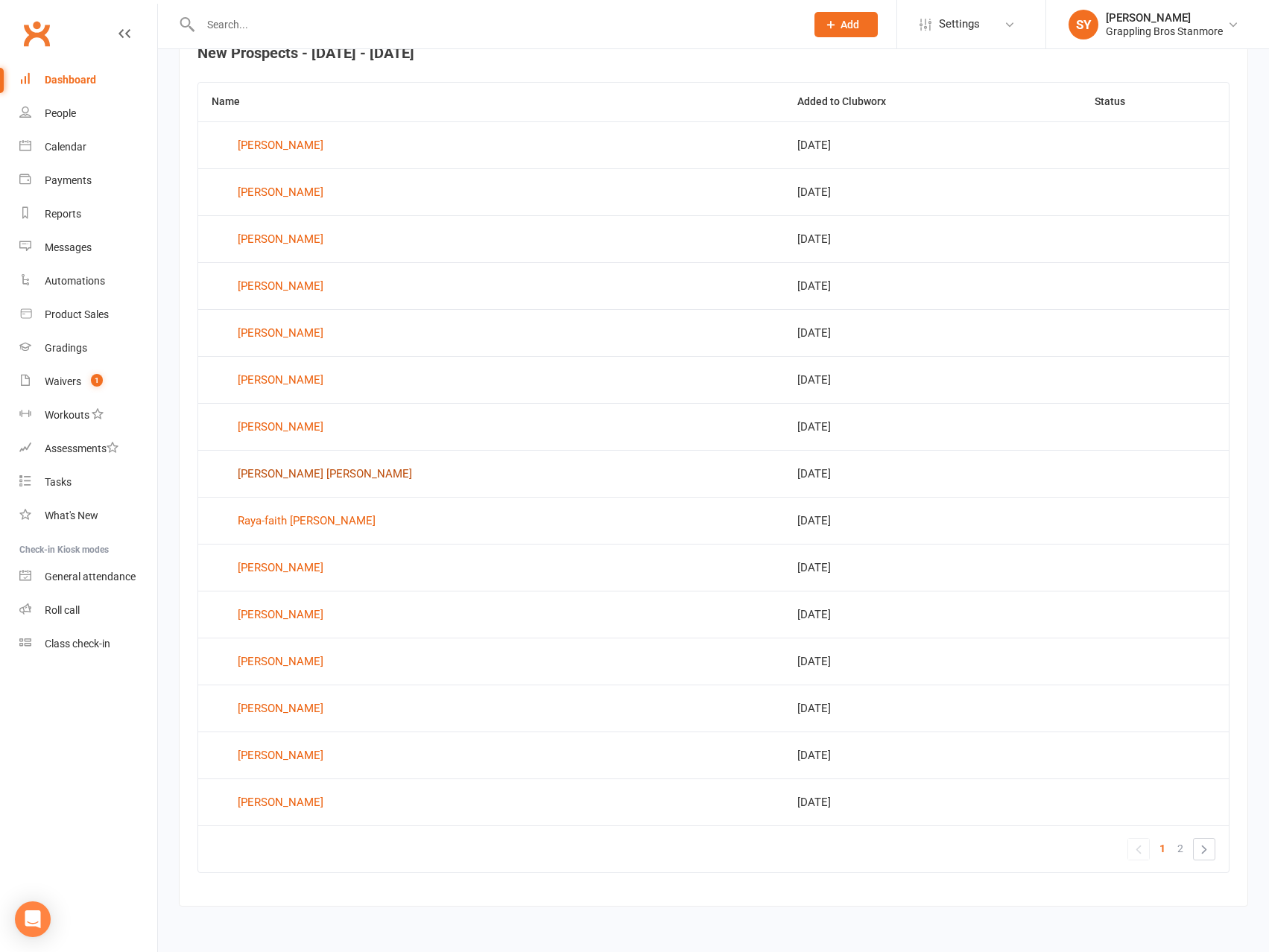
click at [306, 474] on div "[PERSON_NAME] [PERSON_NAME]" at bounding box center [325, 474] width 175 height 22
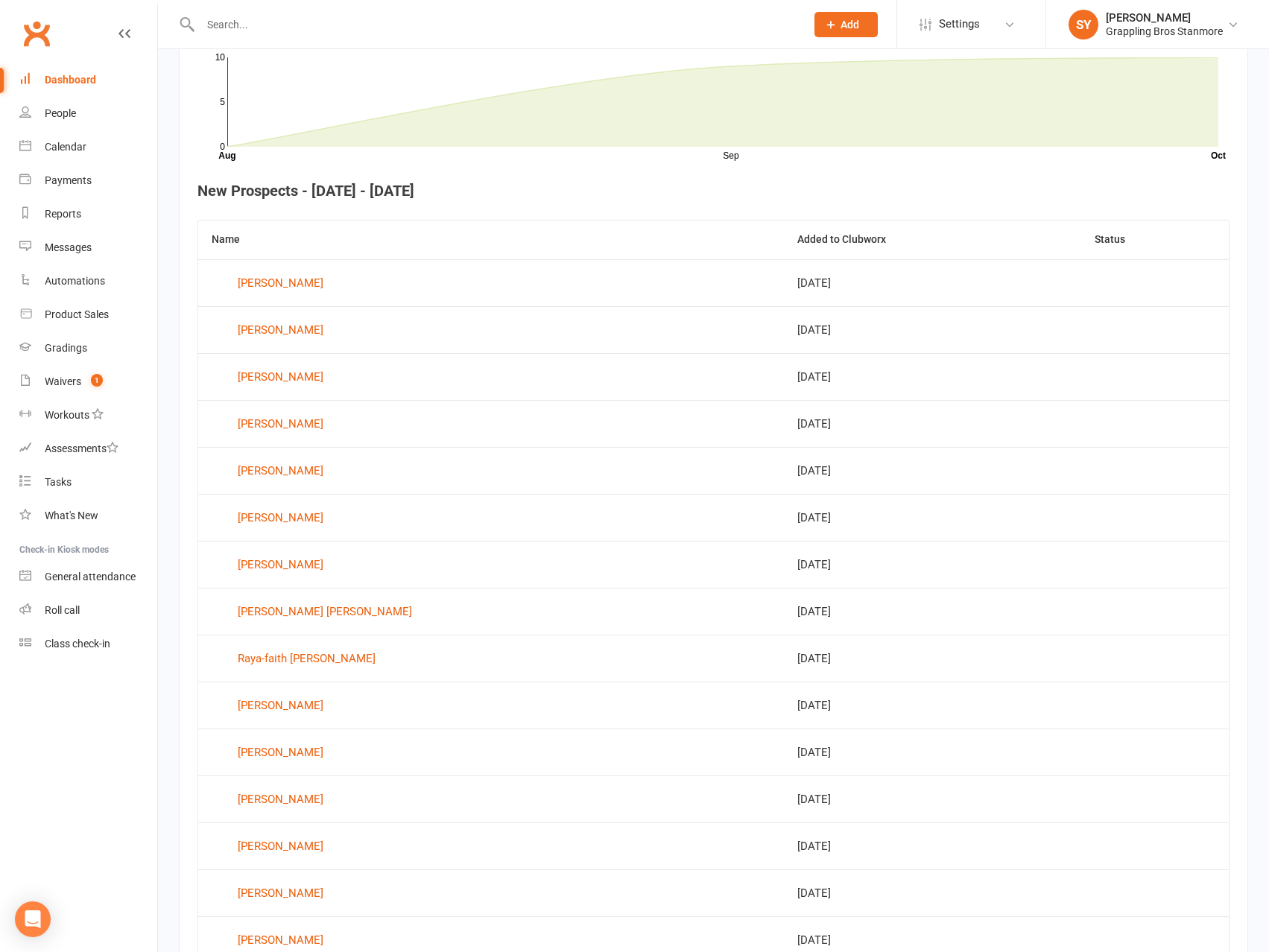
scroll to position [599, 0]
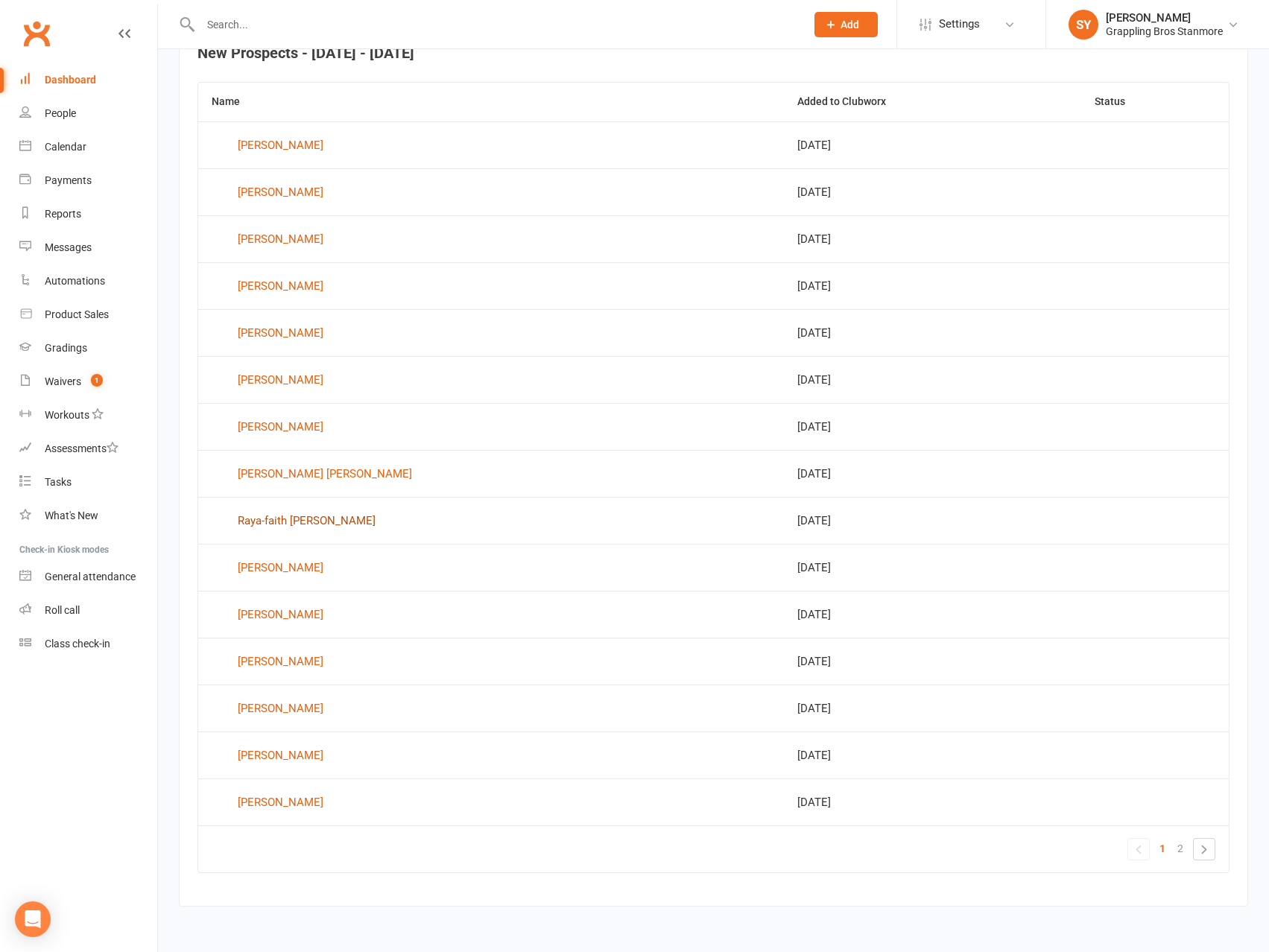
click at [329, 525] on div "Raya-faith [PERSON_NAME]" at bounding box center [307, 521] width 138 height 22
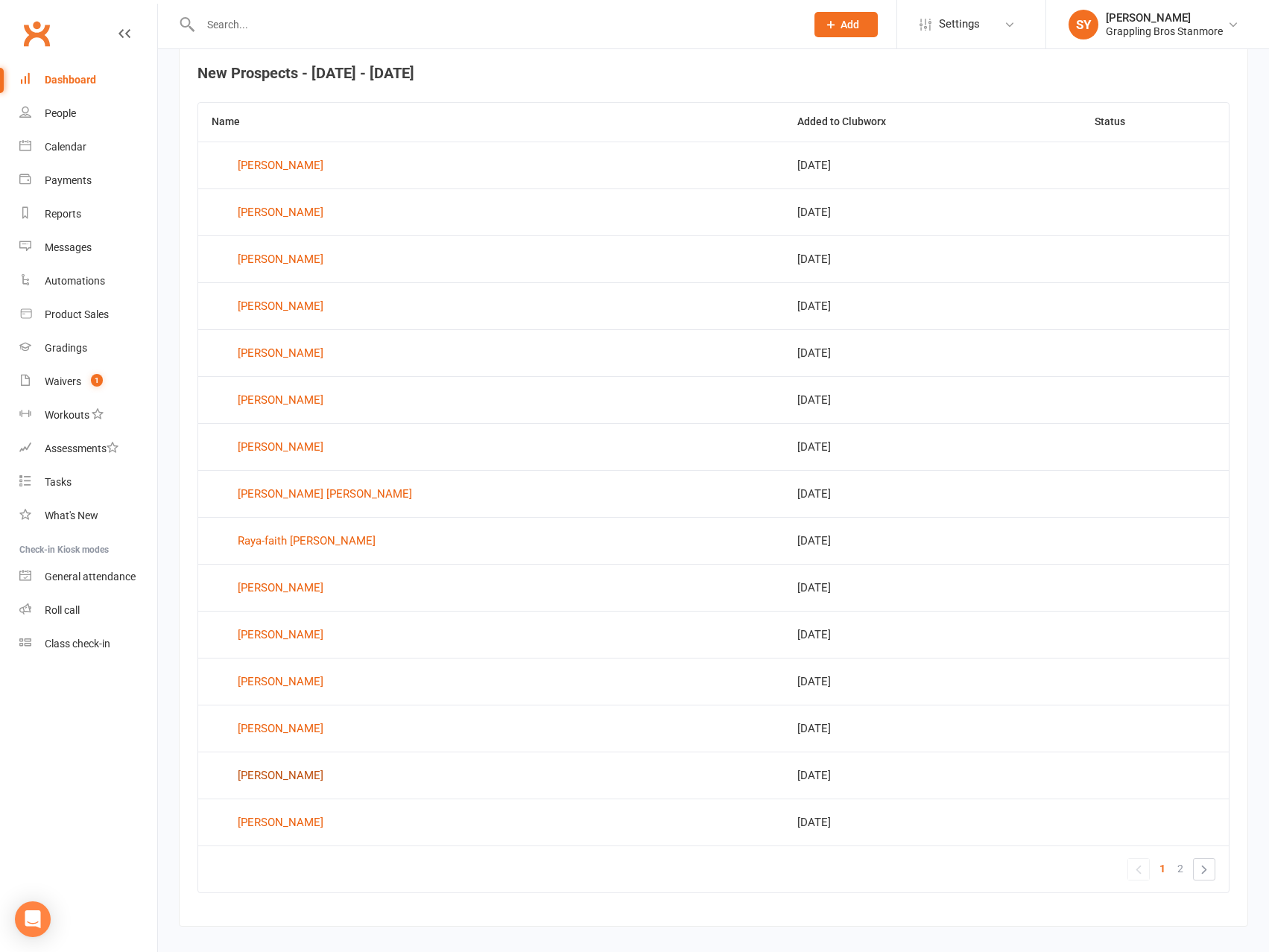
scroll to position [599, 0]
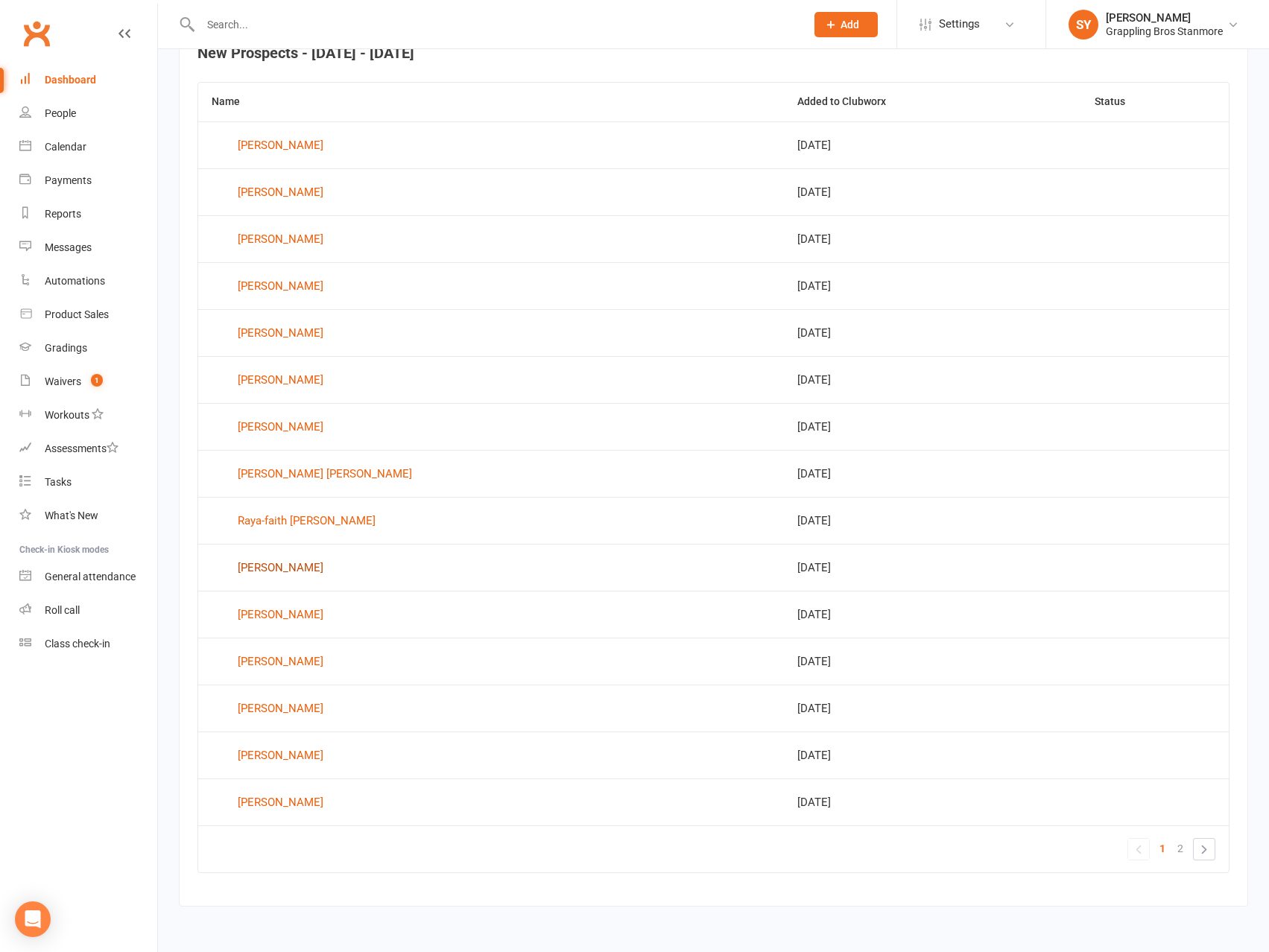
click at [273, 564] on div "[PERSON_NAME]" at bounding box center [281, 567] width 86 height 22
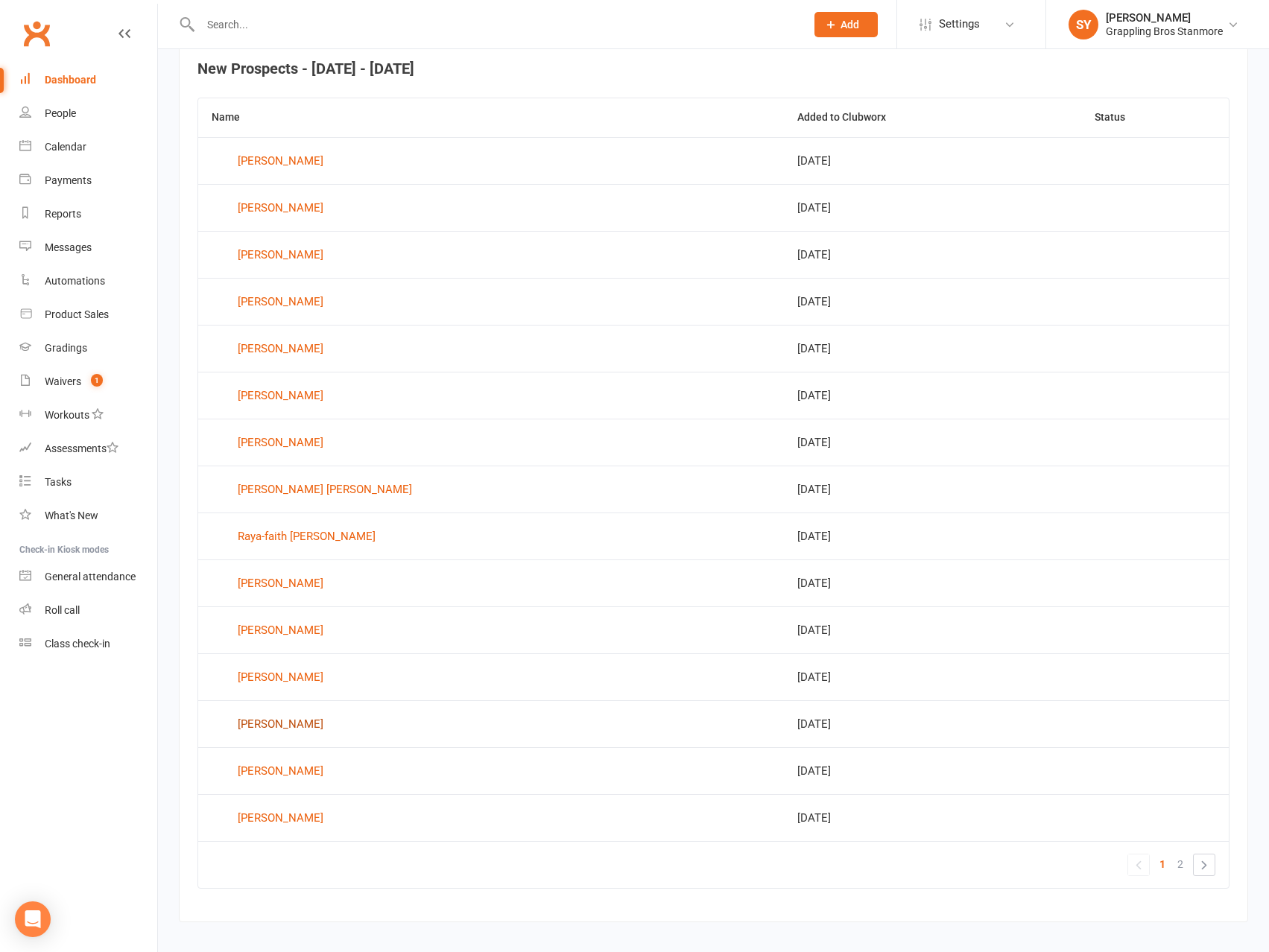
scroll to position [599, 0]
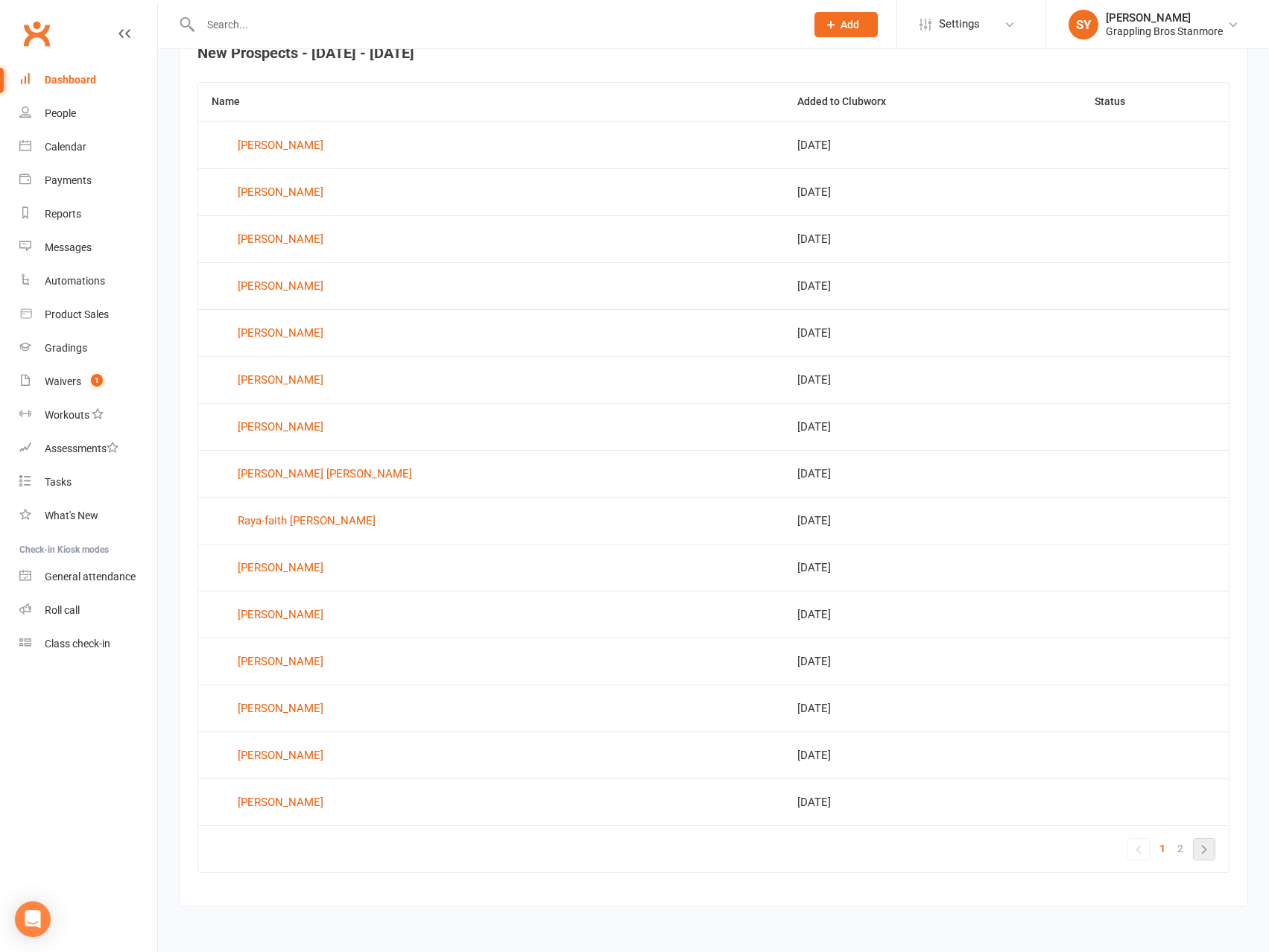
click at [1204, 849] on link "»" at bounding box center [1204, 849] width 21 height 21
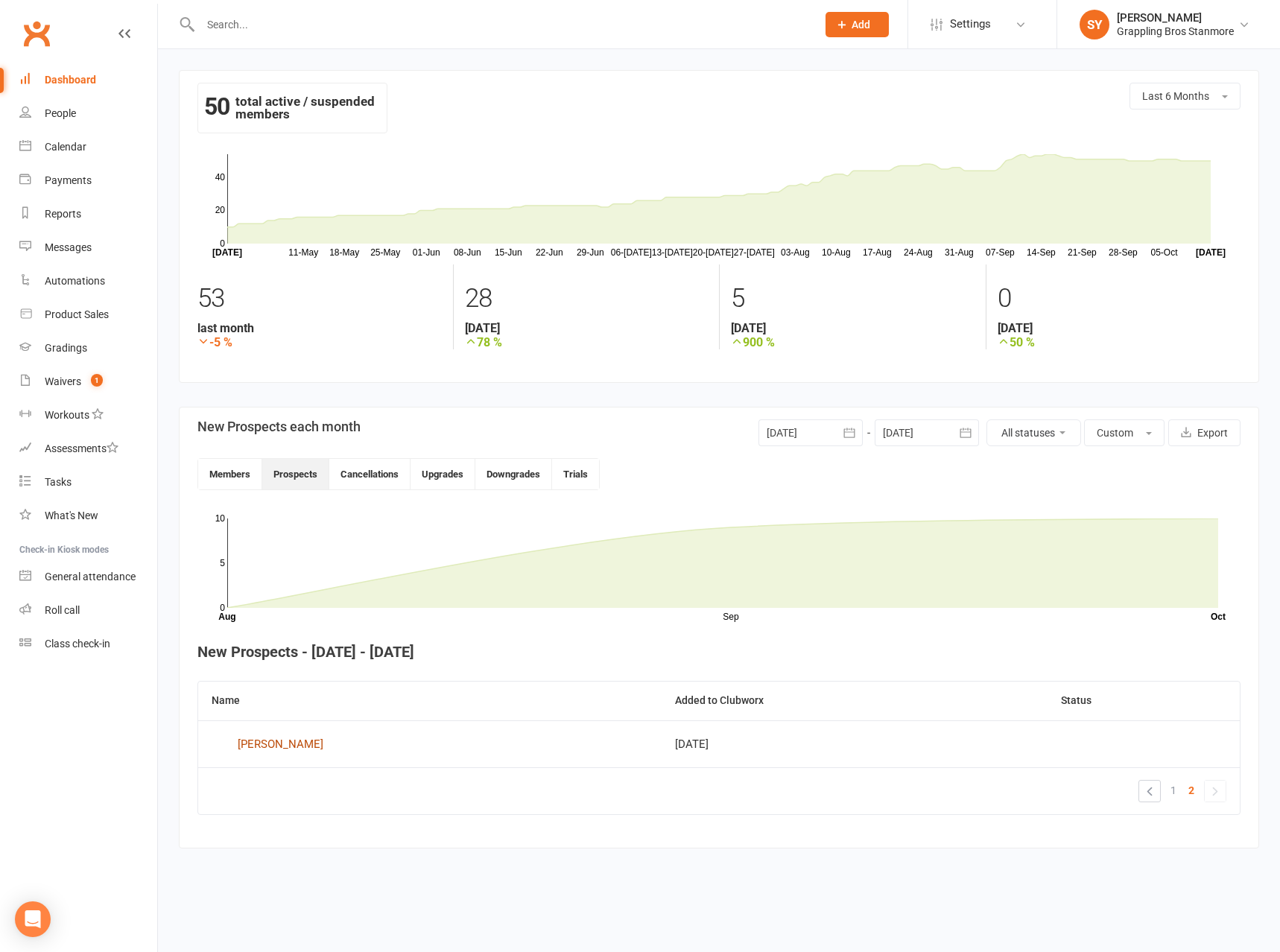
click at [281, 740] on div "[PERSON_NAME]" at bounding box center [281, 744] width 86 height 22
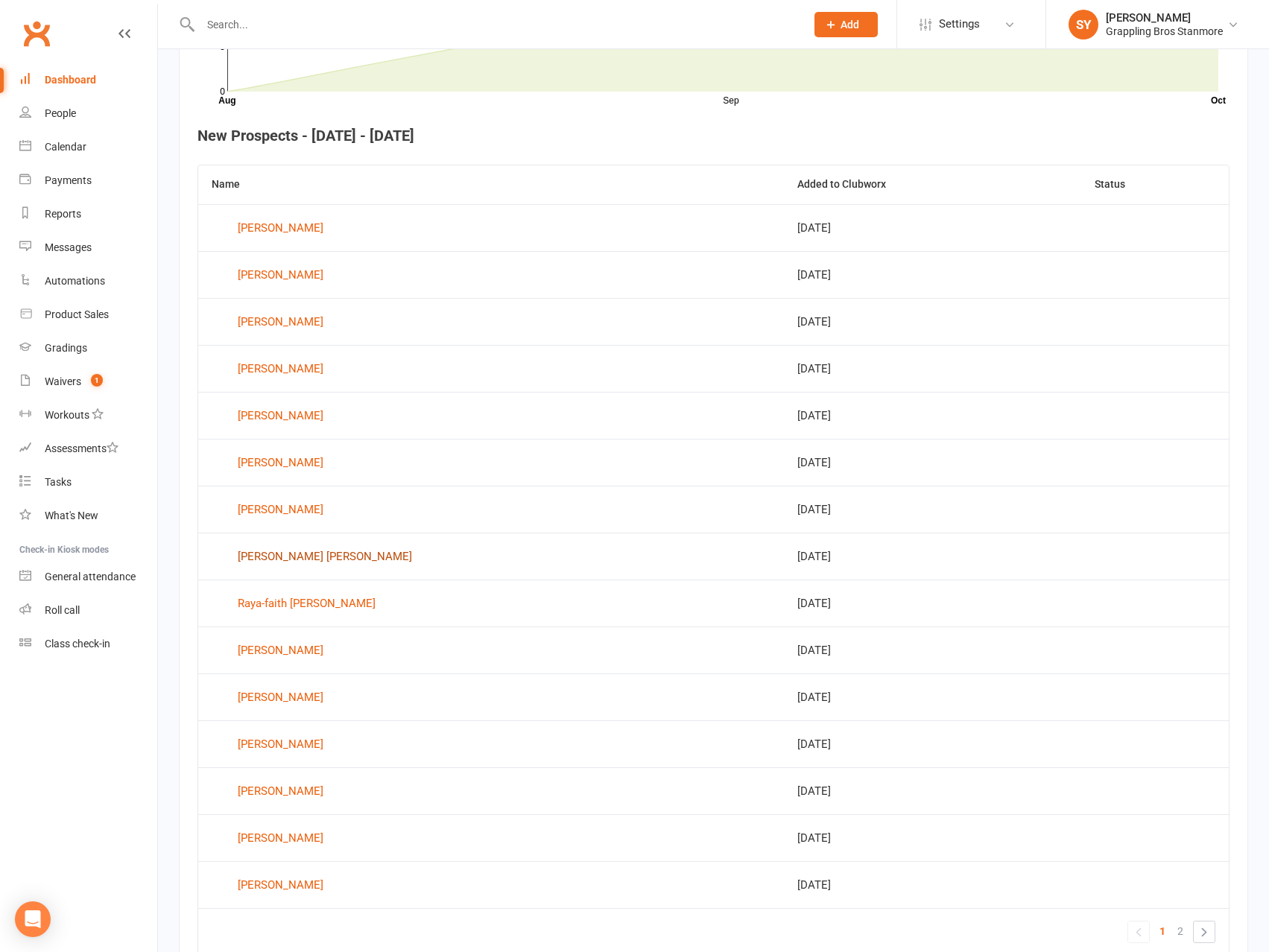
scroll to position [599, 0]
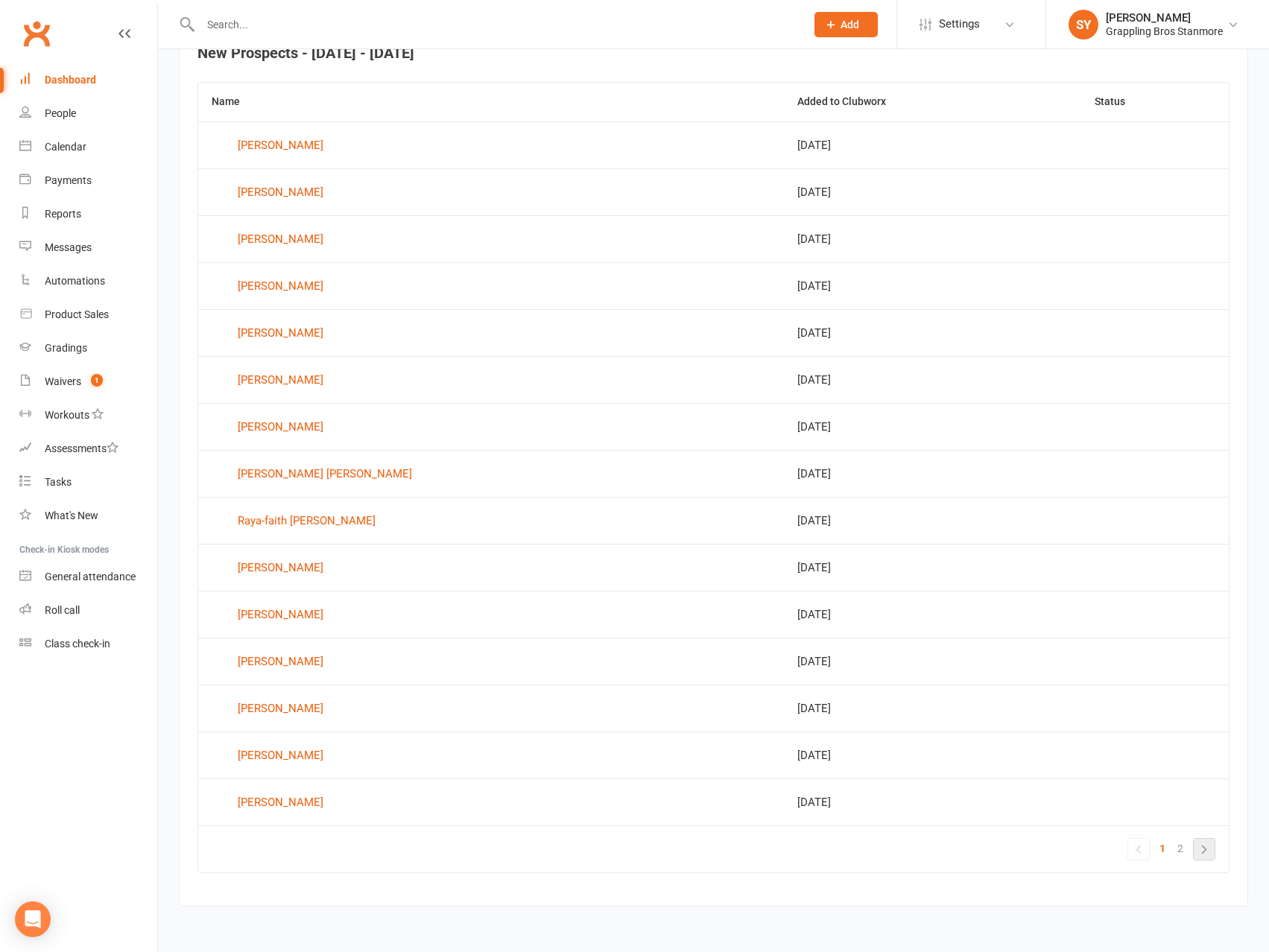
click at [1198, 853] on link "»" at bounding box center [1204, 849] width 21 height 21
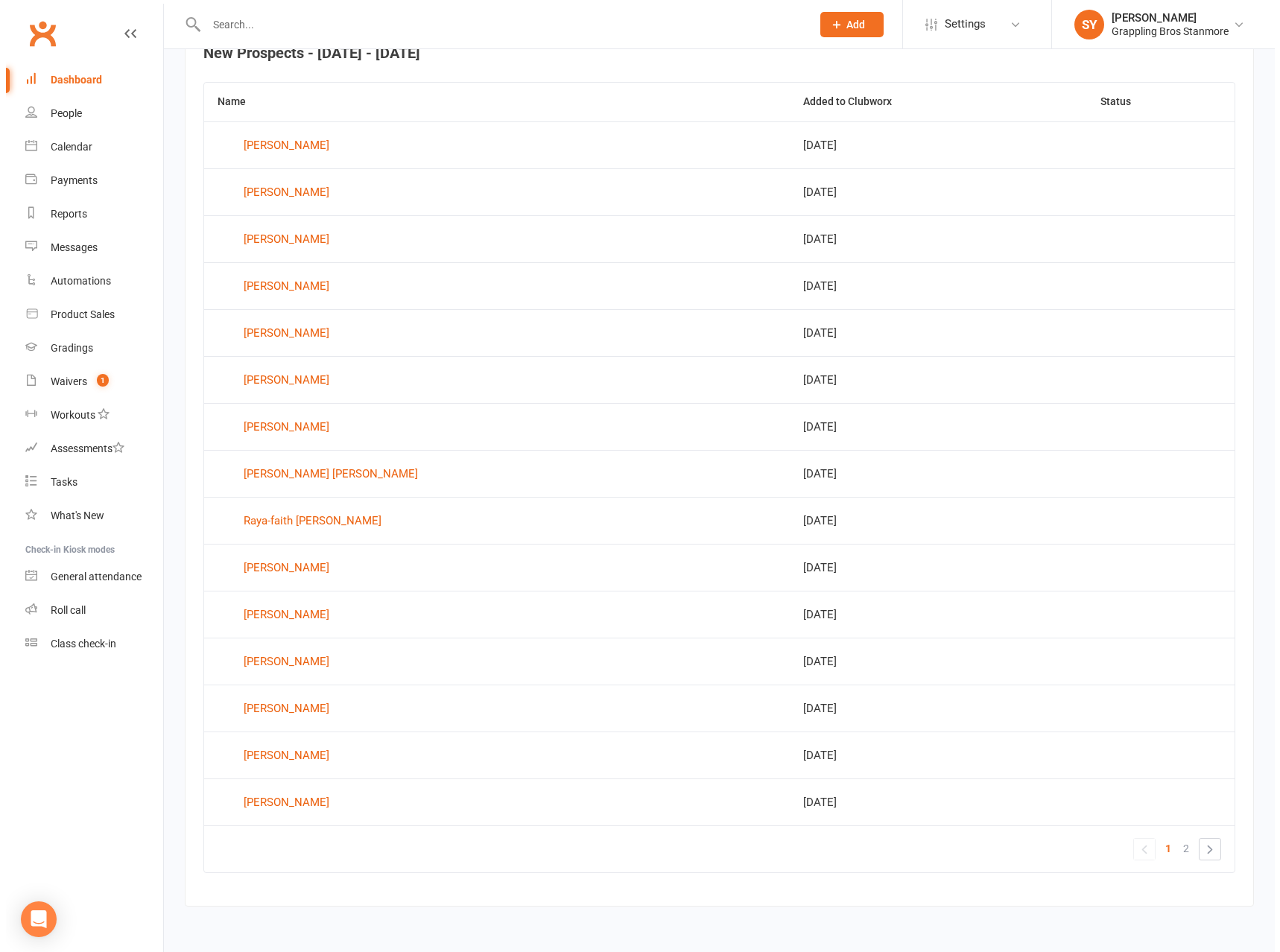
scroll to position [0, 0]
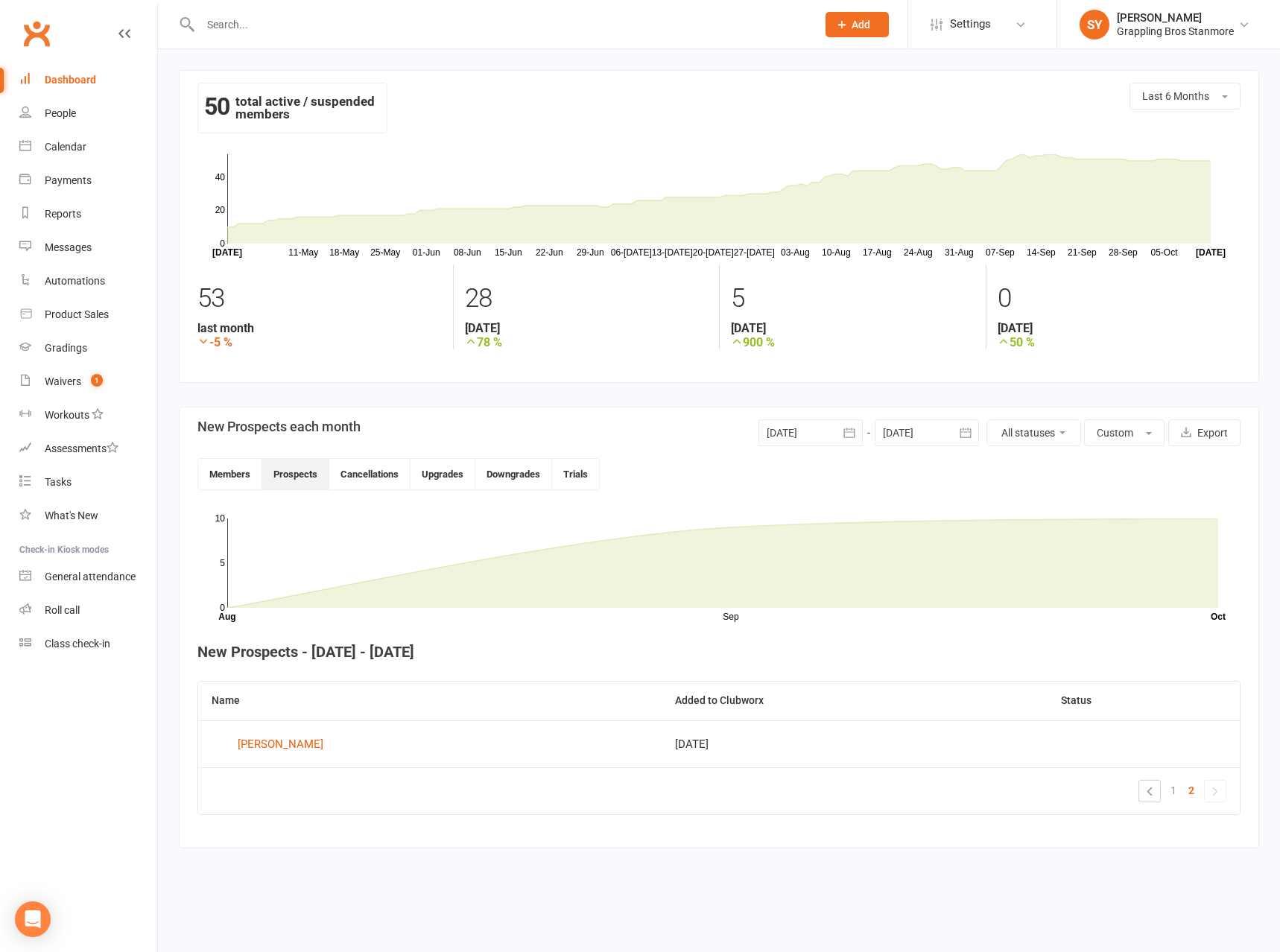
click at [79, 86] on div "Dashboard" at bounding box center [71, 79] width 51 height 12
